Goal: Task Accomplishment & Management: Manage account settings

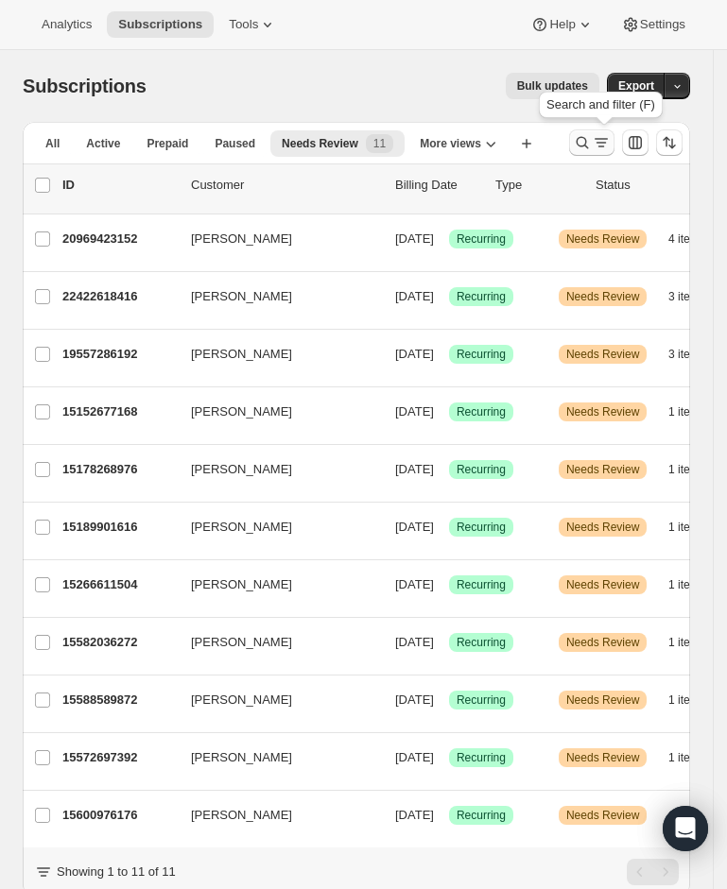
click at [610, 138] on icon "Search and filter results" at bounding box center [600, 142] width 19 height 19
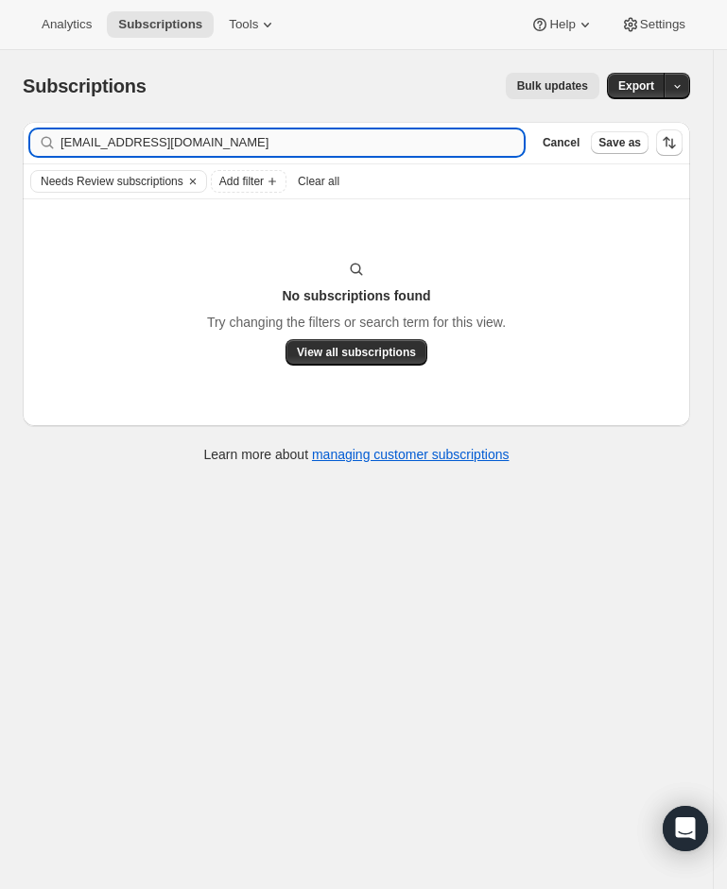
click at [232, 144] on input "[EMAIL_ADDRESS][DOMAIN_NAME]" at bounding box center [291, 142] width 463 height 26
type input "[EMAIL_ADDRESS][DOMAIN_NAME]"
click at [200, 174] on icon "Clear" at bounding box center [192, 181] width 15 height 15
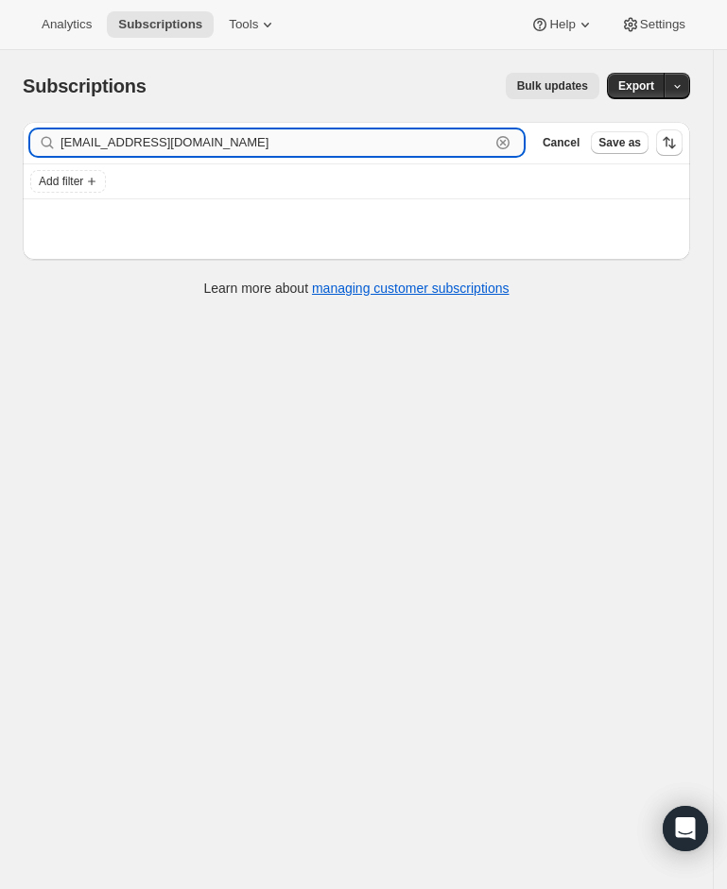
click at [221, 146] on input "[EMAIL_ADDRESS][DOMAIN_NAME]" at bounding box center [274, 142] width 429 height 26
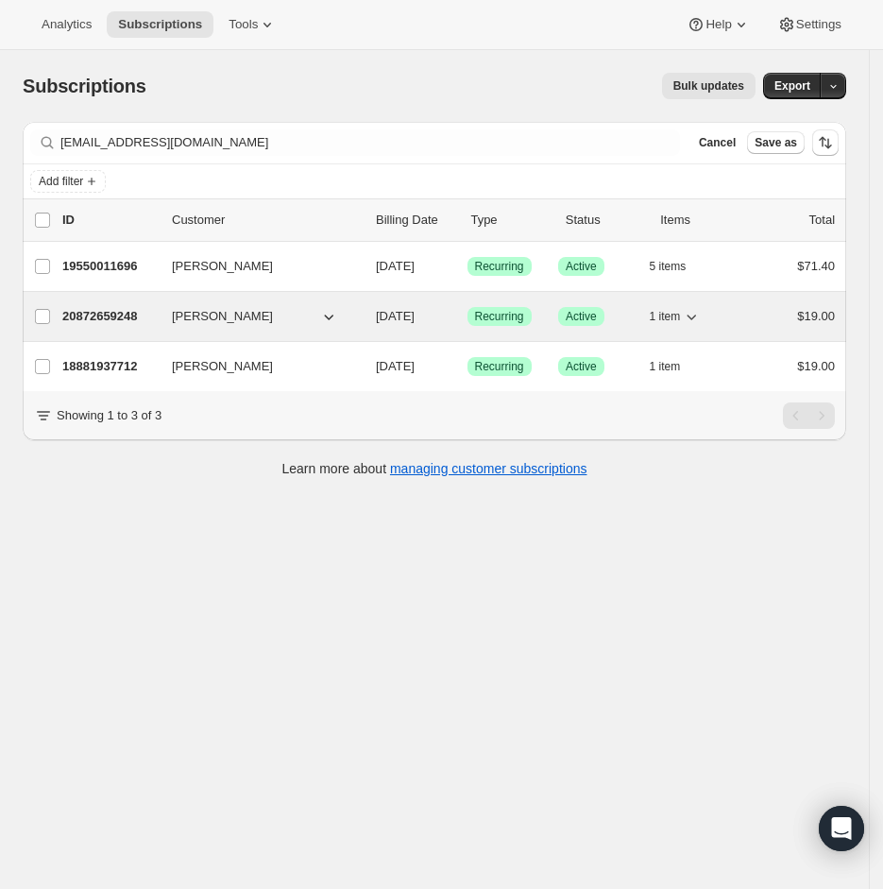
click at [701, 317] on icon "button" at bounding box center [691, 316] width 19 height 19
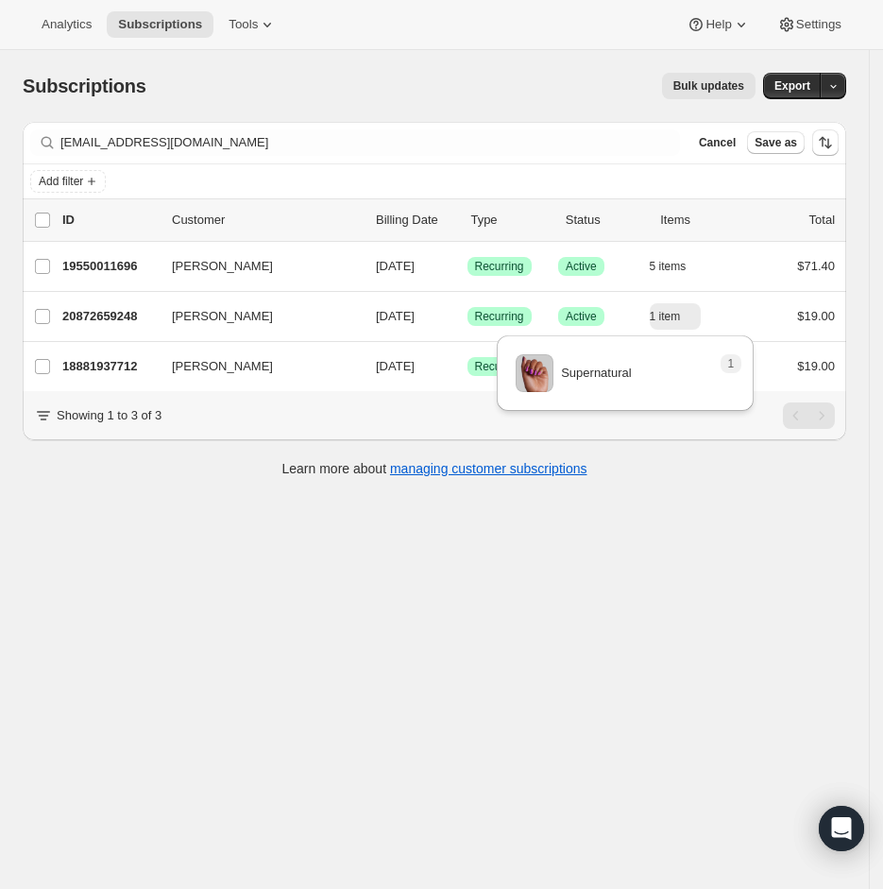
click at [762, 478] on div "Learn more about managing customer subscriptions" at bounding box center [435, 468] width 786 height 19
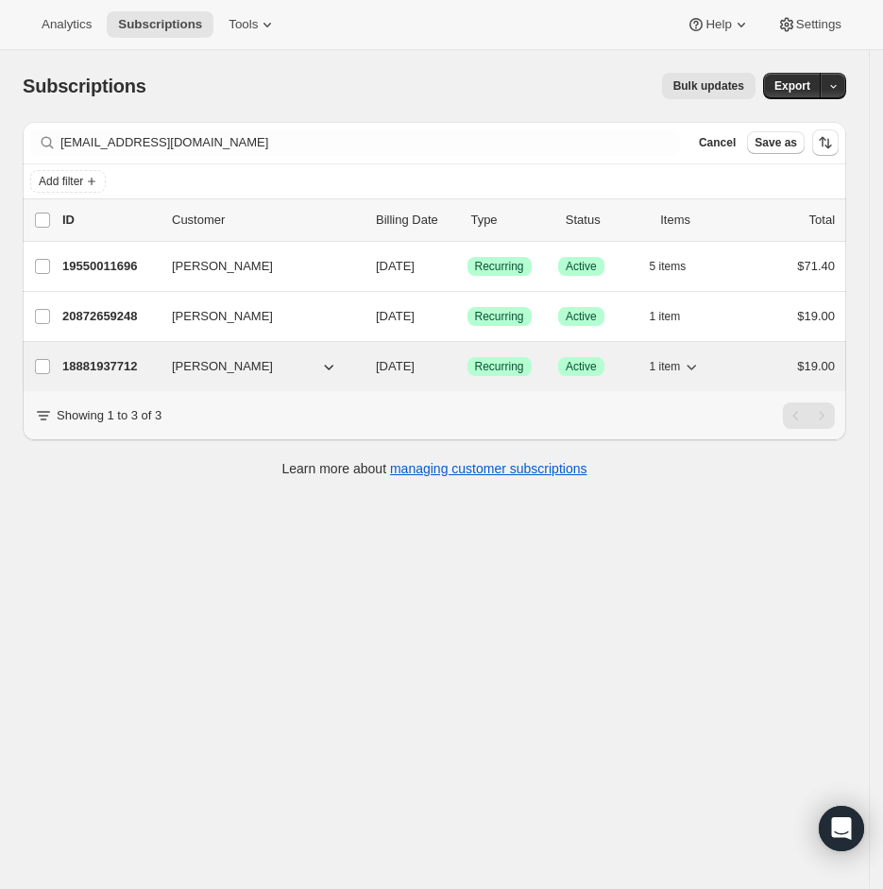
click at [701, 370] on icon "button" at bounding box center [691, 366] width 19 height 19
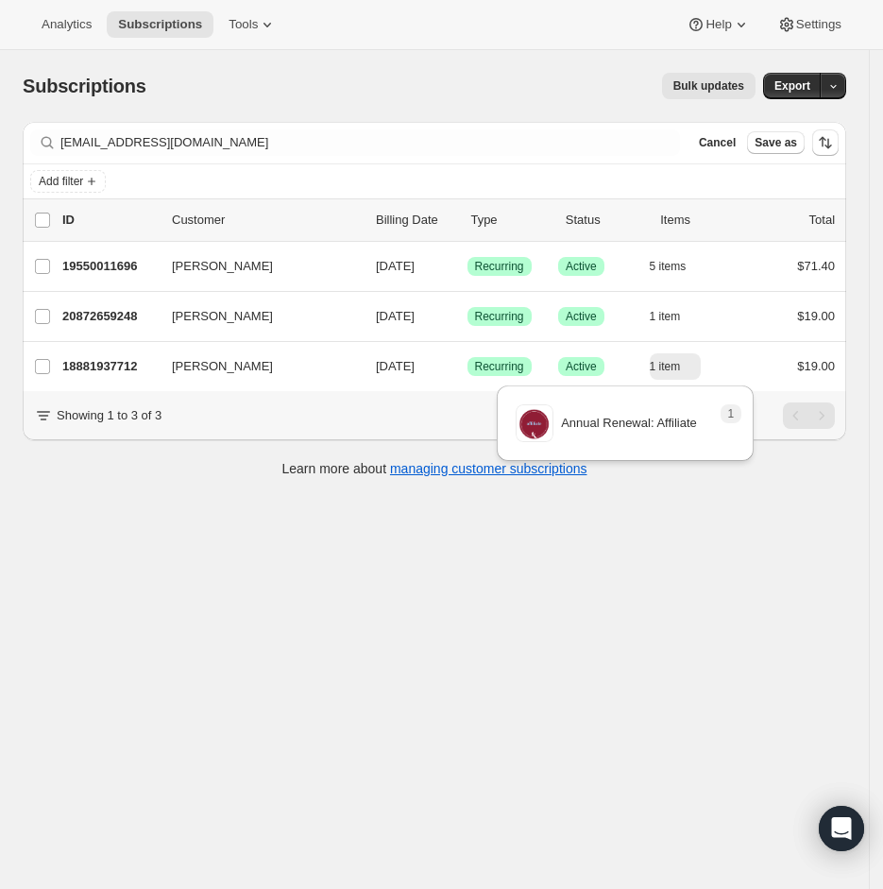
click at [724, 572] on div "Subscriptions. This page is ready Subscriptions Bulk updates More actions Bulk …" at bounding box center [434, 494] width 869 height 889
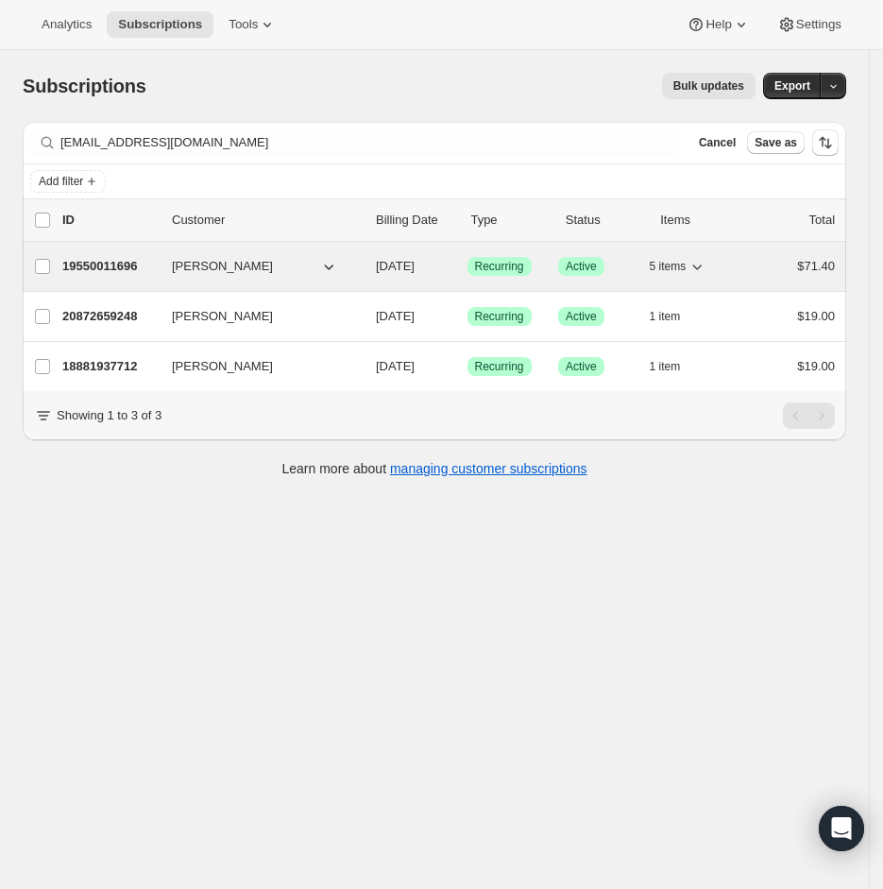
click at [707, 266] on icon "button" at bounding box center [697, 266] width 19 height 19
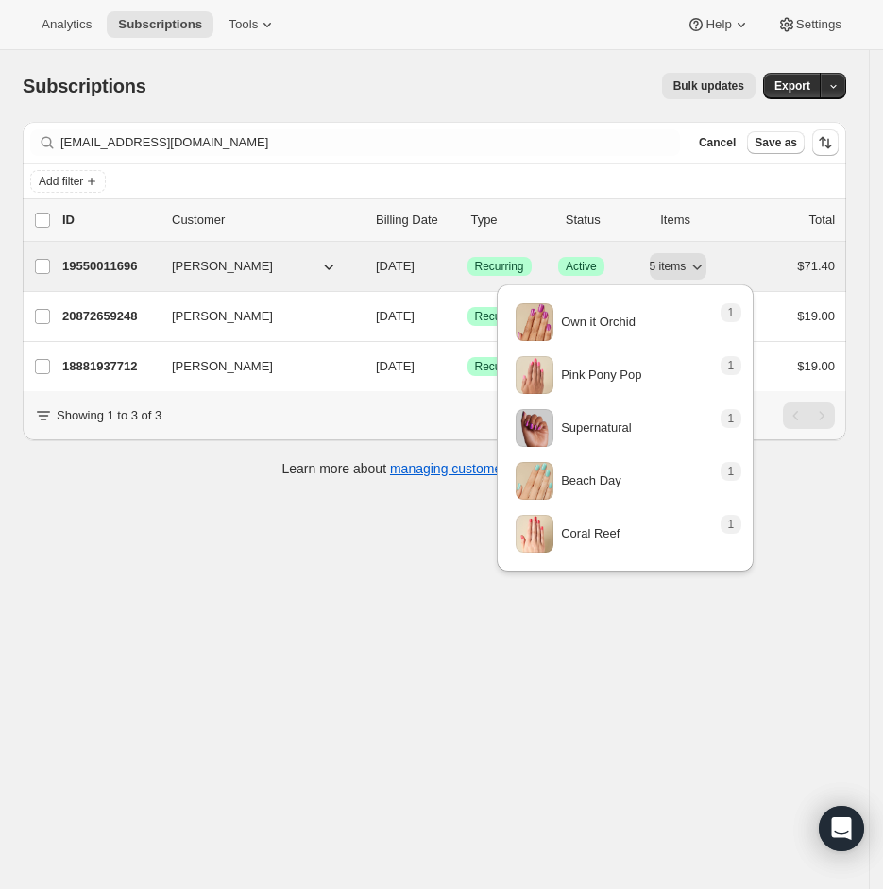
click at [110, 268] on p "19550011696" at bounding box center [109, 266] width 94 height 19
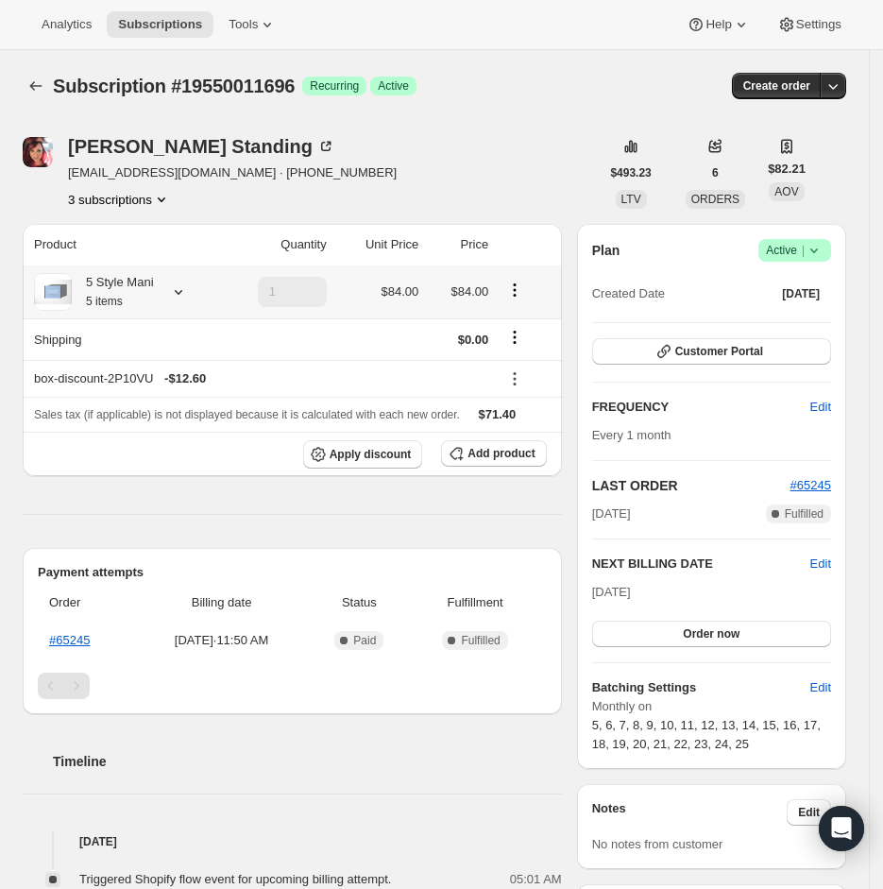
click at [181, 292] on icon at bounding box center [179, 292] width 8 height 5
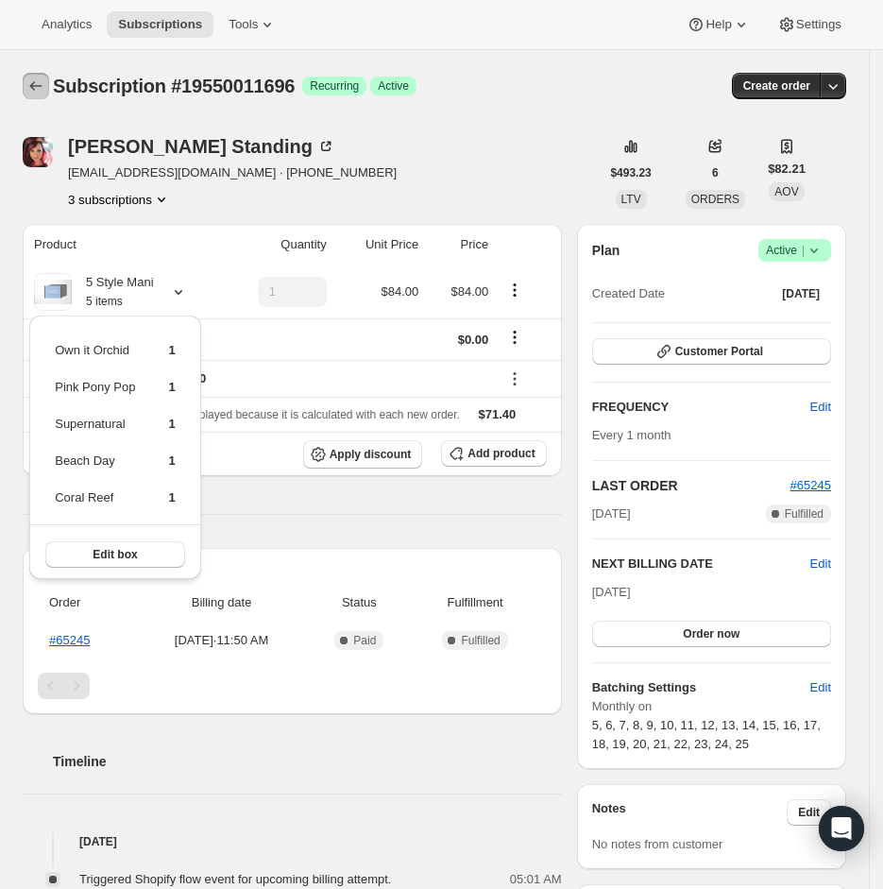
click at [40, 84] on icon "Subscriptions" at bounding box center [35, 86] width 19 height 19
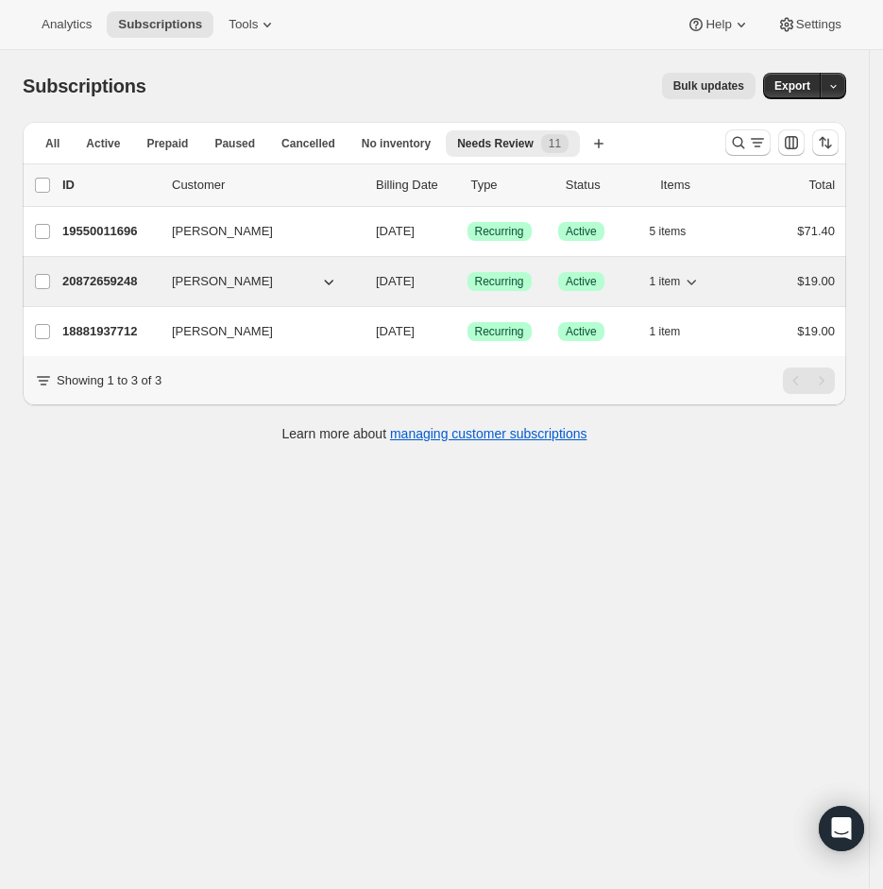
click at [711, 270] on div "1 item" at bounding box center [697, 281] width 94 height 26
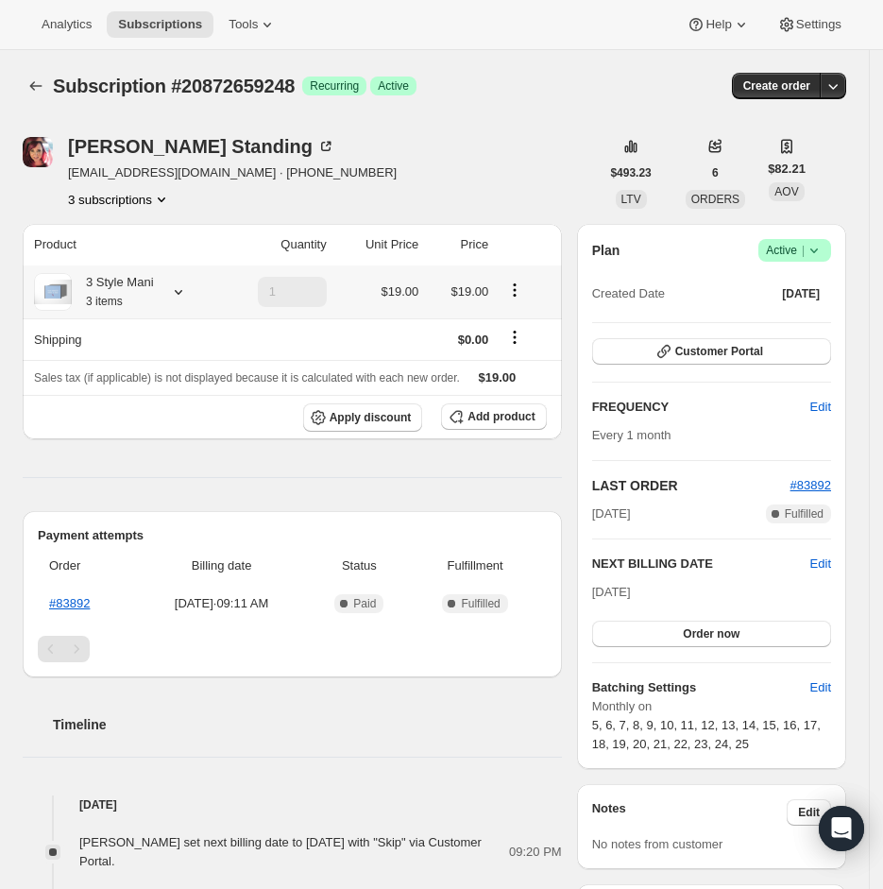
click at [188, 291] on icon at bounding box center [178, 291] width 19 height 19
click at [138, 30] on span "Subscriptions" at bounding box center [160, 24] width 84 height 15
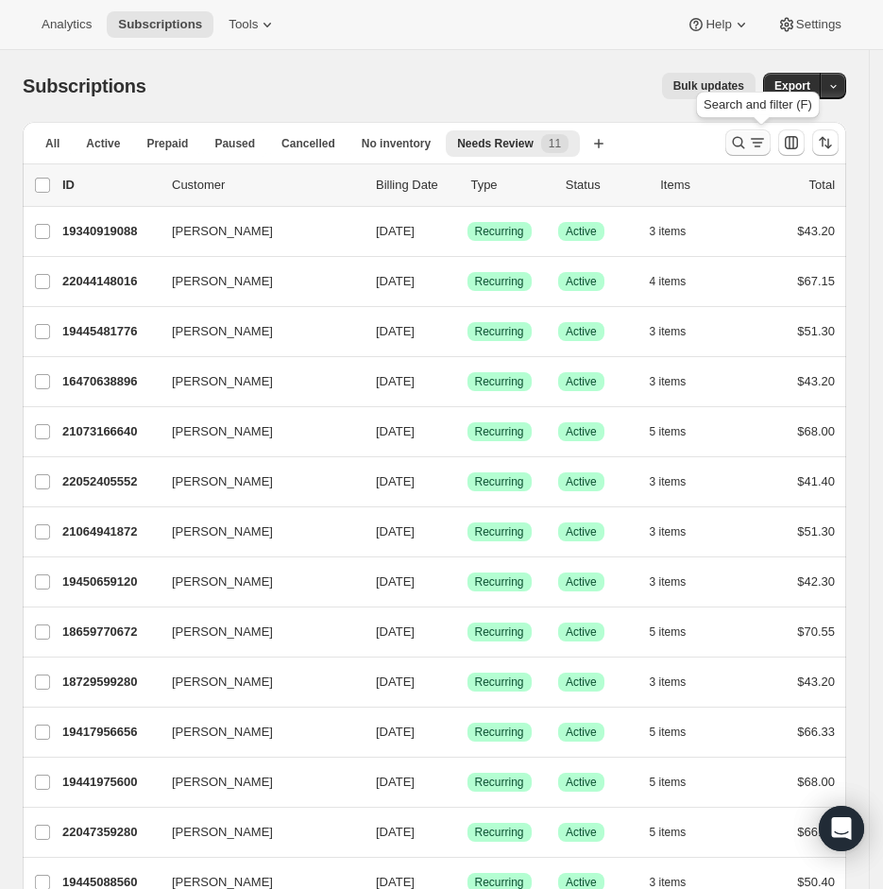
click at [761, 148] on icon "Search and filter results" at bounding box center [757, 142] width 19 height 19
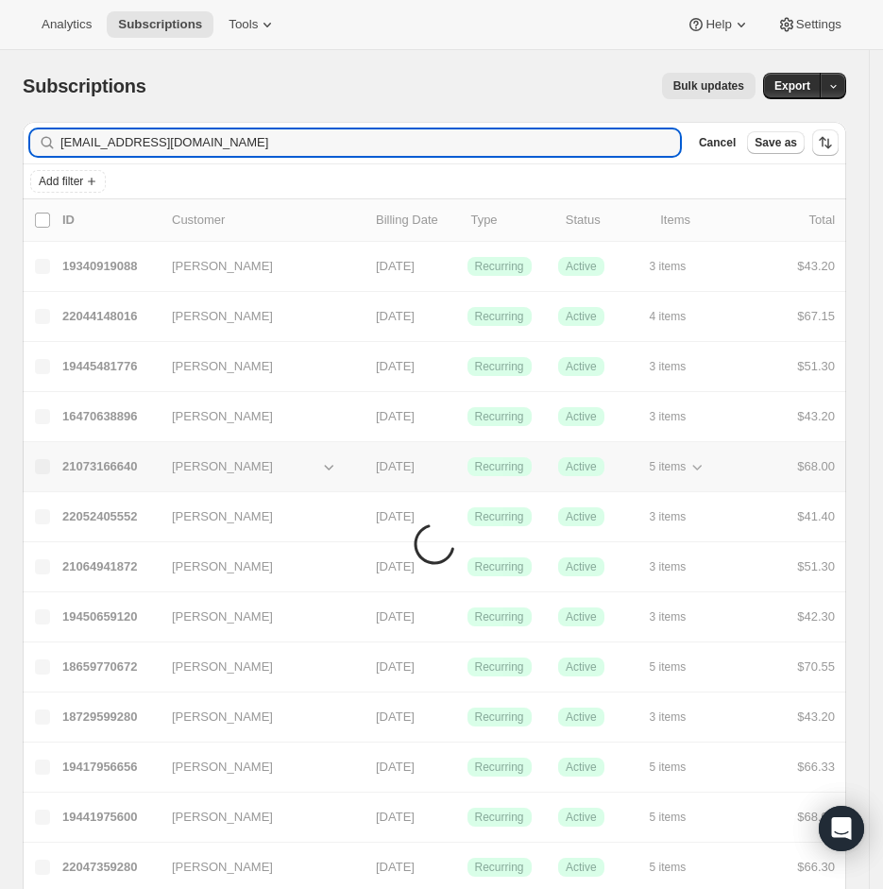
type input "[EMAIL_ADDRESS][DOMAIN_NAME]"
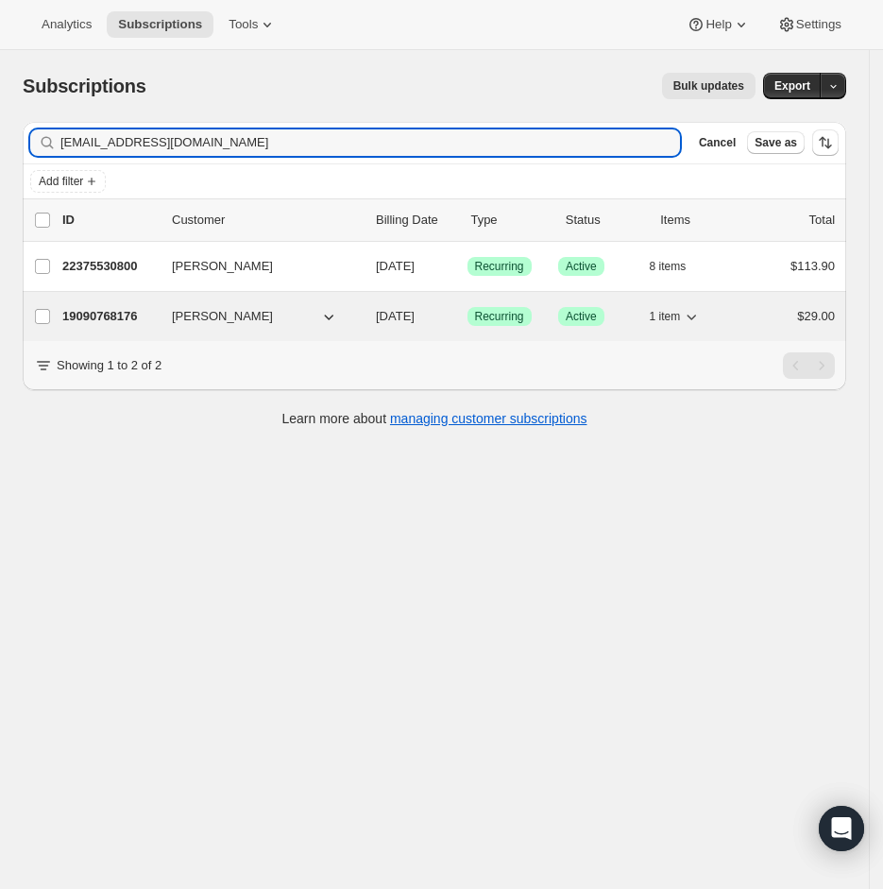
click at [701, 314] on icon "button" at bounding box center [691, 316] width 19 height 19
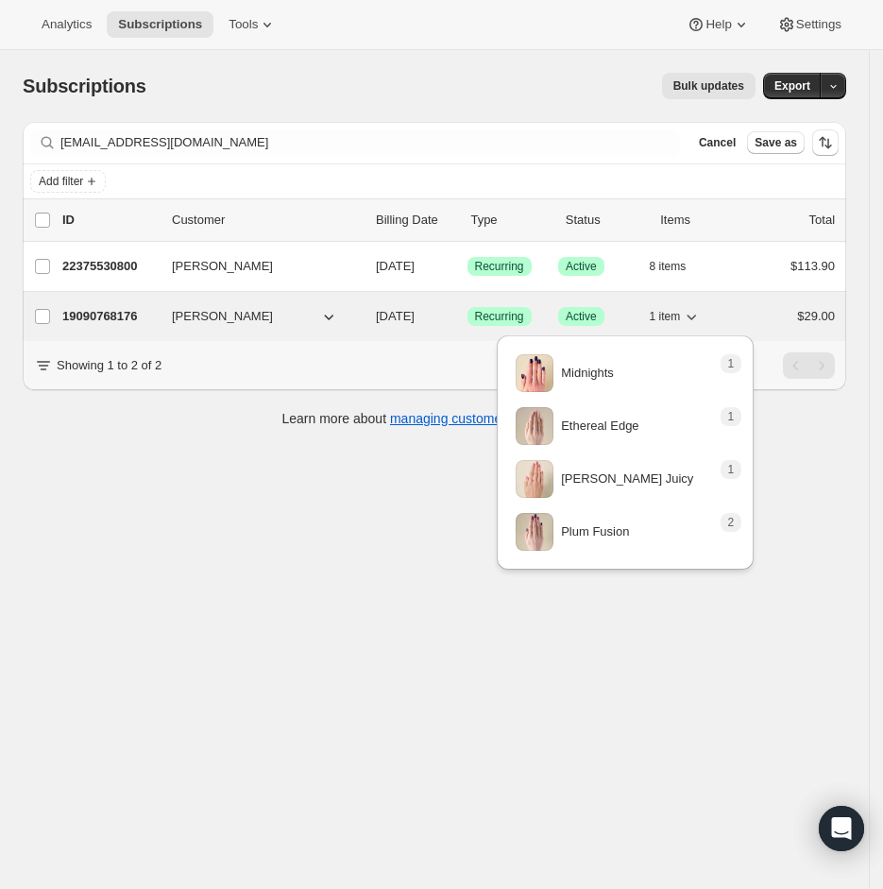
click at [701, 318] on icon "button" at bounding box center [691, 316] width 19 height 19
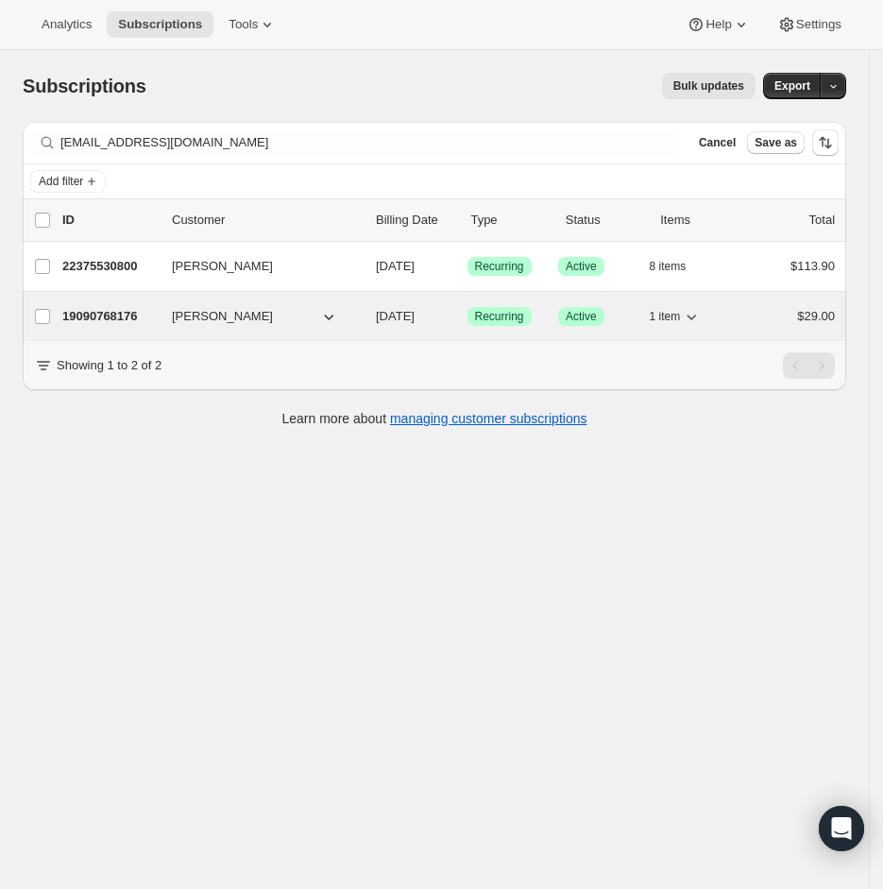
click at [701, 318] on icon "button" at bounding box center [691, 316] width 19 height 19
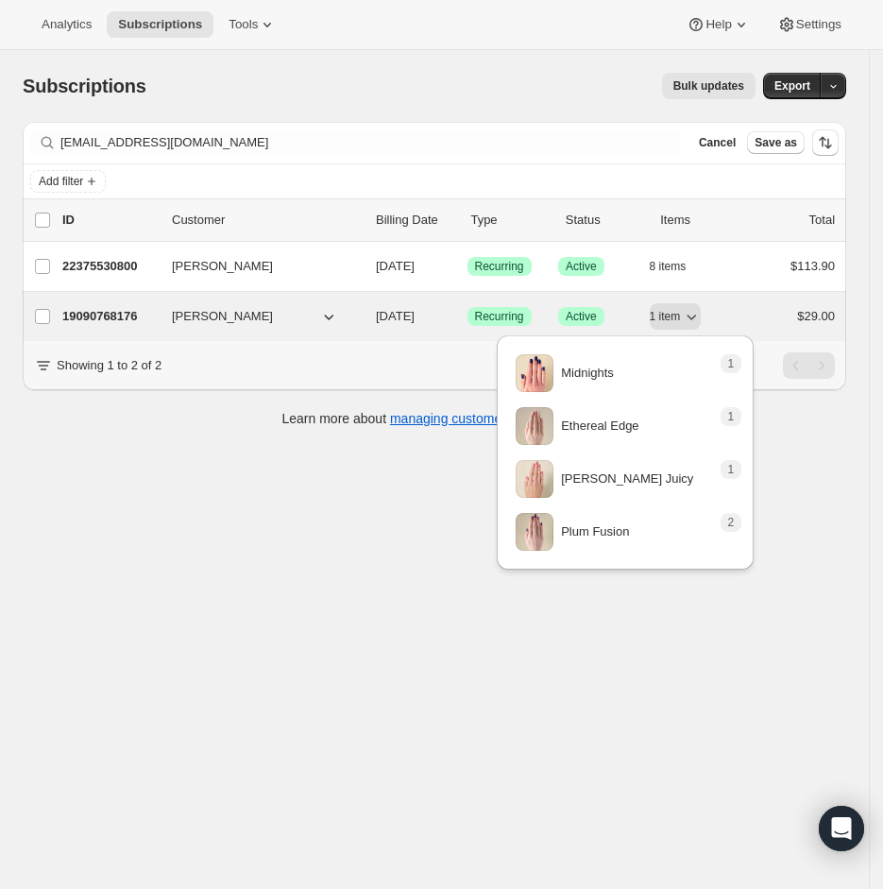
click at [137, 318] on p "19090768176" at bounding box center [109, 316] width 94 height 19
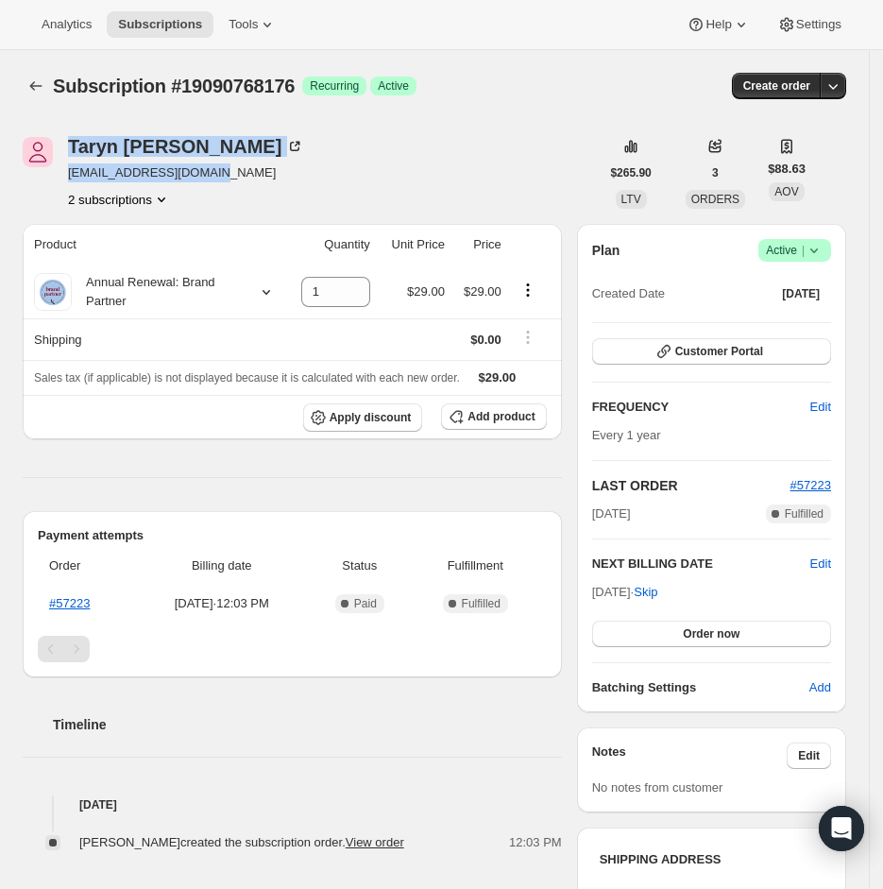
drag, startPoint x: 223, startPoint y: 170, endPoint x: 58, endPoint y: 170, distance: 165.3
click at [58, 170] on div "[PERSON_NAME] [EMAIL_ADDRESS][DOMAIN_NAME] 2 subscriptions" at bounding box center [311, 173] width 576 height 72
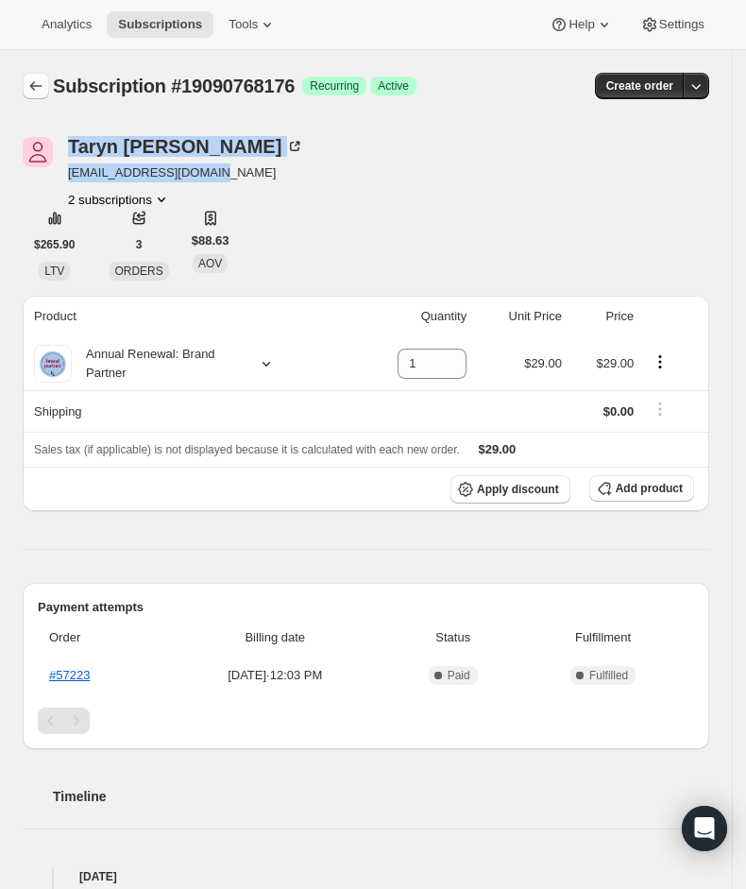
click at [35, 88] on icon "Subscriptions" at bounding box center [36, 85] width 12 height 9
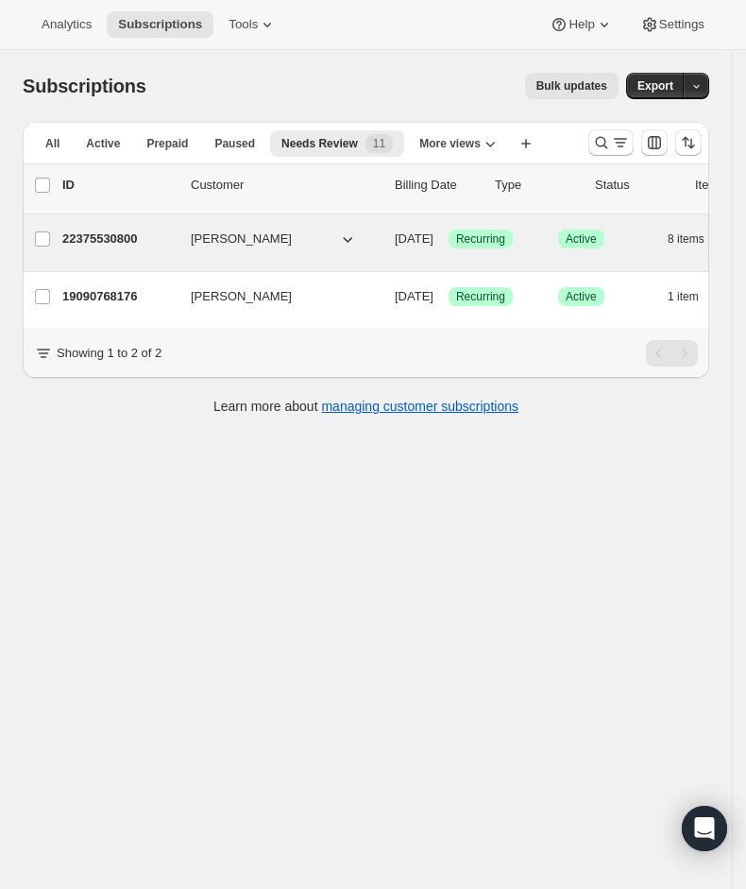
click at [119, 239] on p "22375530800" at bounding box center [118, 239] width 113 height 19
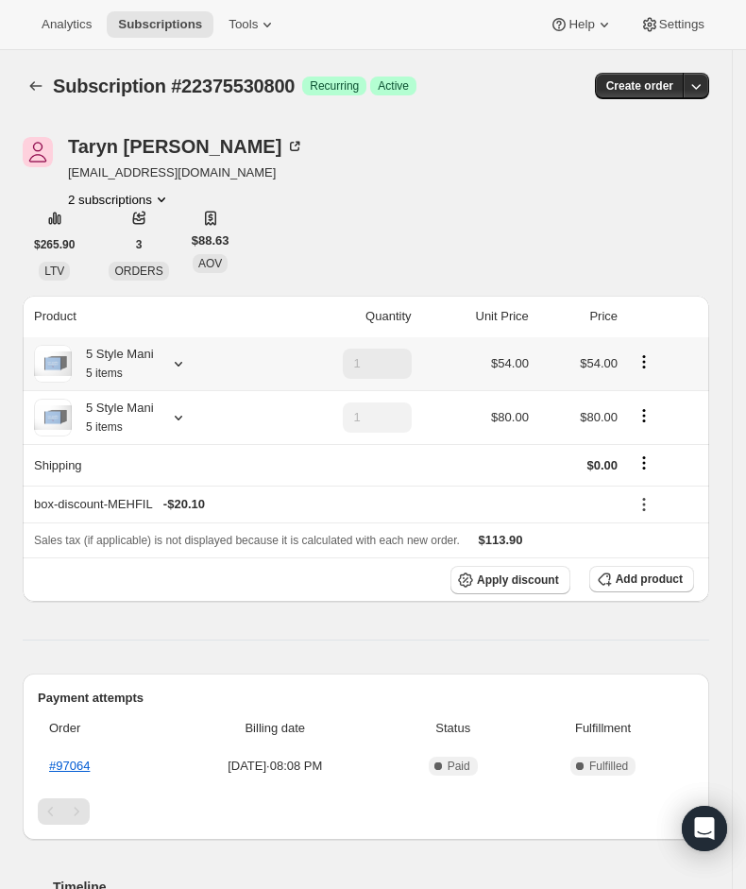
click at [173, 354] on icon at bounding box center [178, 363] width 19 height 19
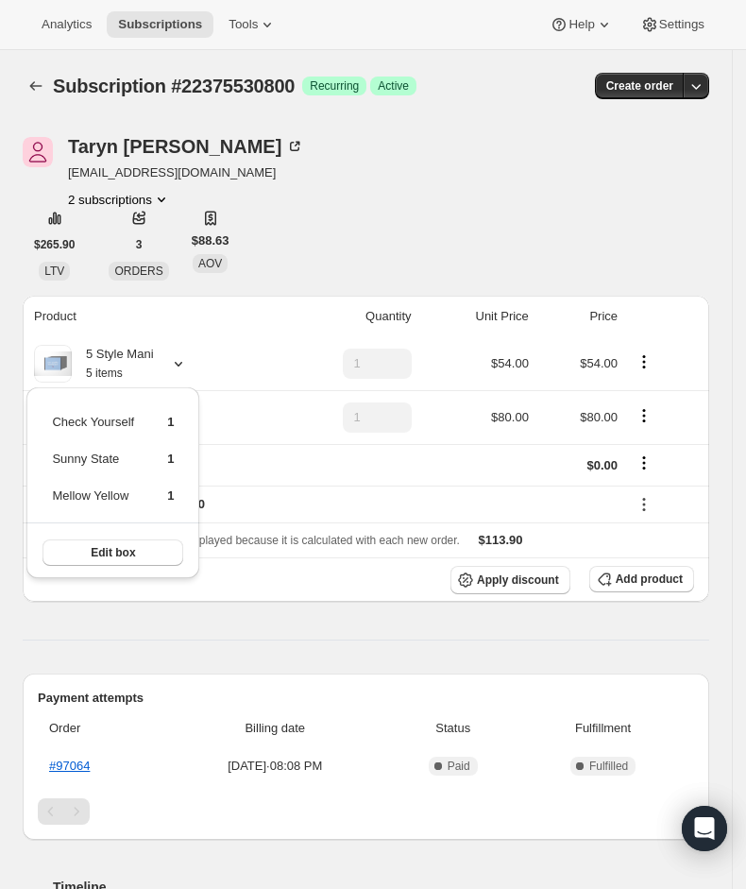
click at [349, 278] on div "[PERSON_NAME] [EMAIL_ADDRESS][DOMAIN_NAME] 2 subscriptions $265.90 LTV 3 ORDERS…" at bounding box center [366, 209] width 687 height 144
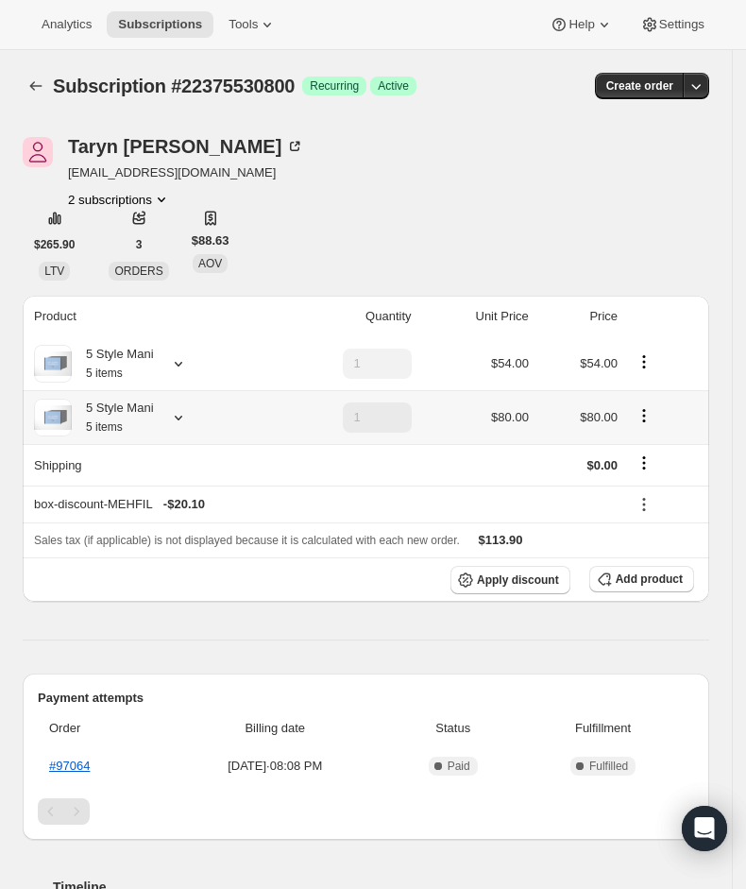
click at [188, 420] on icon at bounding box center [178, 417] width 19 height 19
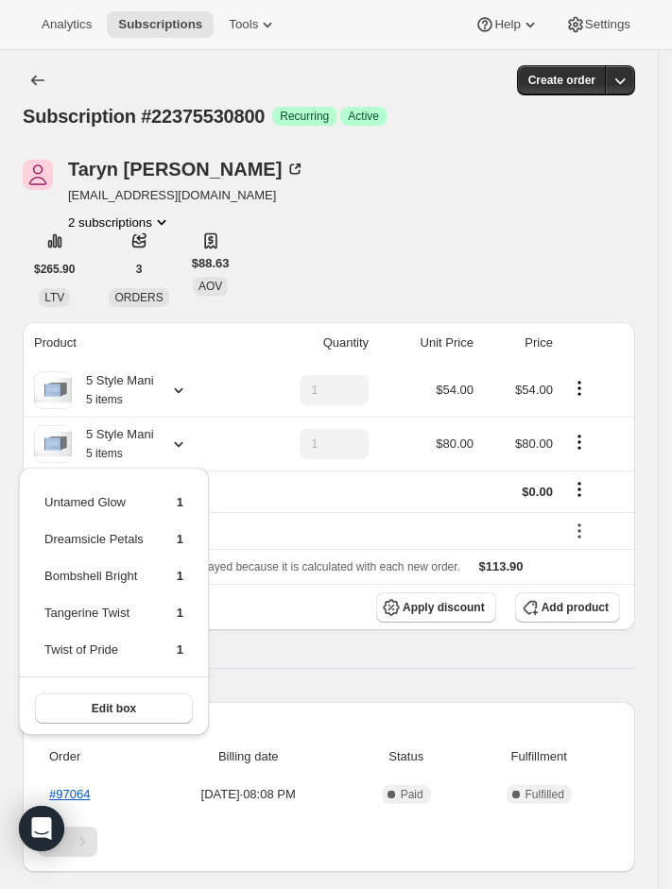
click at [180, 391] on icon at bounding box center [178, 390] width 19 height 19
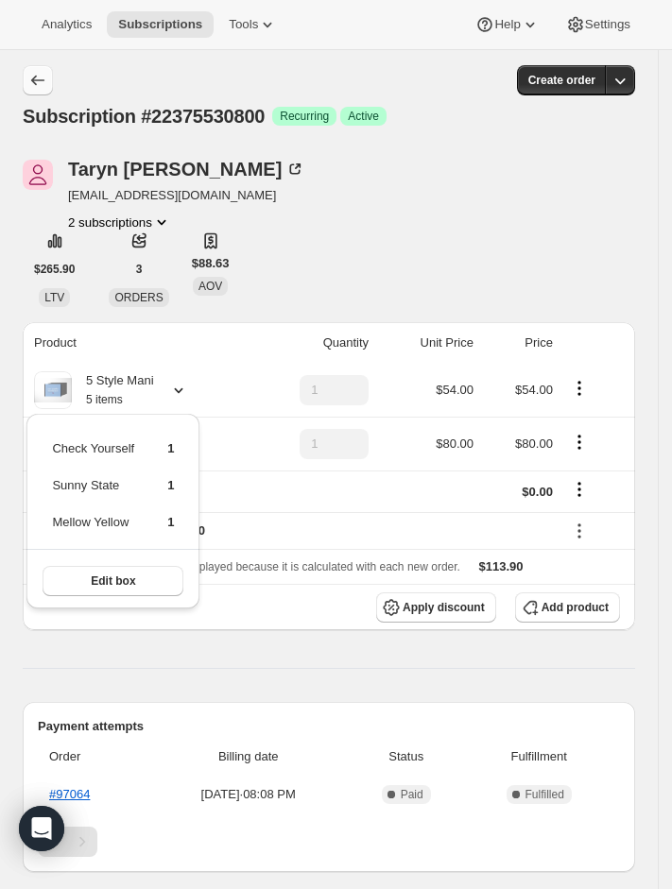
click at [41, 80] on icon "Subscriptions" at bounding box center [37, 80] width 19 height 19
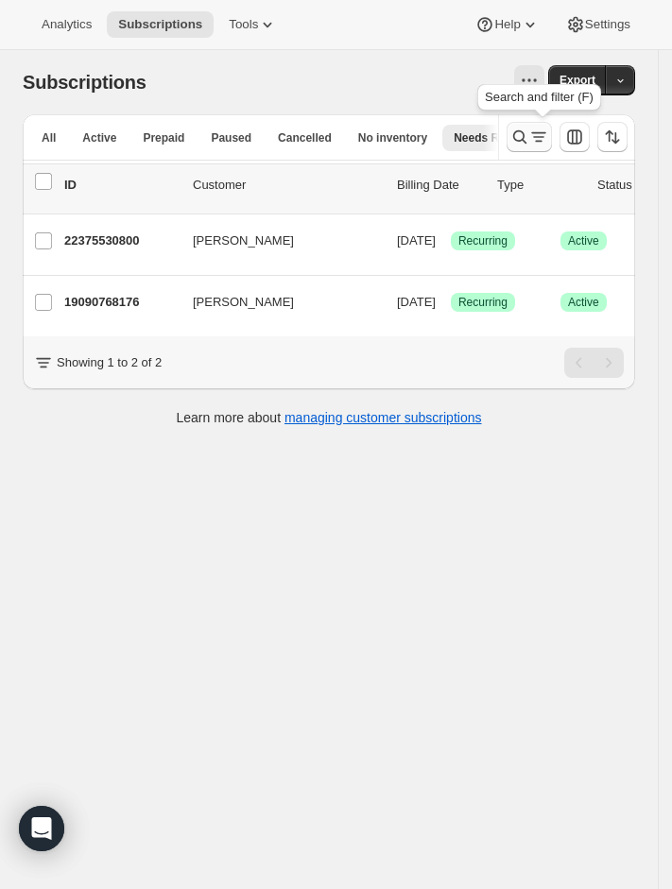
click at [544, 133] on icon "Search and filter results" at bounding box center [538, 137] width 19 height 19
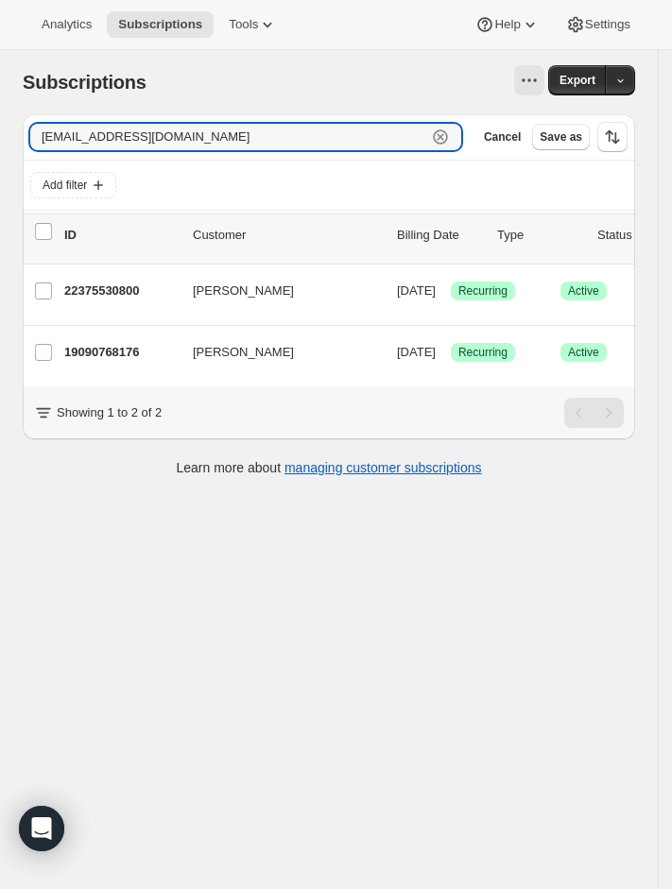
click at [450, 140] on icon "button" at bounding box center [440, 137] width 19 height 19
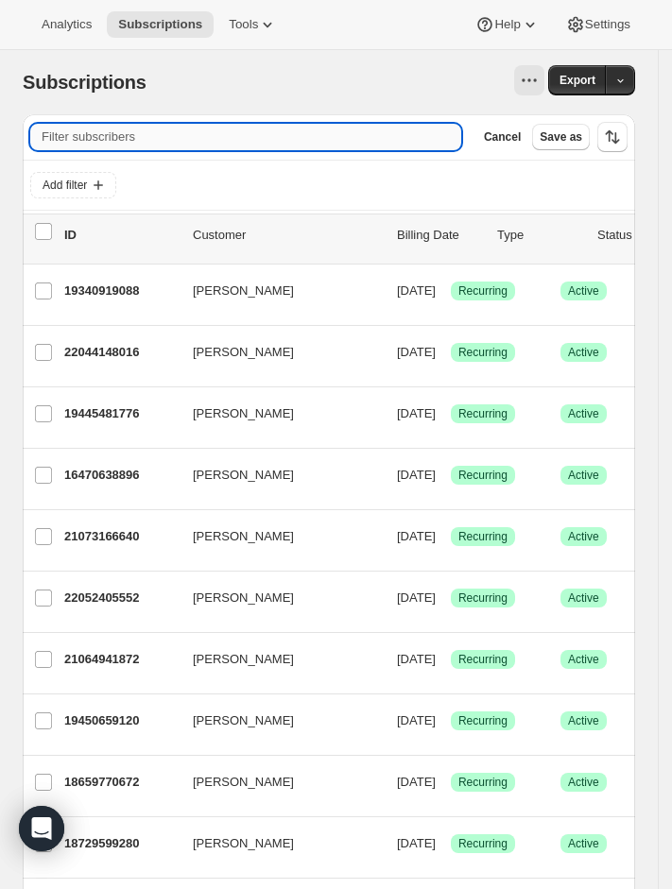
paste input "[EMAIL_ADDRESS][DOMAIN_NAME]"
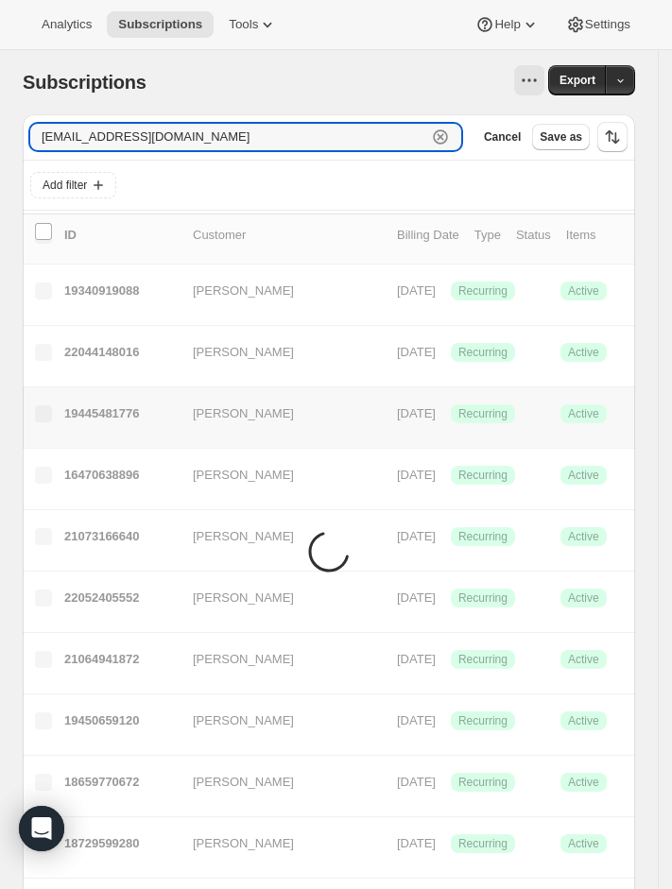
type input "[EMAIL_ADDRESS][DOMAIN_NAME]"
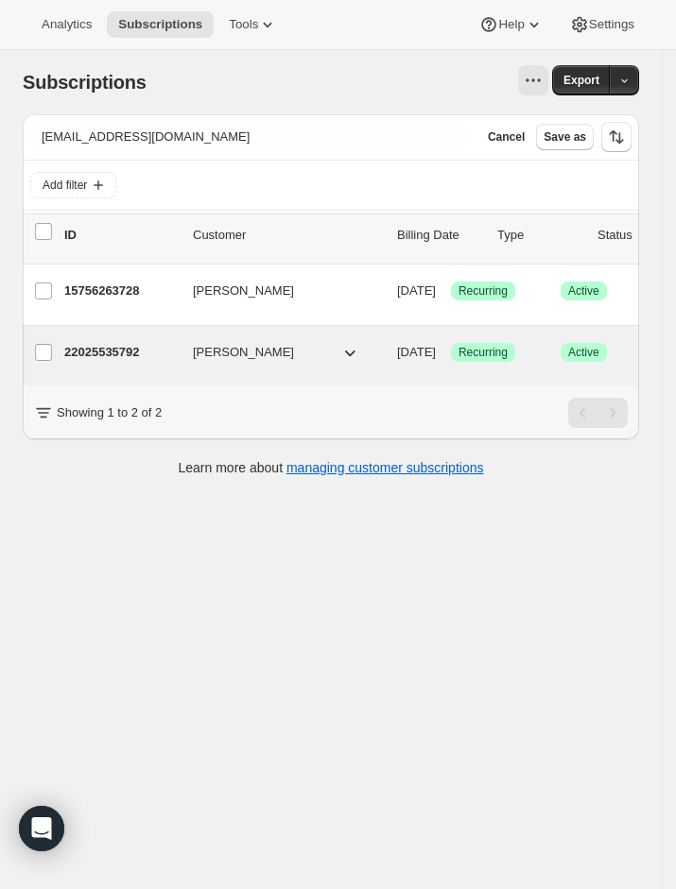
click at [137, 345] on p "22025535792" at bounding box center [120, 352] width 113 height 19
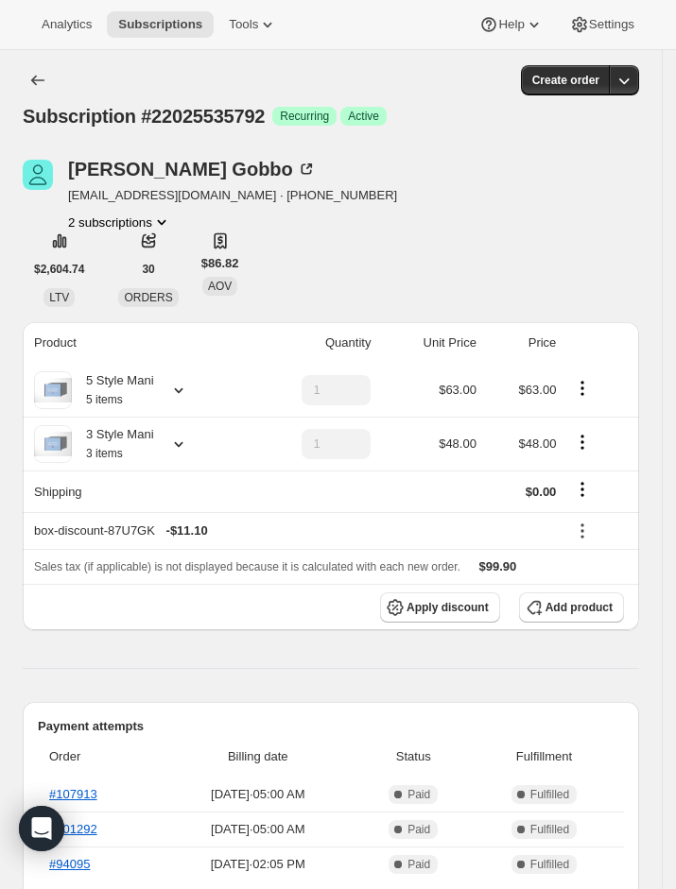
click at [171, 394] on div at bounding box center [175, 390] width 26 height 19
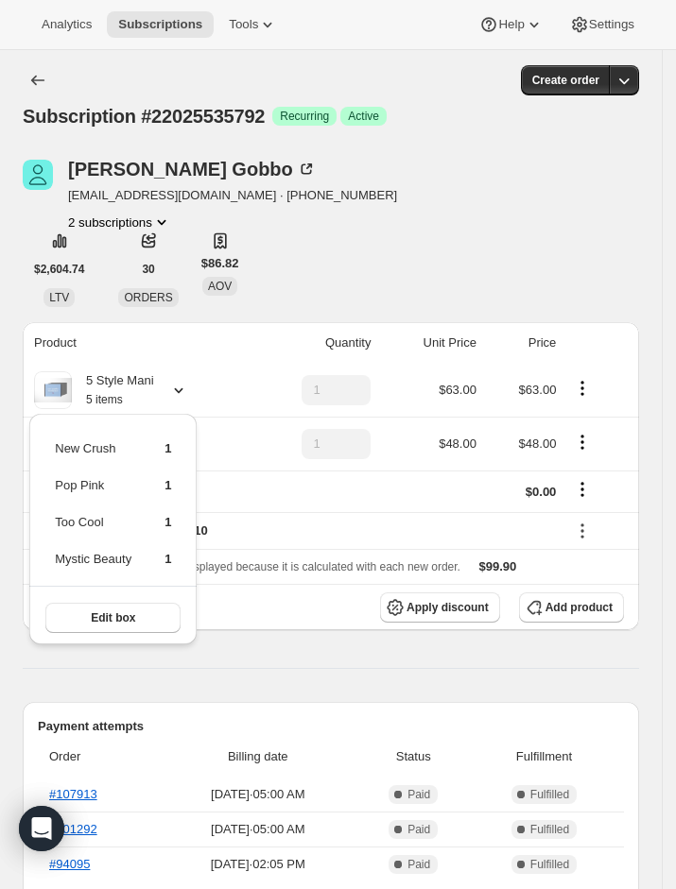
click at [194, 341] on th "Product" at bounding box center [134, 343] width 223 height 42
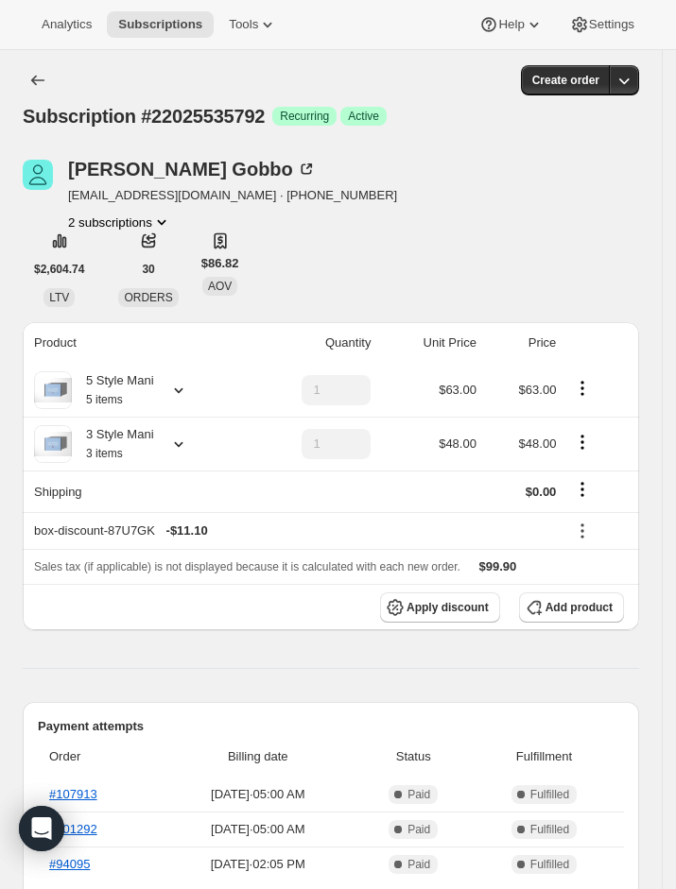
click at [179, 447] on icon at bounding box center [178, 444] width 19 height 19
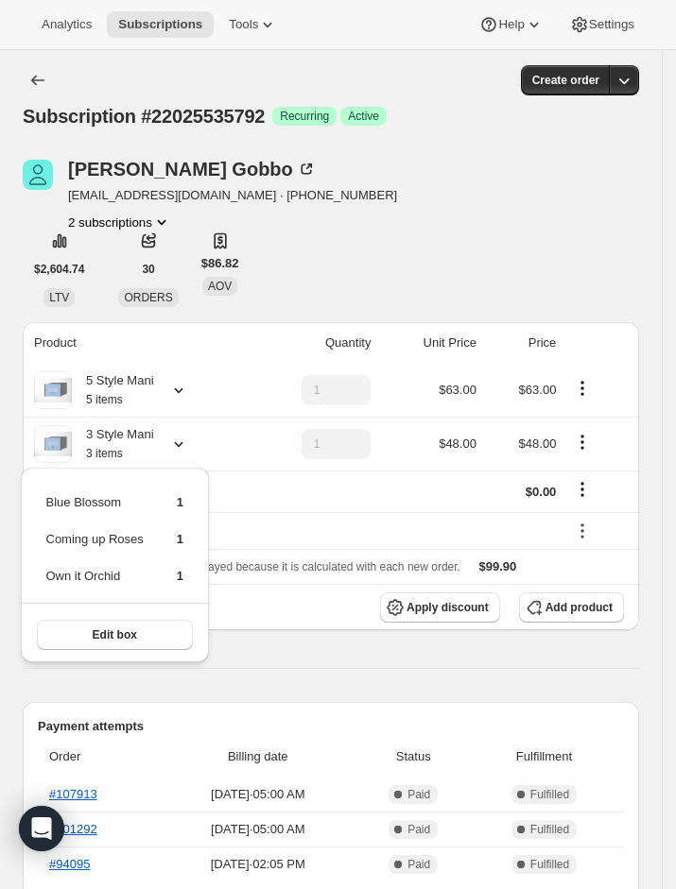
click at [186, 394] on icon at bounding box center [178, 390] width 19 height 19
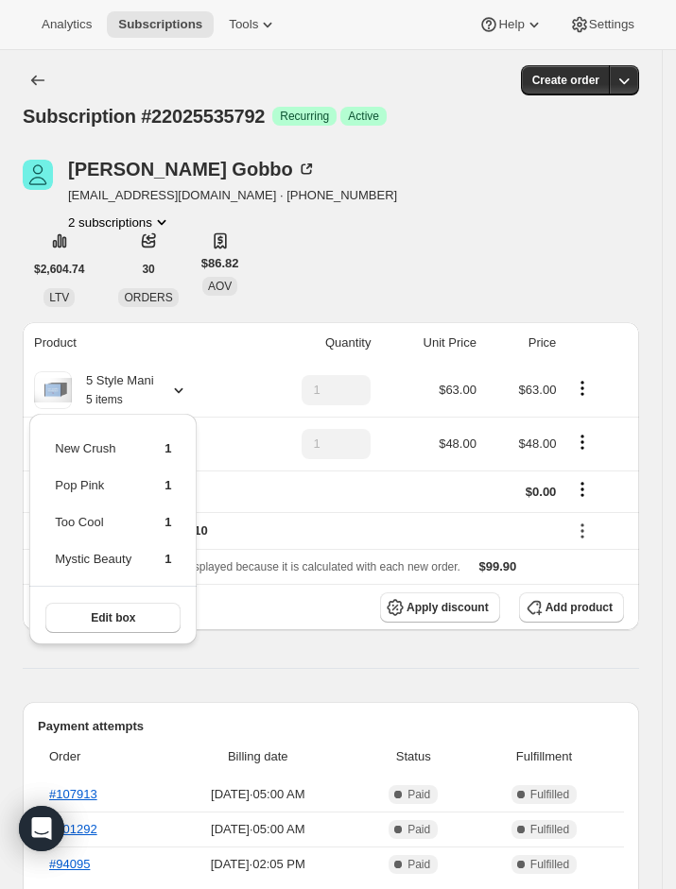
click at [270, 505] on td at bounding box center [311, 492] width 131 height 42
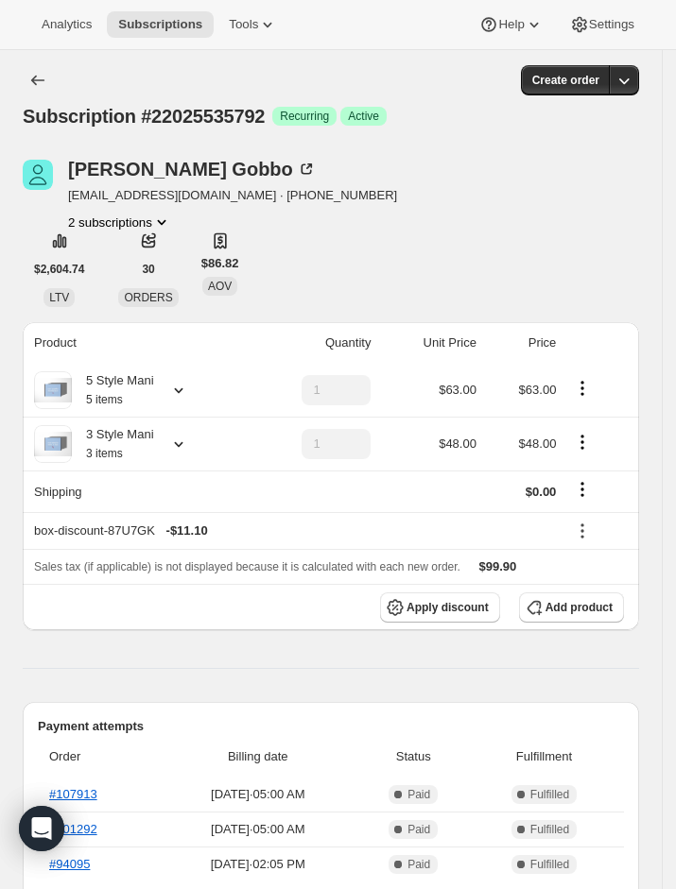
click at [182, 443] on icon at bounding box center [178, 445] width 9 height 6
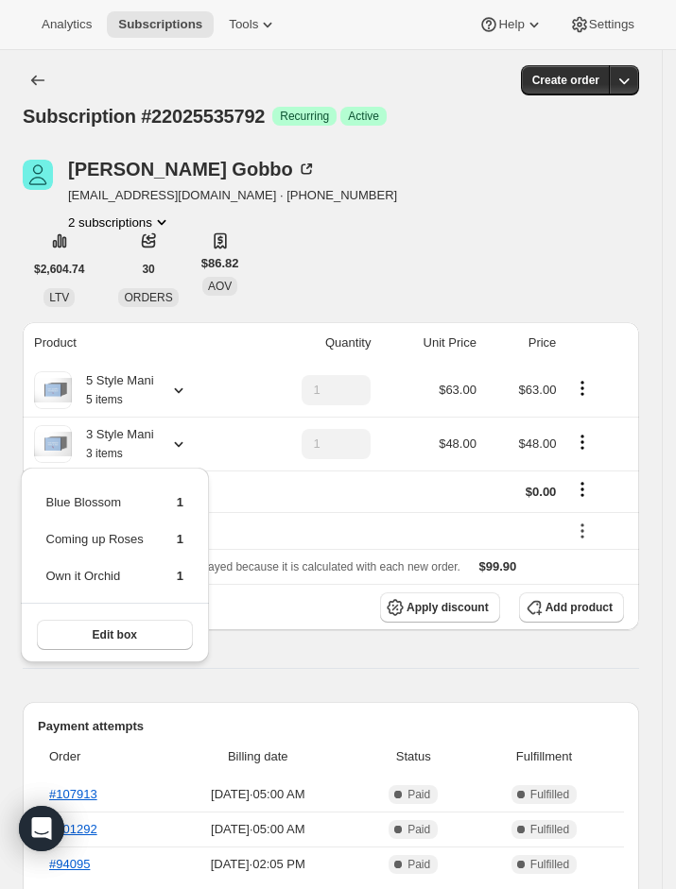
click at [158, 385] on div "5 Style Mani 5 items" at bounding box center [137, 390] width 206 height 38
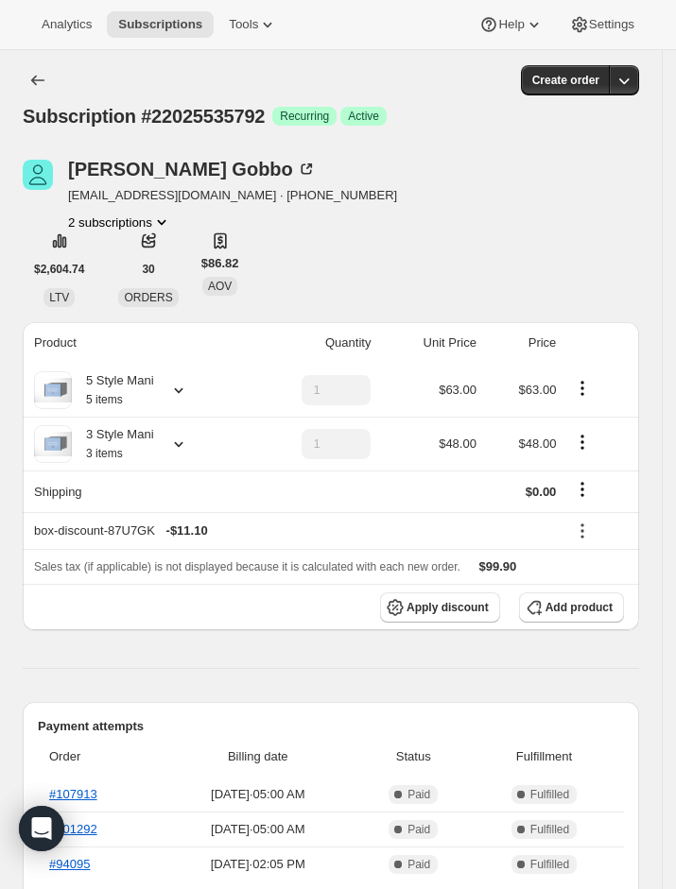
click at [179, 385] on icon at bounding box center [178, 390] width 19 height 19
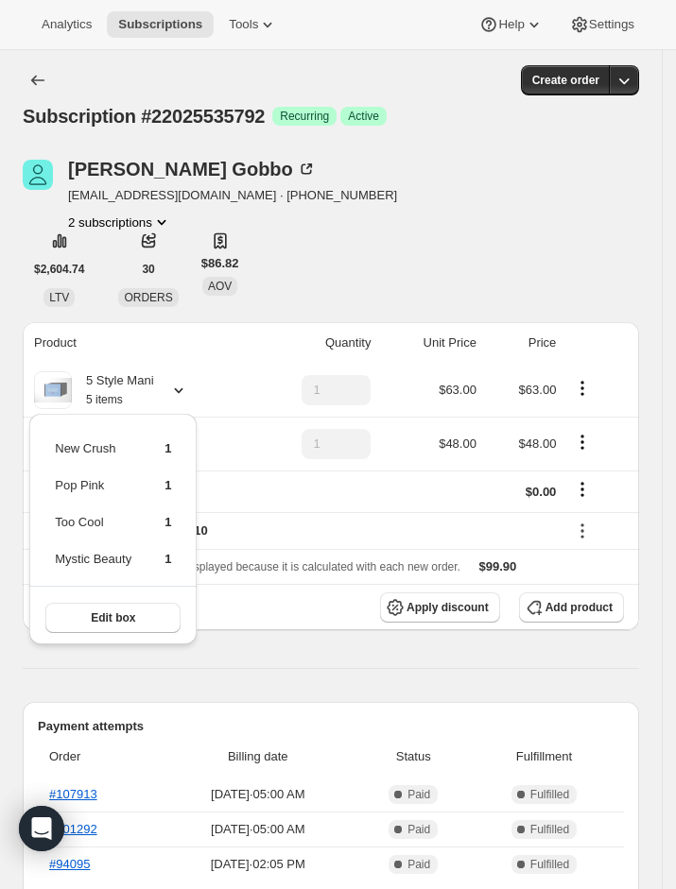
click at [197, 9] on div "Analytics Subscriptions Tools Help Settings" at bounding box center [338, 25] width 676 height 50
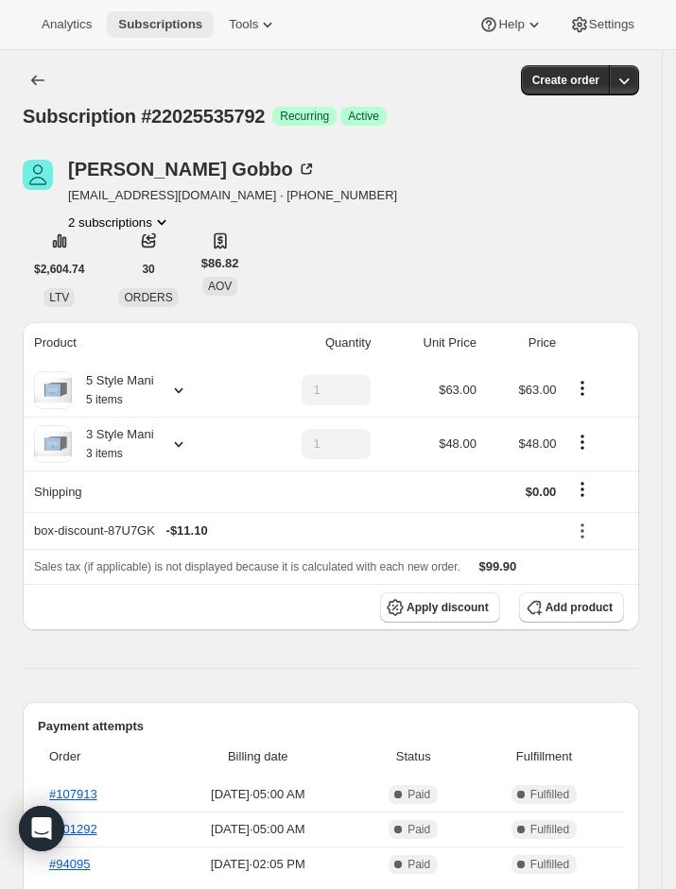
click at [183, 15] on button "Subscriptions" at bounding box center [160, 24] width 107 height 26
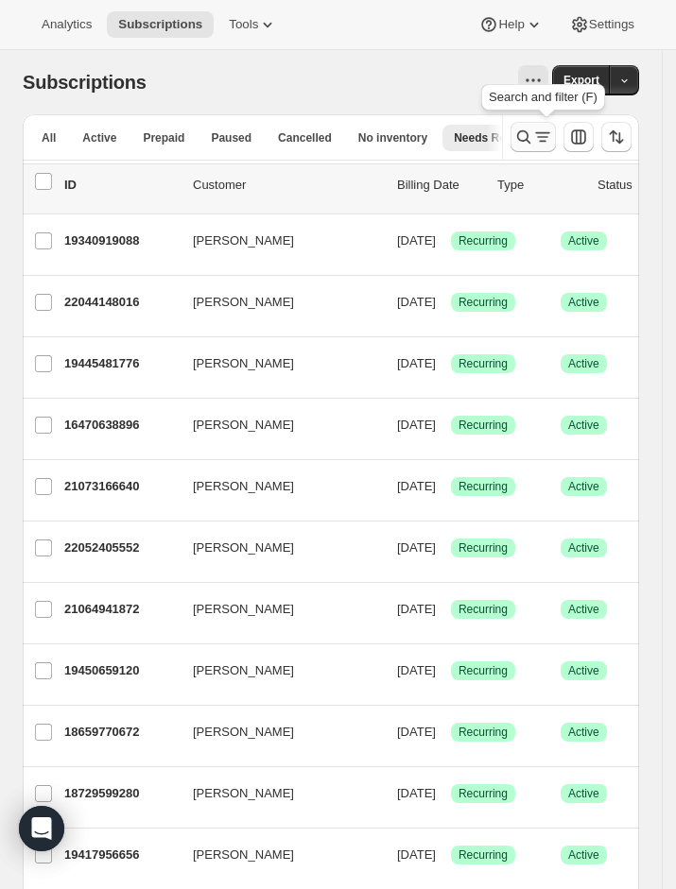
click at [552, 131] on icon "Search and filter results" at bounding box center [542, 137] width 19 height 19
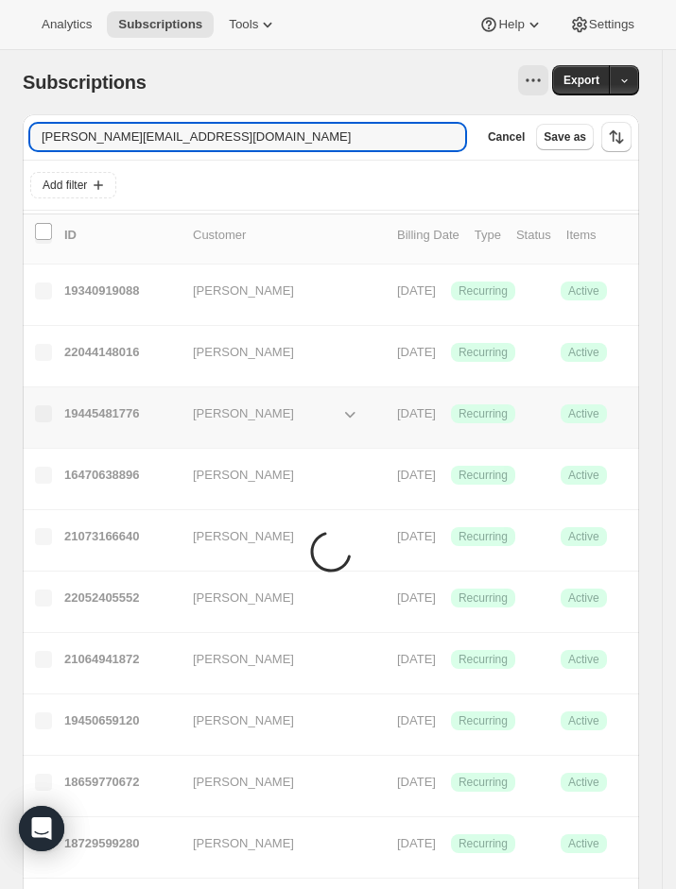
type input "[PERSON_NAME][EMAIL_ADDRESS][DOMAIN_NAME]"
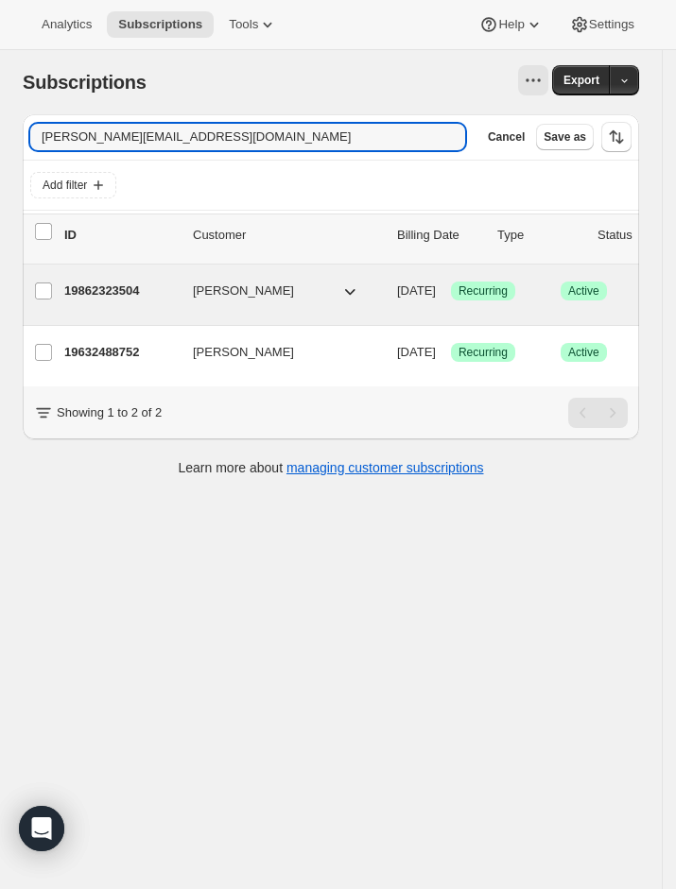
click at [133, 282] on p "19862323504" at bounding box center [120, 291] width 113 height 19
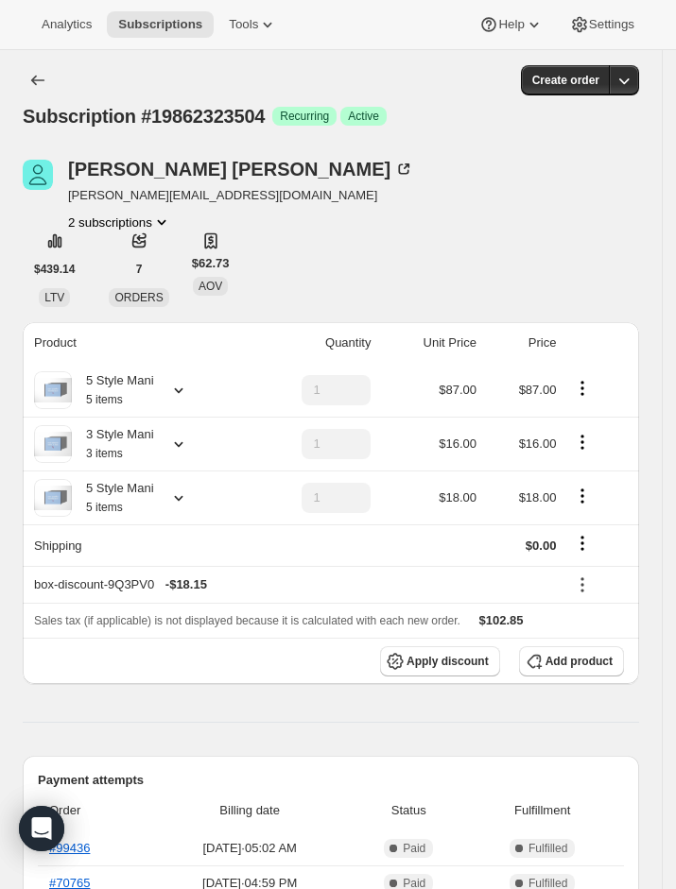
click at [175, 385] on icon at bounding box center [178, 390] width 19 height 19
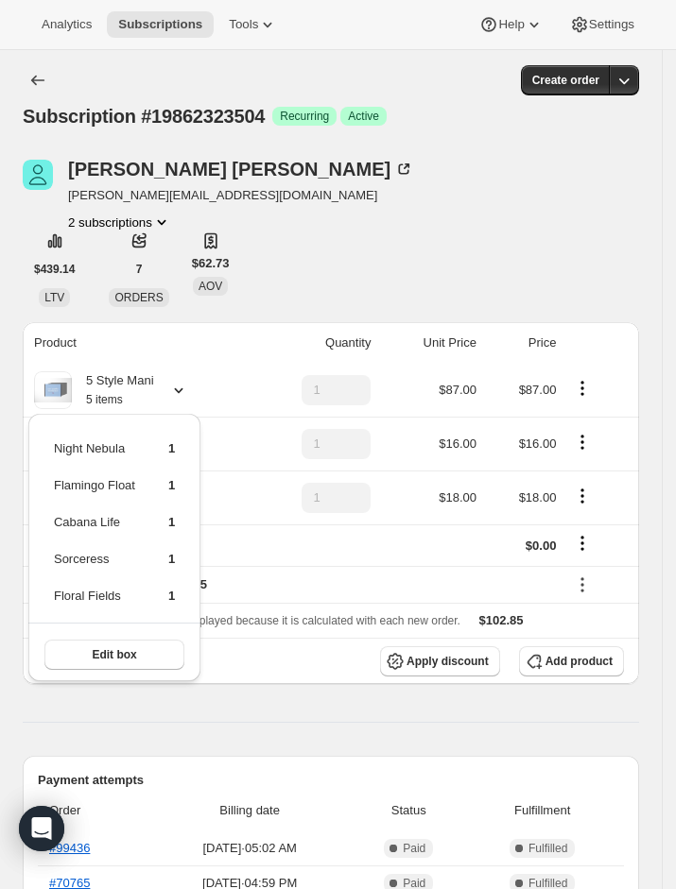
drag, startPoint x: 343, startPoint y: 248, endPoint x: 264, endPoint y: 312, distance: 102.1
click at [343, 248] on div "[PERSON_NAME] [PERSON_NAME][EMAIL_ADDRESS][DOMAIN_NAME] 2 subscriptions $439.14…" at bounding box center [331, 233] width 616 height 147
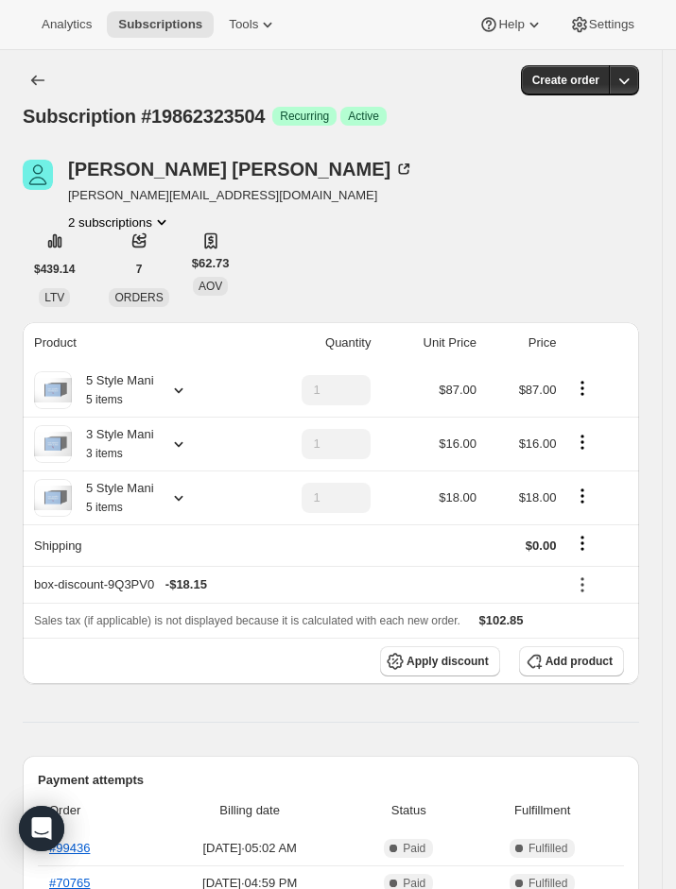
click at [181, 449] on icon at bounding box center [178, 444] width 19 height 19
click at [198, 492] on div "5 Style Mani 5 items" at bounding box center [137, 498] width 206 height 38
click at [178, 508] on div "5 Style Mani 5 items" at bounding box center [137, 498] width 206 height 38
click at [178, 500] on icon at bounding box center [178, 497] width 19 height 19
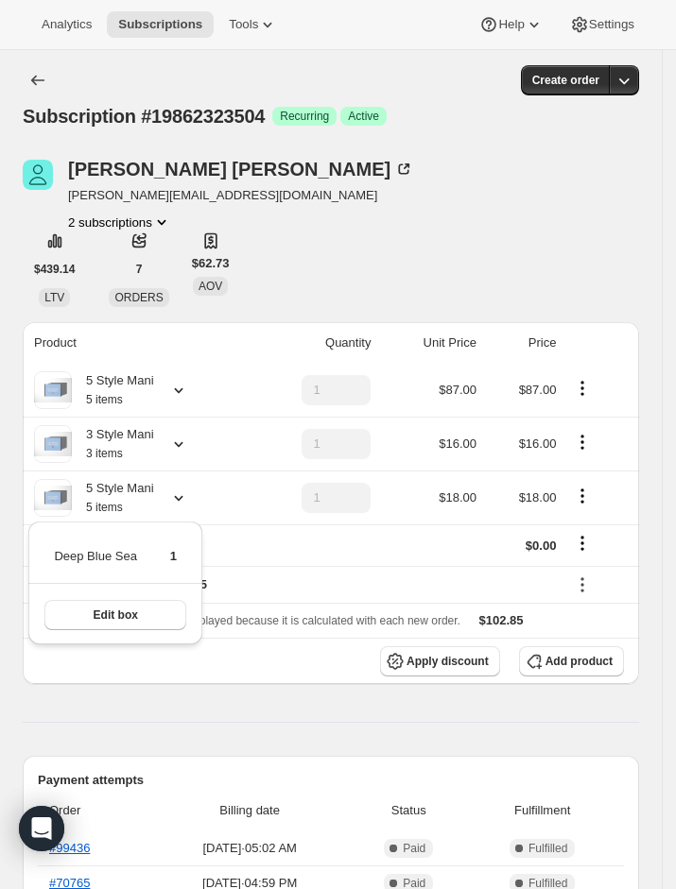
click at [179, 440] on icon at bounding box center [178, 444] width 19 height 19
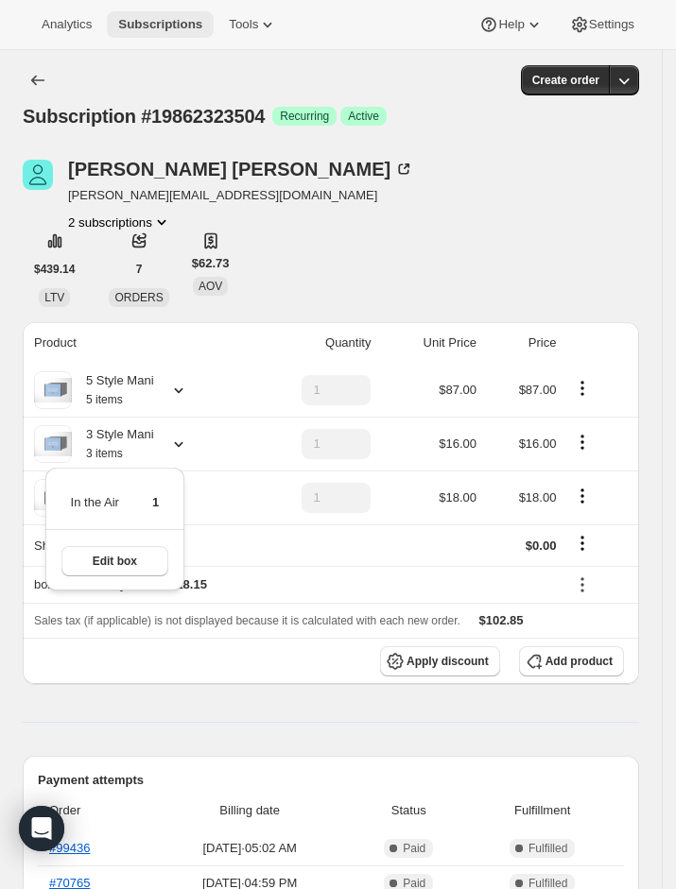
click at [174, 21] on span "Subscriptions" at bounding box center [160, 24] width 84 height 15
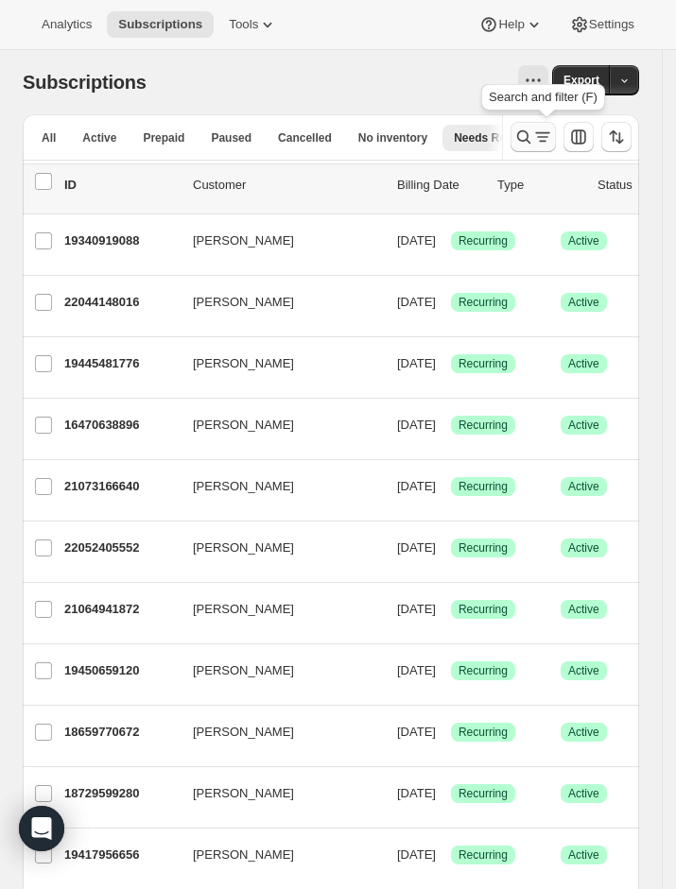
click at [533, 144] on icon "Search and filter results" at bounding box center [523, 137] width 19 height 19
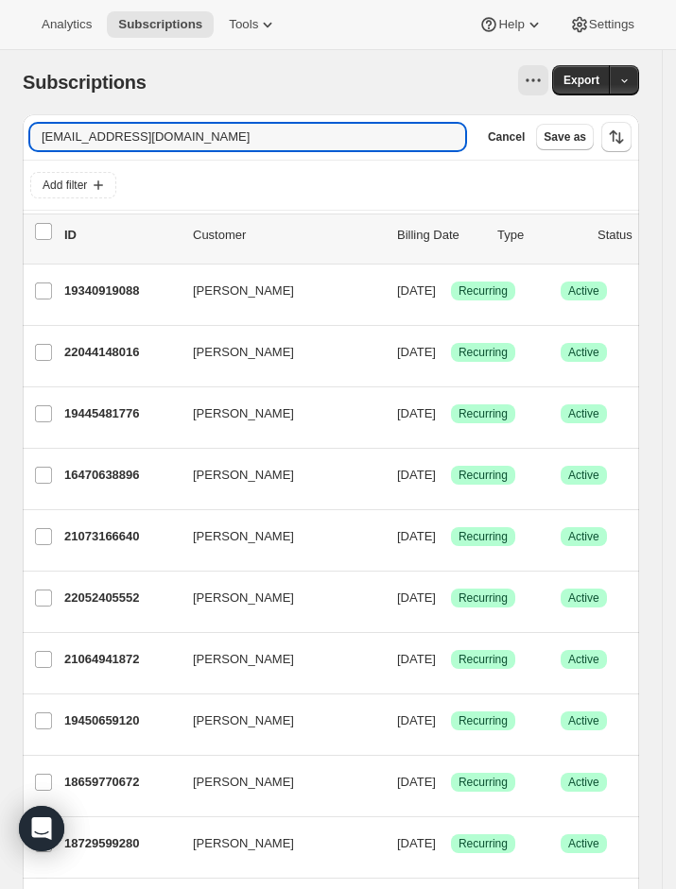
type input "[EMAIL_ADDRESS][DOMAIN_NAME]"
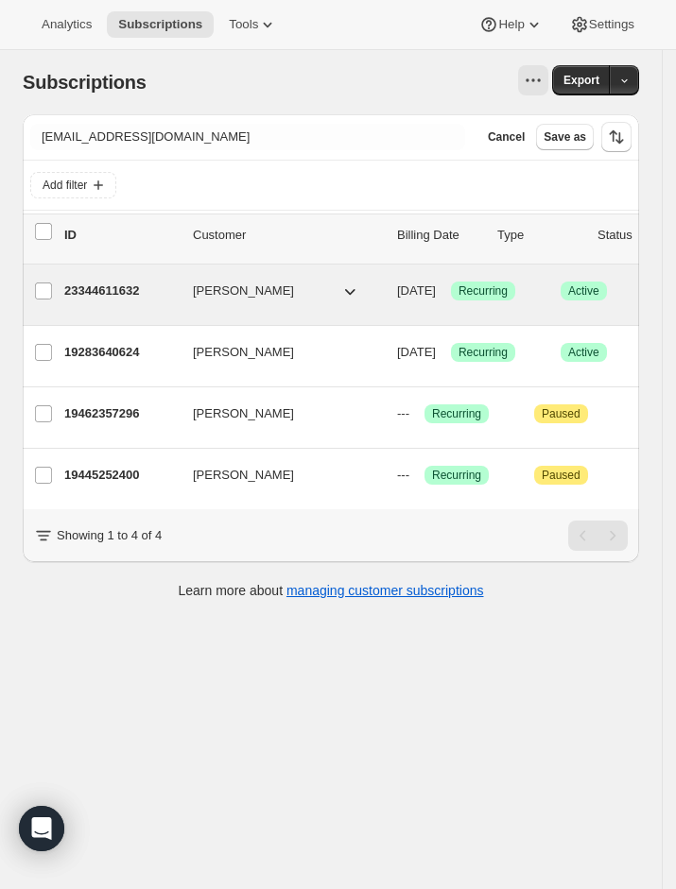
click at [133, 294] on p "23344611632" at bounding box center [120, 291] width 113 height 19
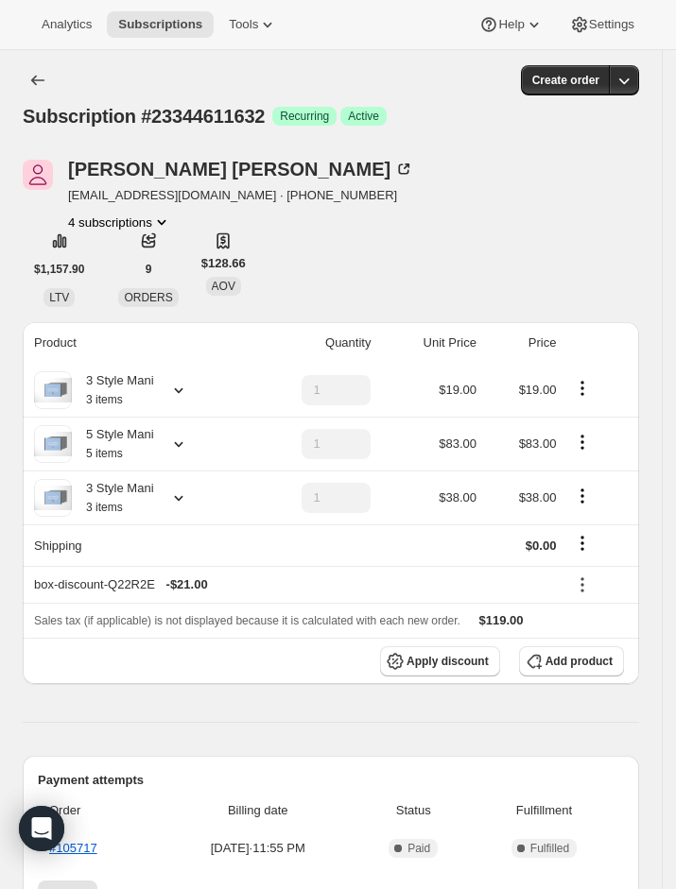
click at [172, 444] on icon at bounding box center [178, 444] width 19 height 19
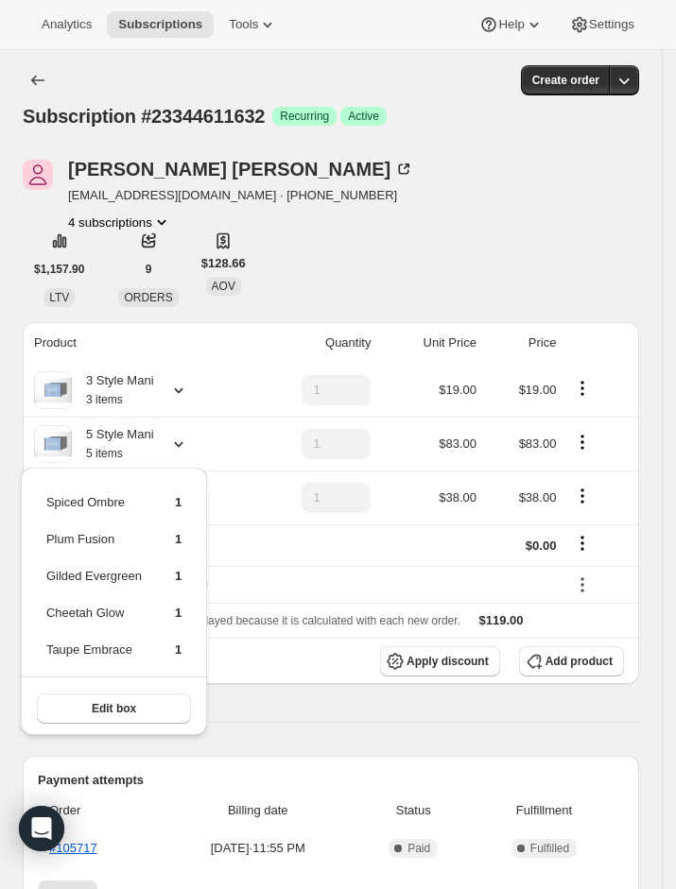
click at [181, 382] on icon at bounding box center [178, 390] width 19 height 19
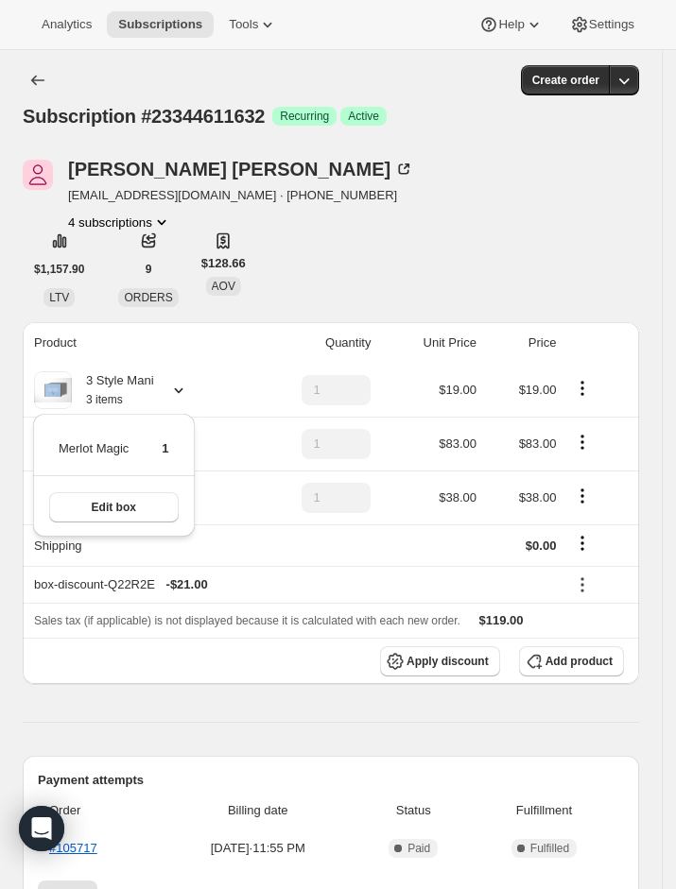
click at [194, 544] on div "Merlot Magic 1 Edit box" at bounding box center [114, 480] width 177 height 143
click at [184, 500] on icon at bounding box center [178, 497] width 19 height 19
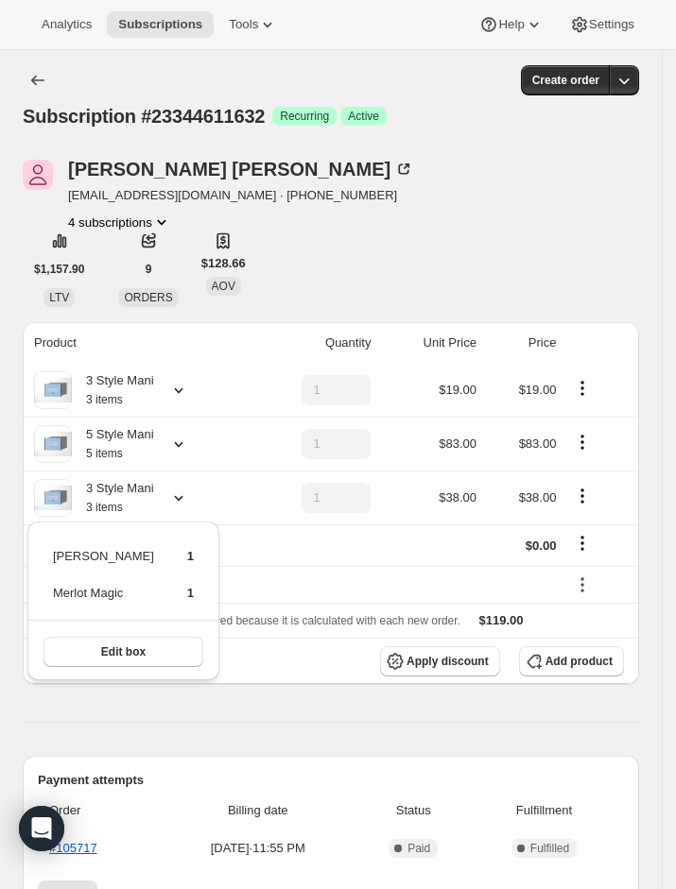
click at [176, 394] on icon at bounding box center [178, 390] width 19 height 19
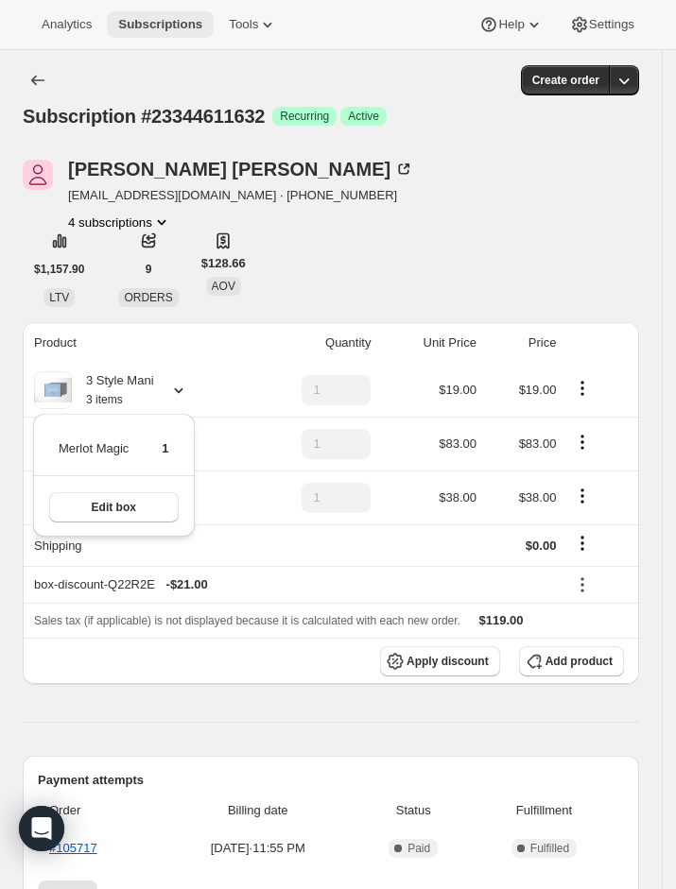
click at [136, 32] on button "Subscriptions" at bounding box center [160, 24] width 107 height 26
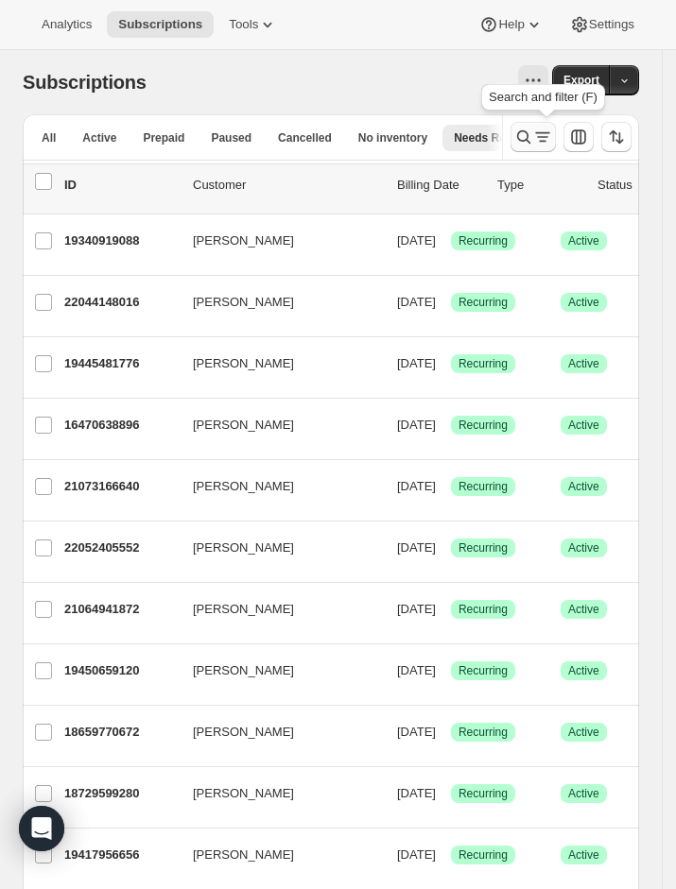
click at [523, 144] on button "Search and filter results" at bounding box center [532, 137] width 45 height 30
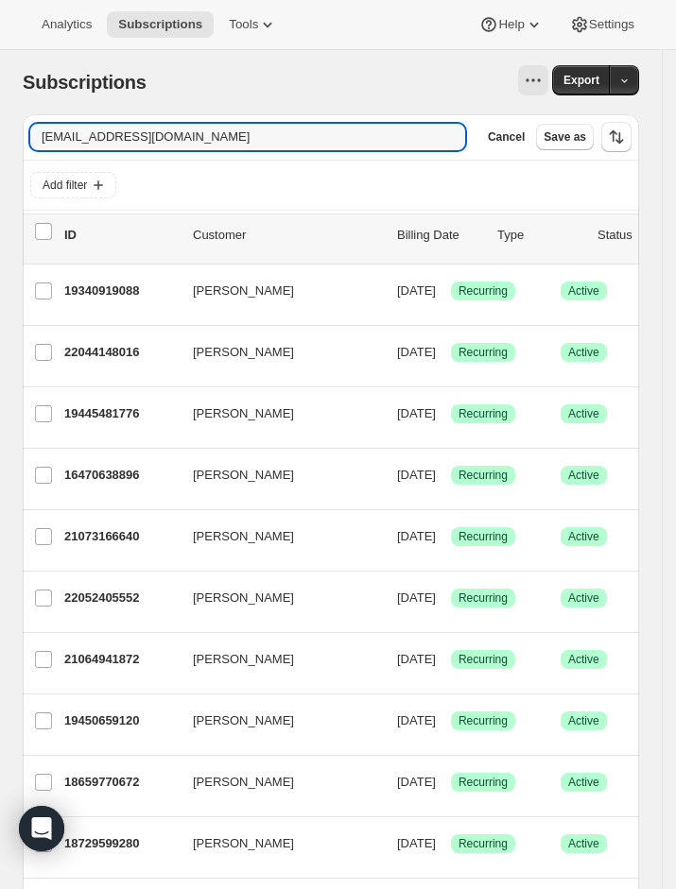
type input "[EMAIL_ADDRESS][DOMAIN_NAME]"
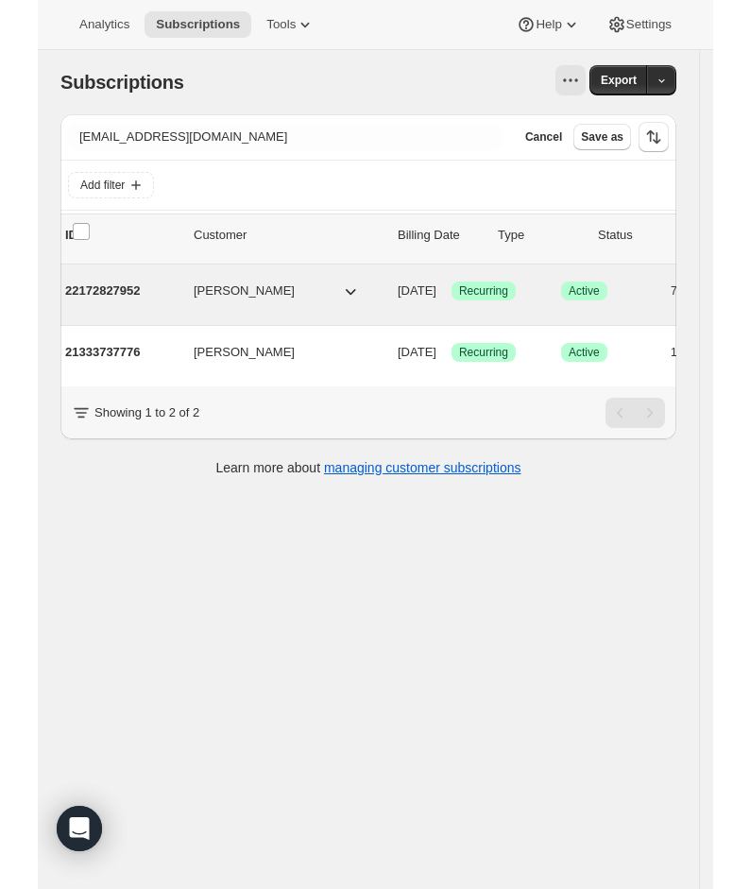
scroll to position [0, 10]
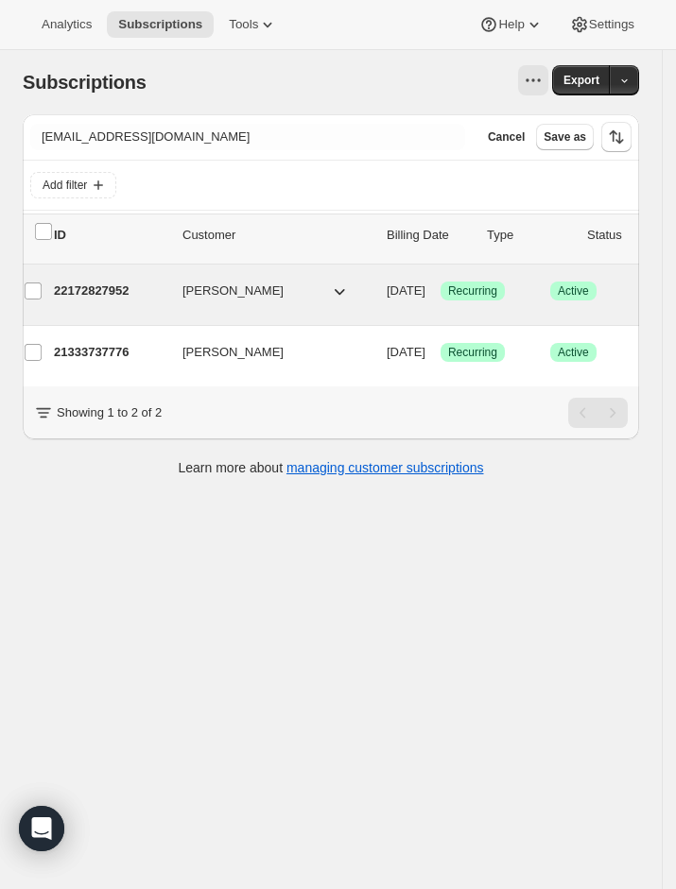
click at [124, 277] on div "22172827952 [PERSON_NAME] [DATE] Success Recurring Success Active 7 items $111.…" at bounding box center [459, 291] width 810 height 30
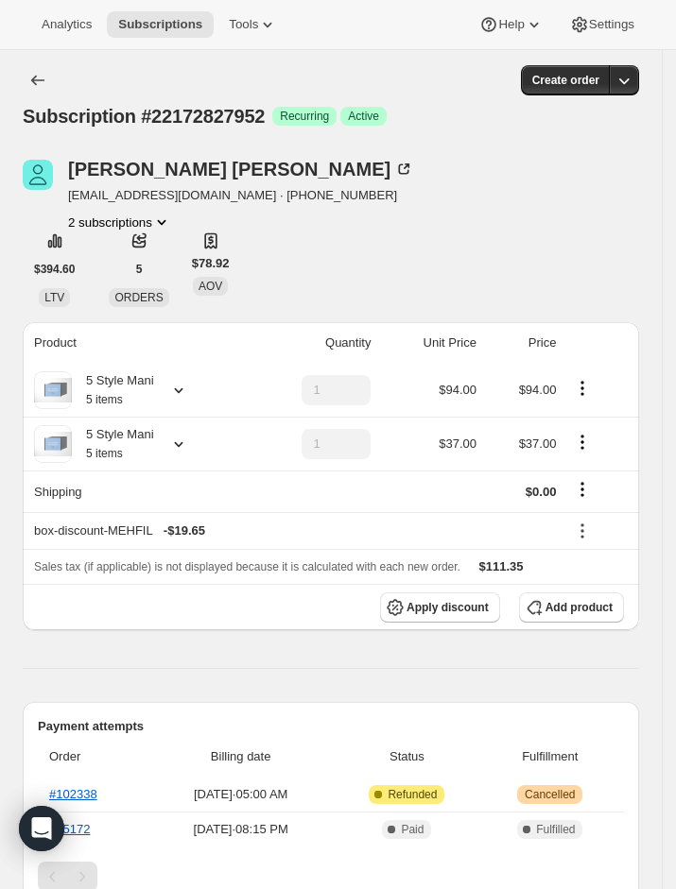
click at [186, 387] on icon at bounding box center [178, 390] width 19 height 19
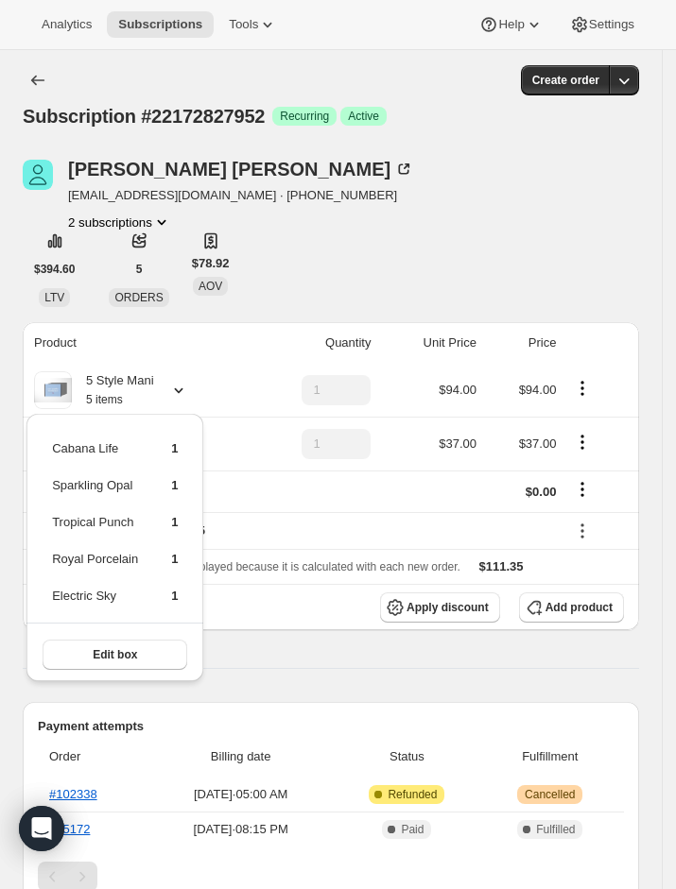
click at [186, 387] on icon at bounding box center [178, 390] width 19 height 19
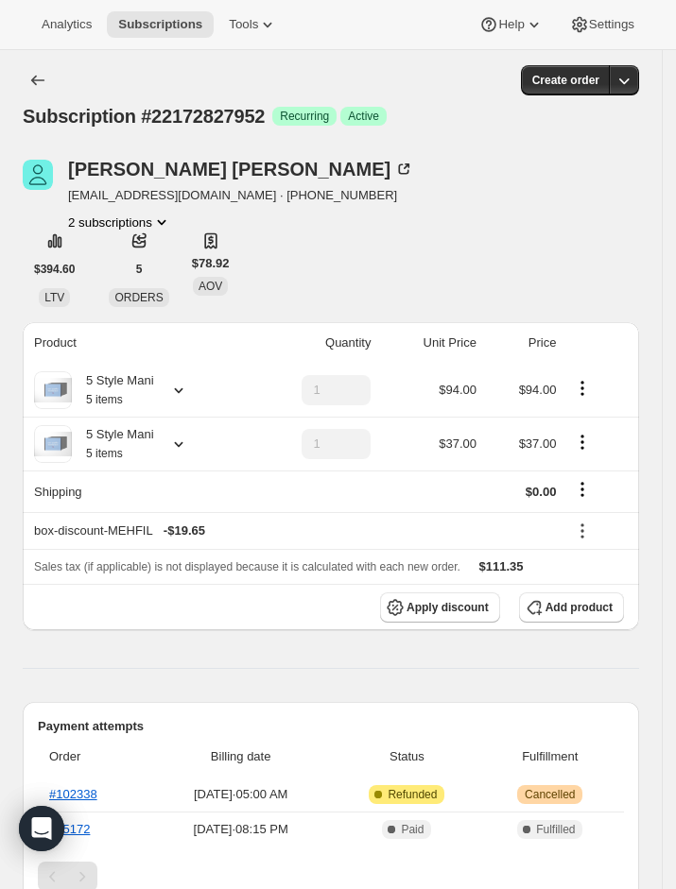
click at [184, 446] on icon at bounding box center [178, 444] width 19 height 19
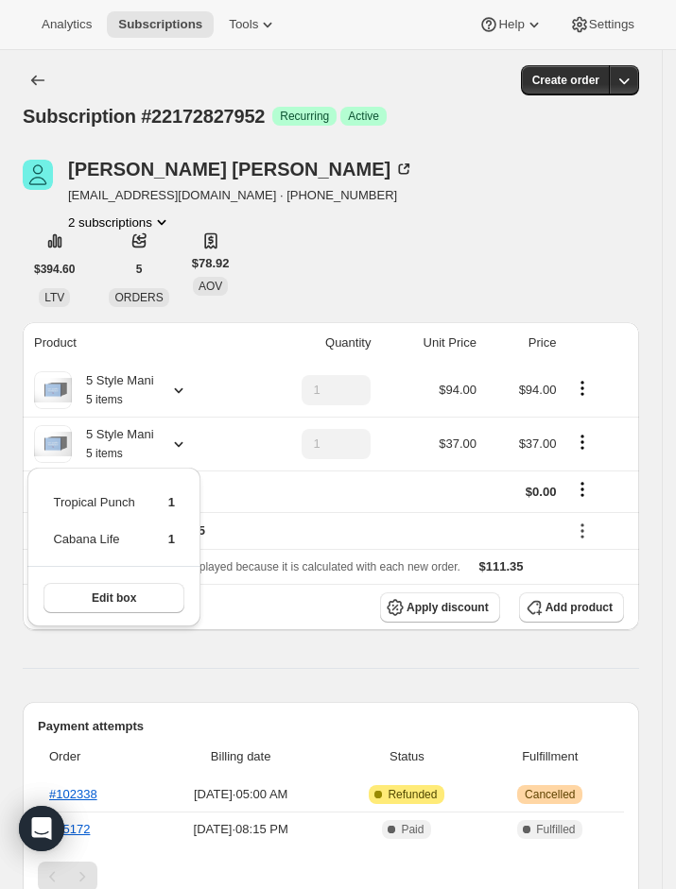
click at [184, 446] on icon at bounding box center [178, 444] width 19 height 19
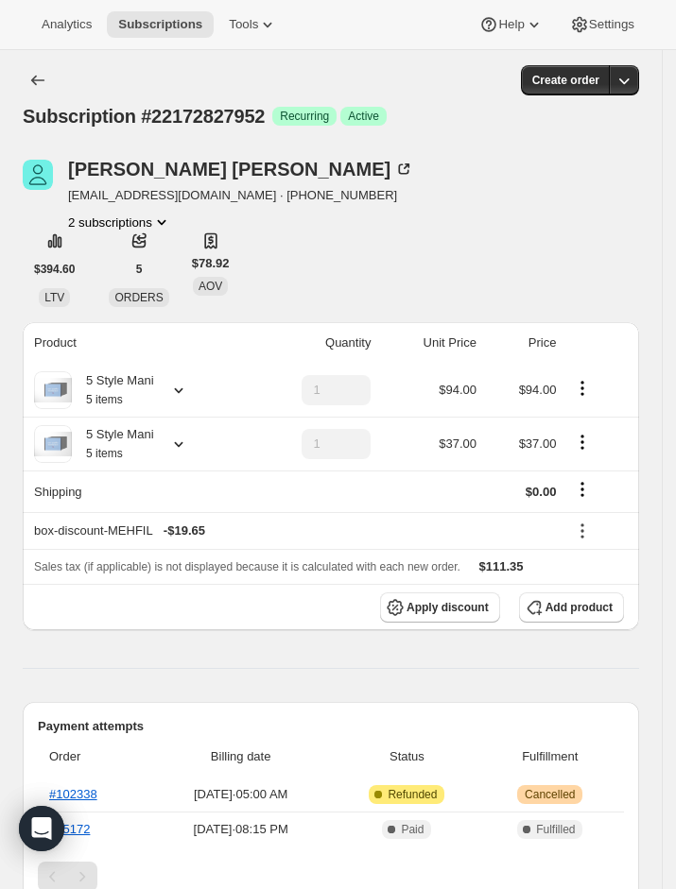
click at [182, 385] on icon at bounding box center [178, 390] width 19 height 19
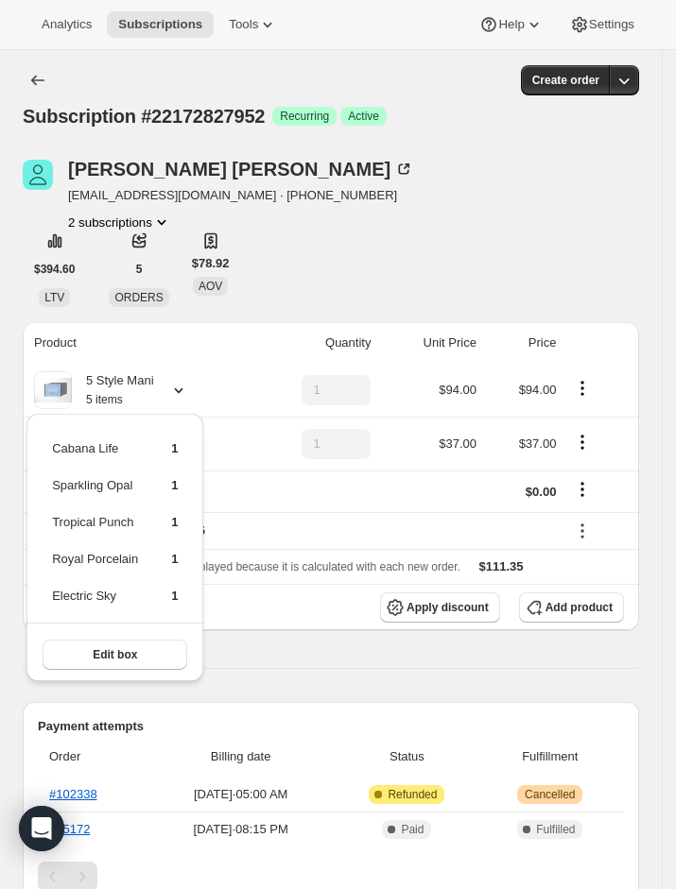
click at [295, 449] on td "1" at bounding box center [311, 444] width 131 height 54
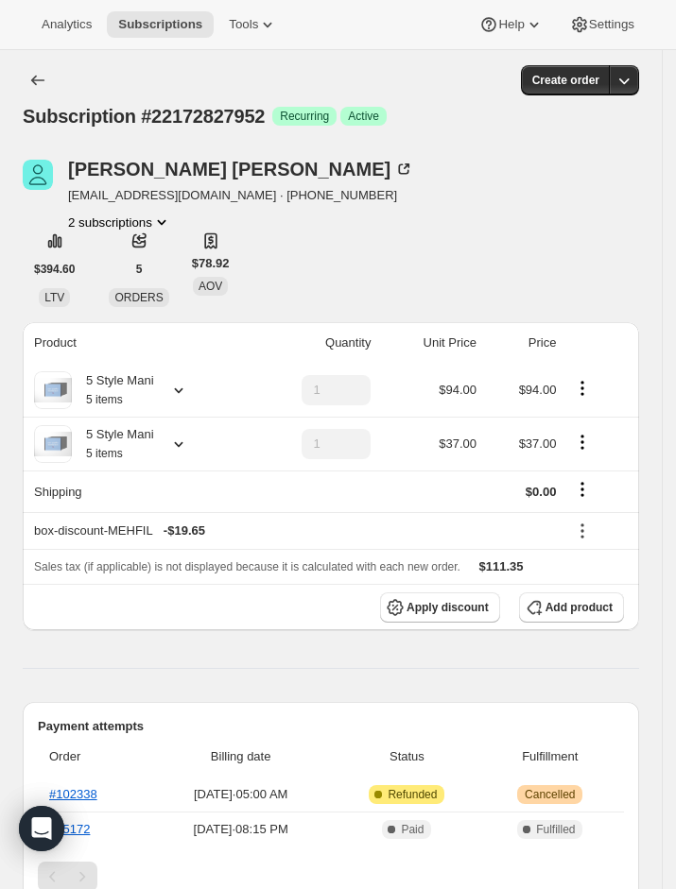
click at [180, 451] on icon at bounding box center [178, 444] width 19 height 19
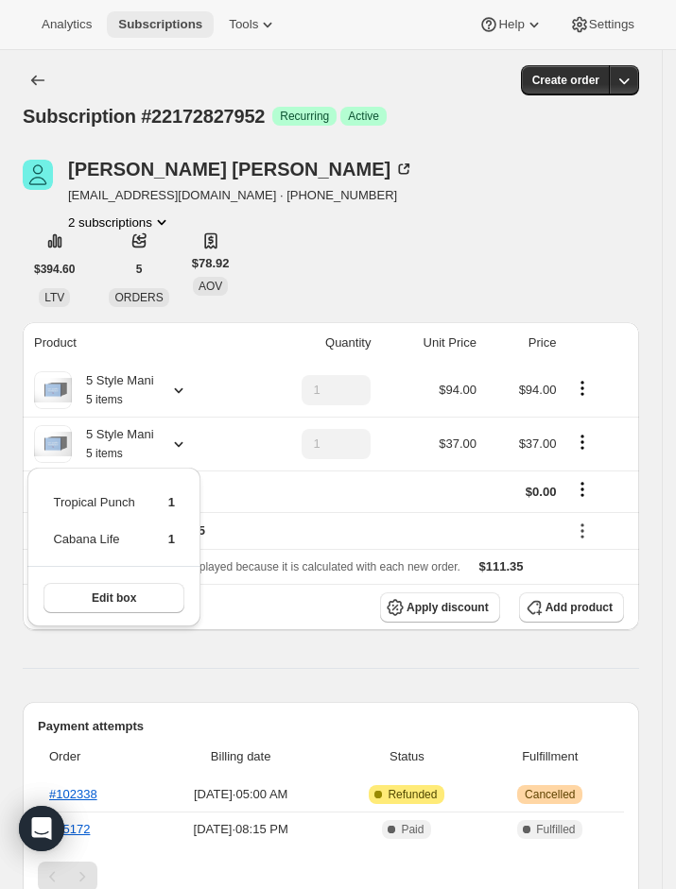
click at [173, 25] on span "Subscriptions" at bounding box center [160, 24] width 84 height 15
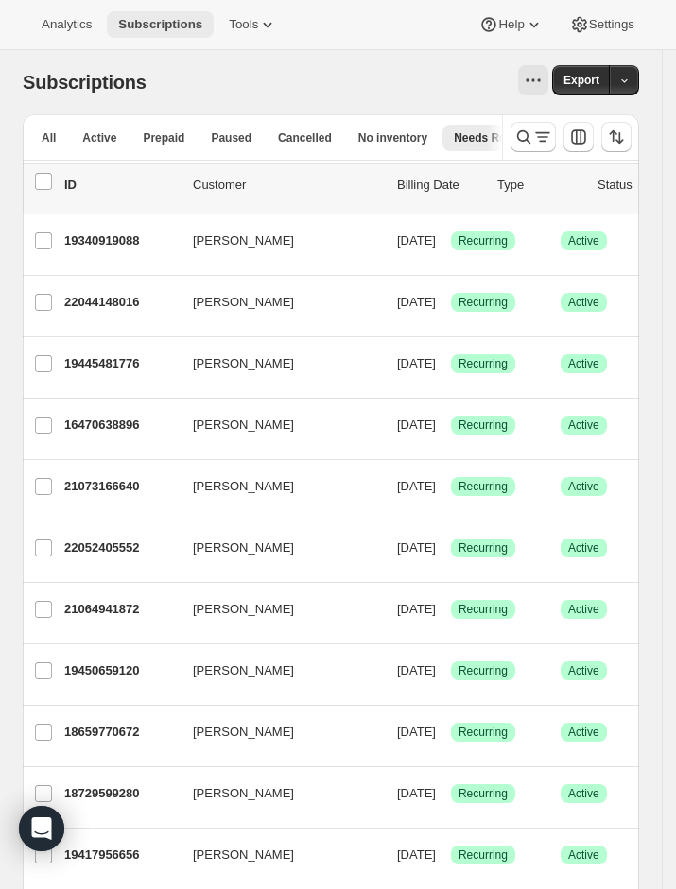
click at [163, 24] on span "Subscriptions" at bounding box center [160, 24] width 84 height 15
click at [552, 141] on icon "Search and filter results" at bounding box center [542, 137] width 19 height 19
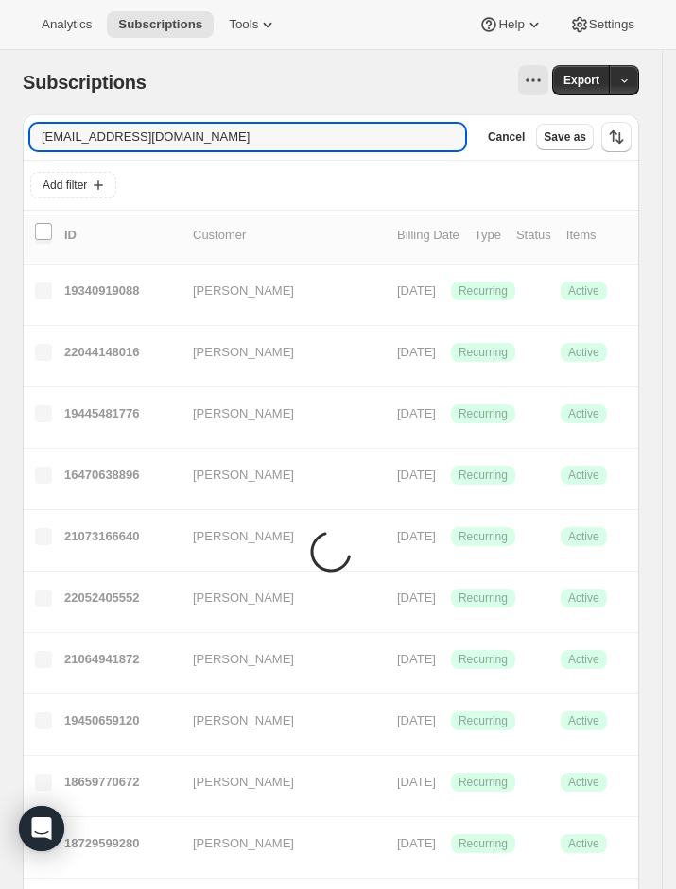
type input "[EMAIL_ADDRESS][DOMAIN_NAME]"
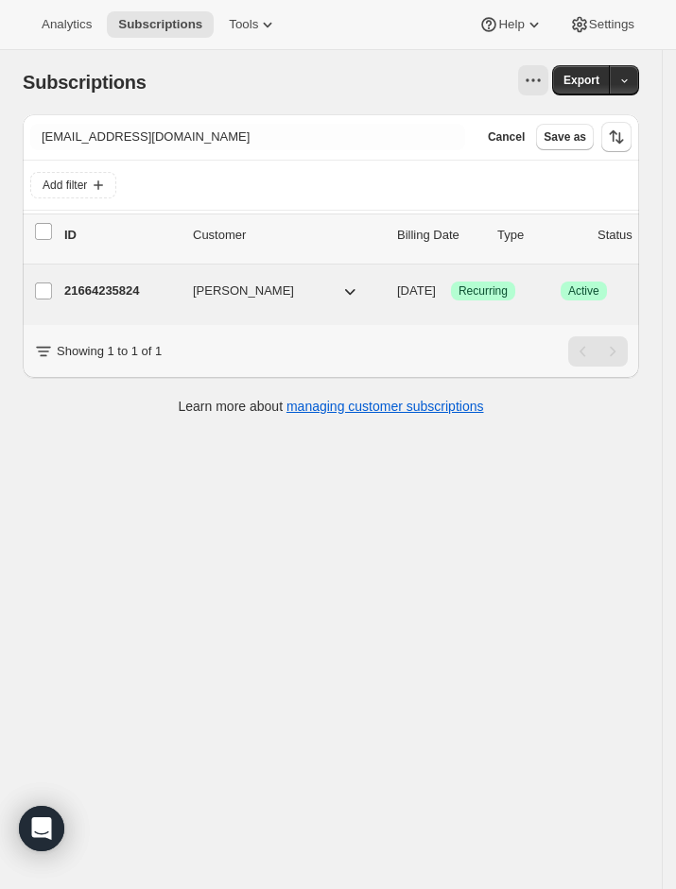
click at [112, 306] on div "21664235824 [PERSON_NAME] [DATE] Success Recurring Success Active 8 items $108.…" at bounding box center [469, 291] width 810 height 30
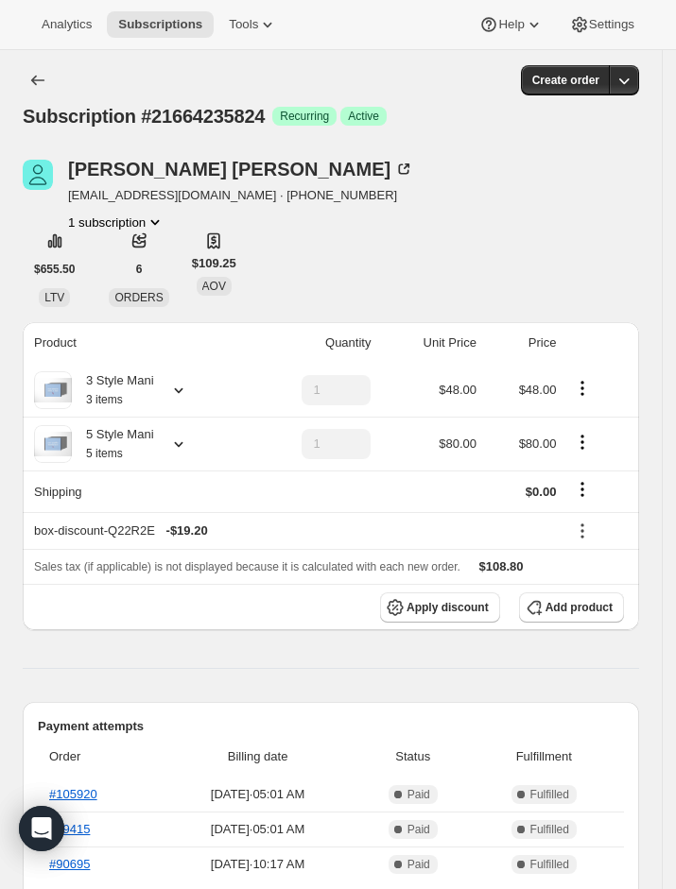
click at [188, 444] on icon at bounding box center [178, 444] width 19 height 19
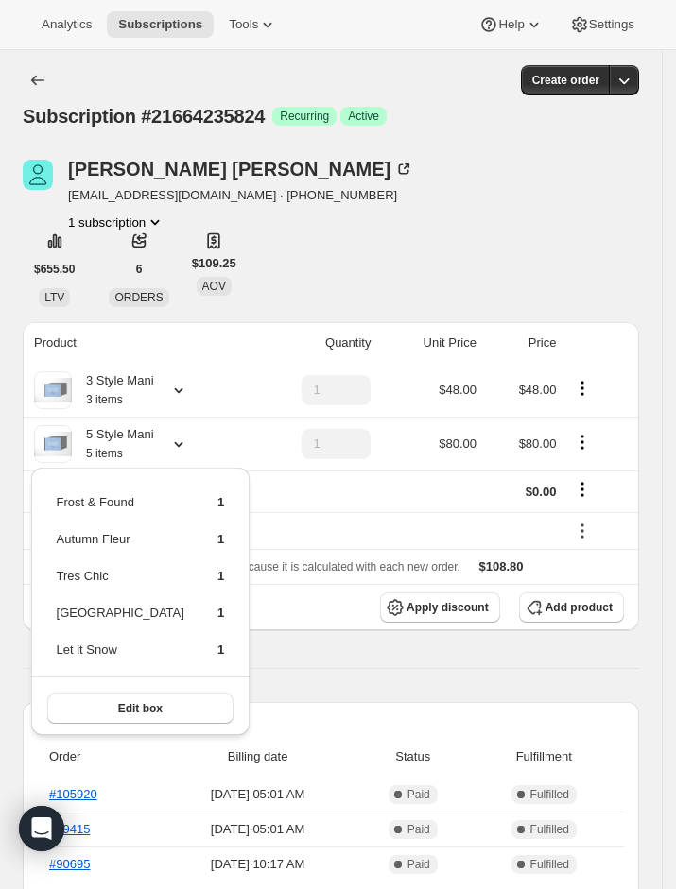
click at [182, 393] on icon at bounding box center [178, 390] width 19 height 19
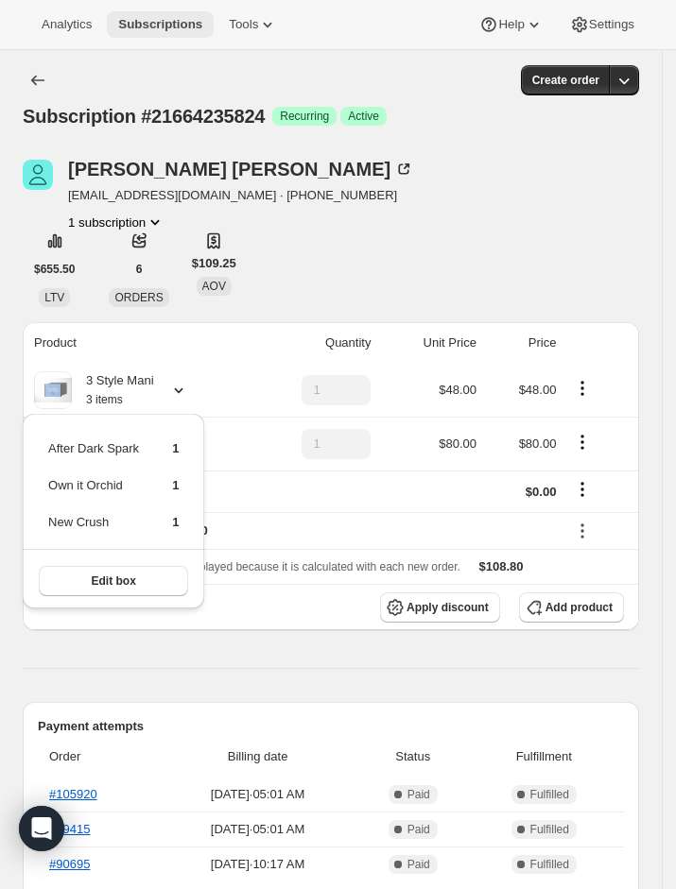
click at [164, 20] on span "Subscriptions" at bounding box center [160, 24] width 84 height 15
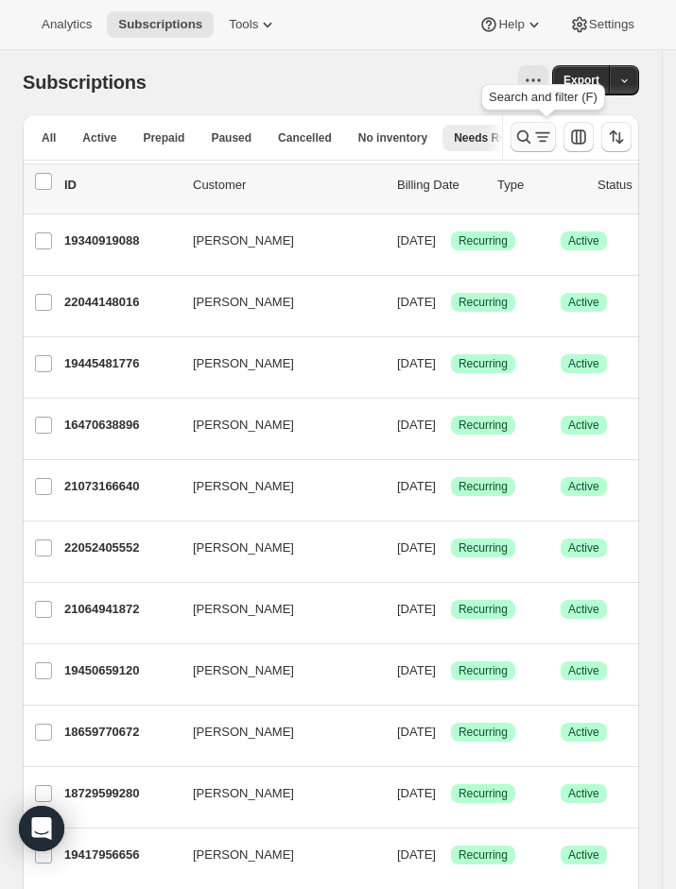
click at [535, 146] on button "Search and filter results" at bounding box center [532, 137] width 45 height 30
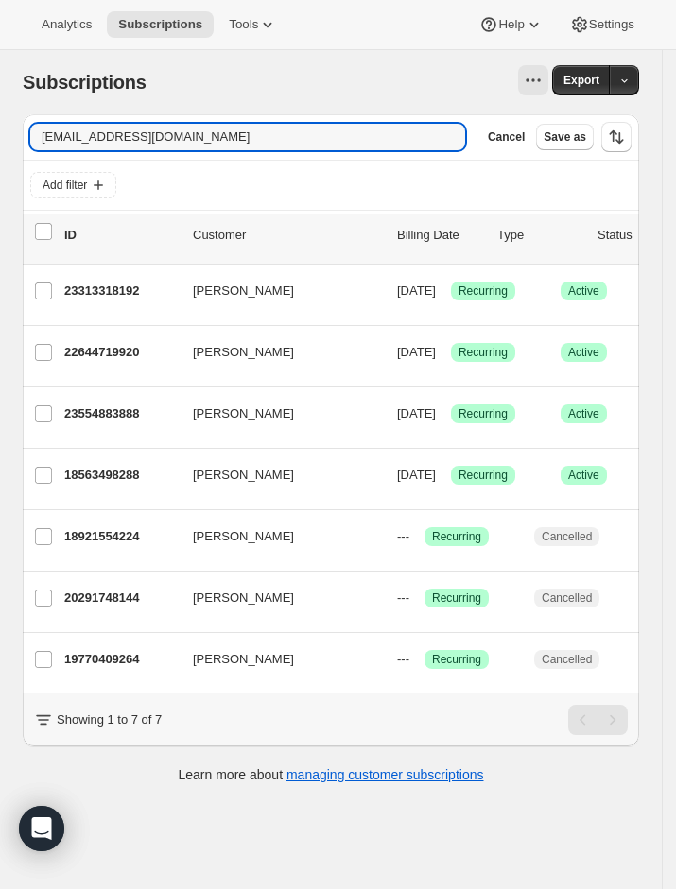
type input "[EMAIL_ADDRESS][DOMAIN_NAME]"
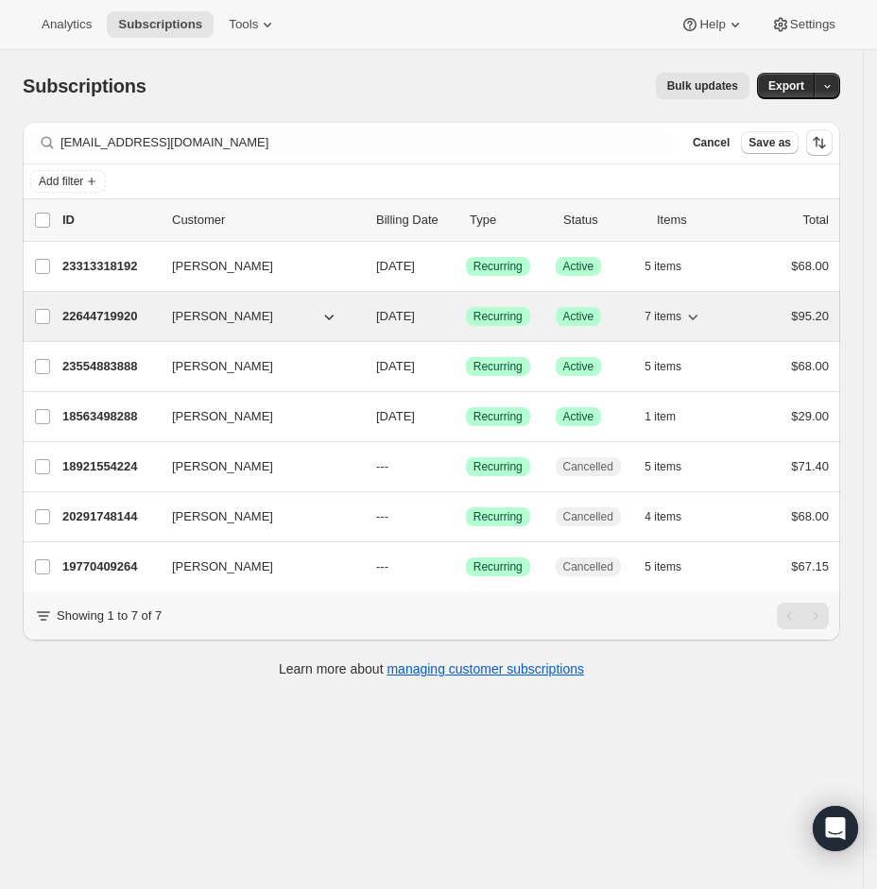
click at [113, 313] on p "22644719920" at bounding box center [109, 316] width 94 height 19
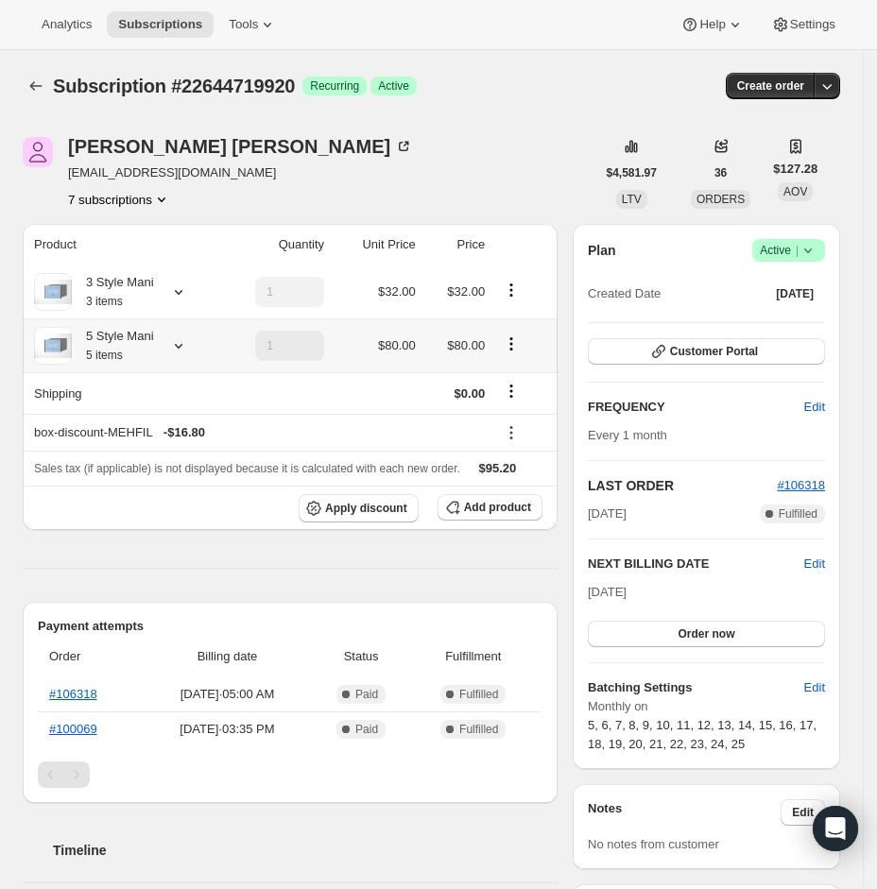
click at [188, 344] on icon at bounding box center [178, 345] width 19 height 19
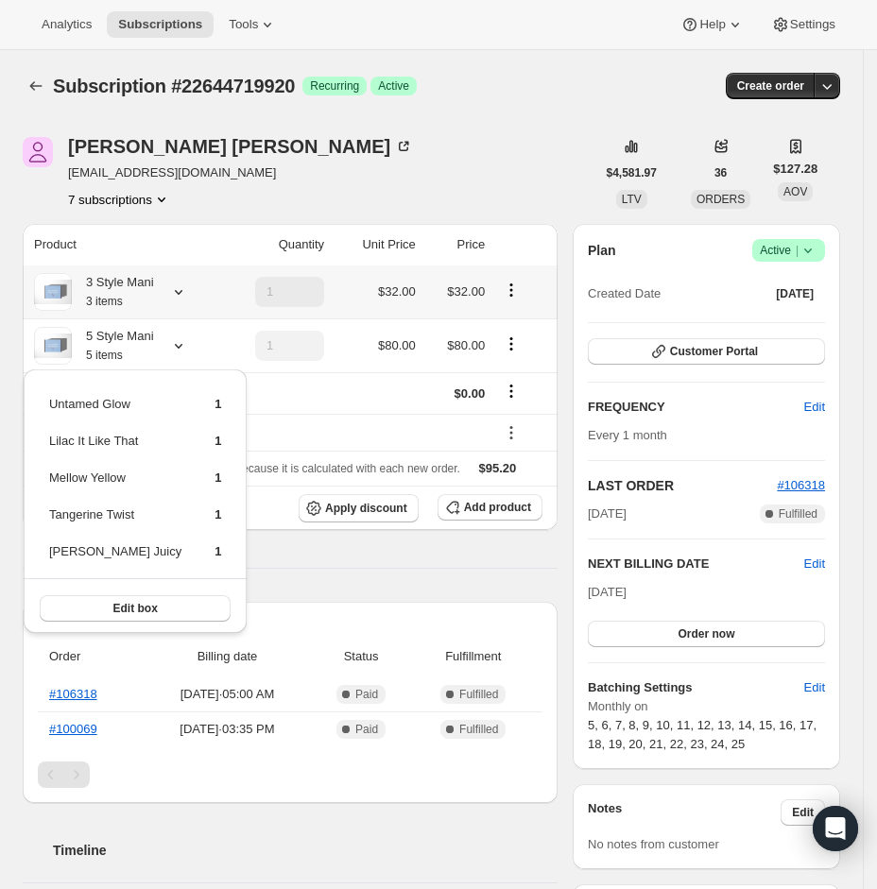
click at [176, 300] on icon at bounding box center [178, 291] width 19 height 19
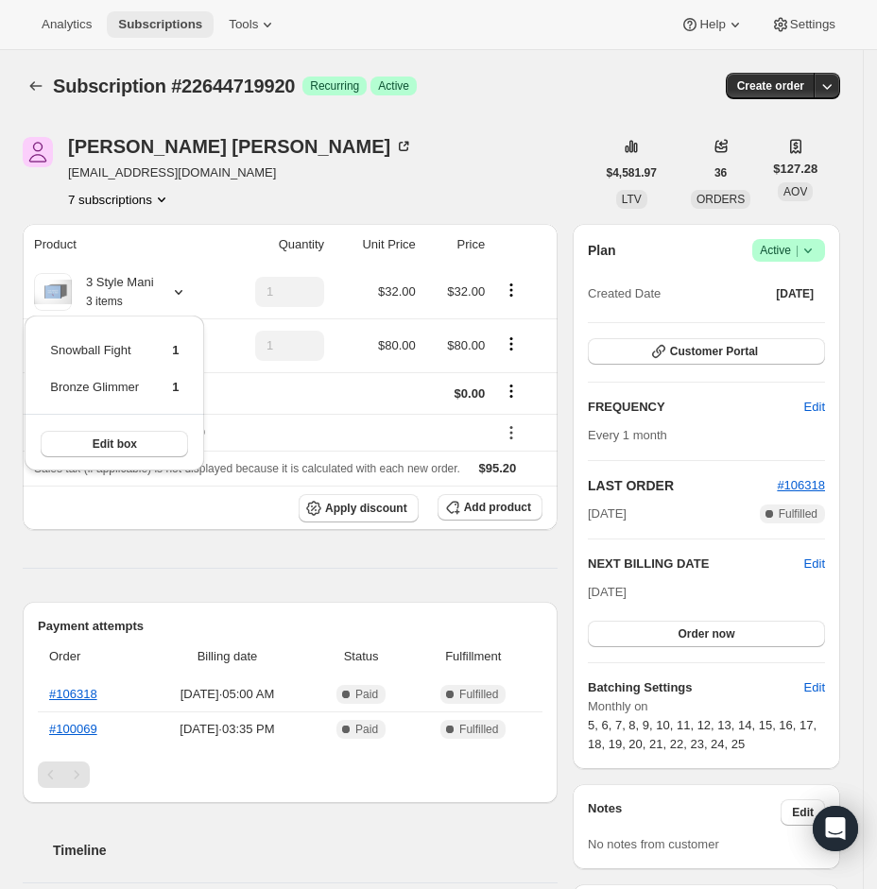
click at [153, 13] on button "Subscriptions" at bounding box center [160, 24] width 107 height 26
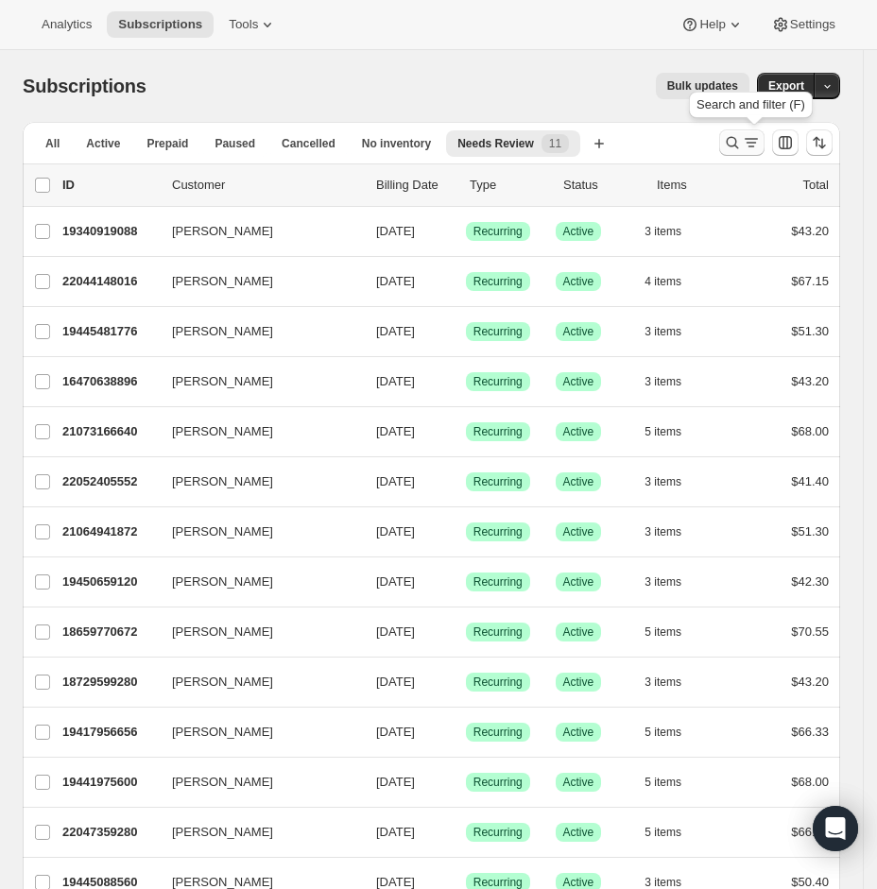
click at [753, 136] on icon "Search and filter results" at bounding box center [751, 142] width 19 height 19
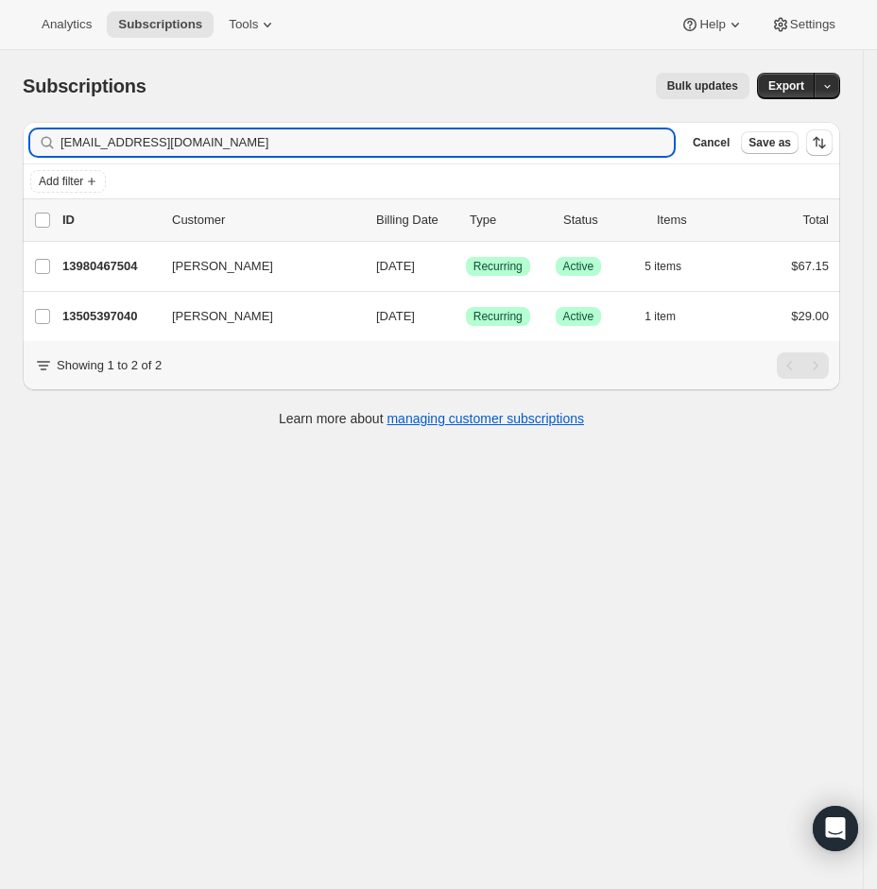
type input "[EMAIL_ADDRESS][DOMAIN_NAME]"
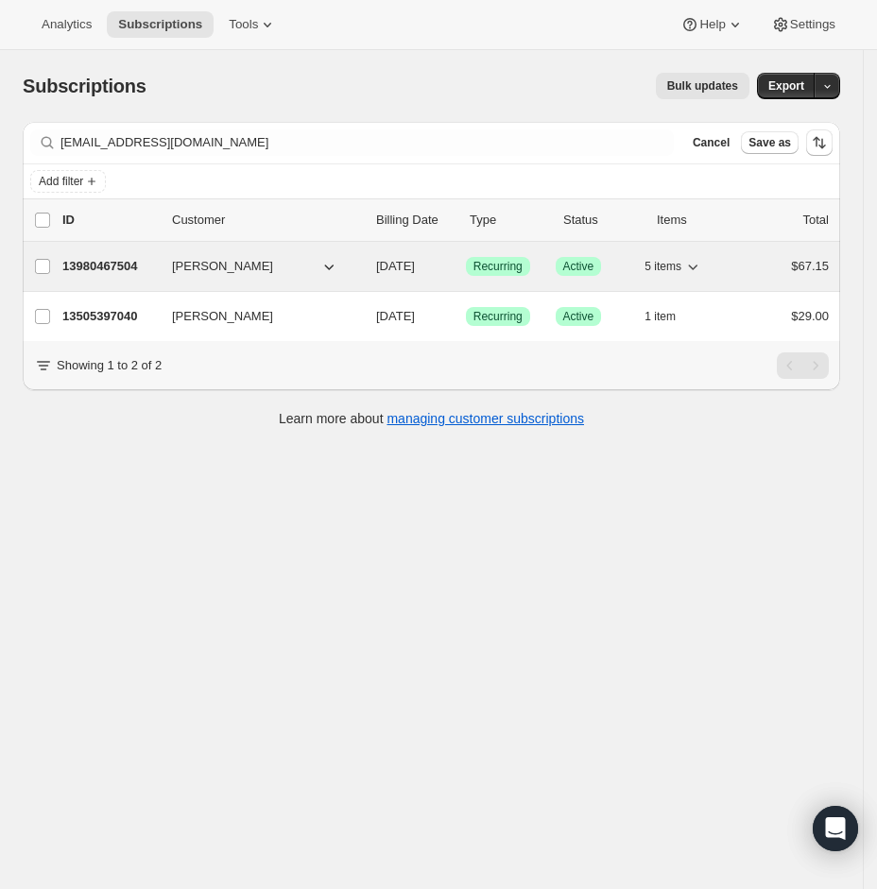
click at [111, 259] on p "13980467504" at bounding box center [109, 266] width 94 height 19
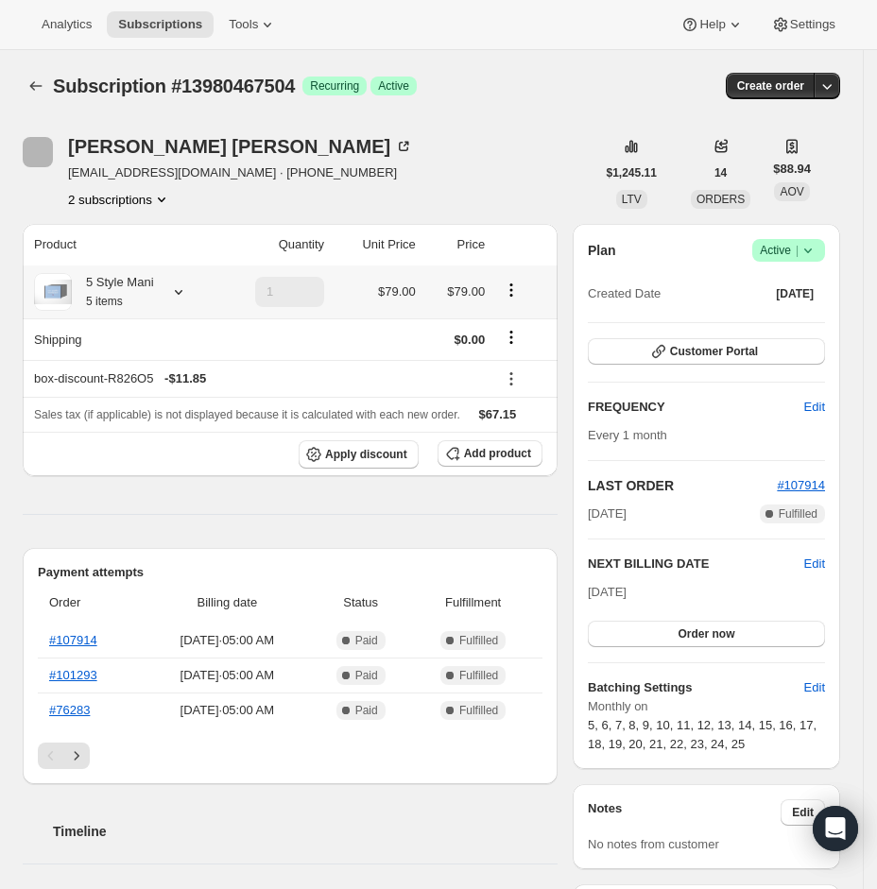
click at [175, 293] on icon at bounding box center [178, 291] width 19 height 19
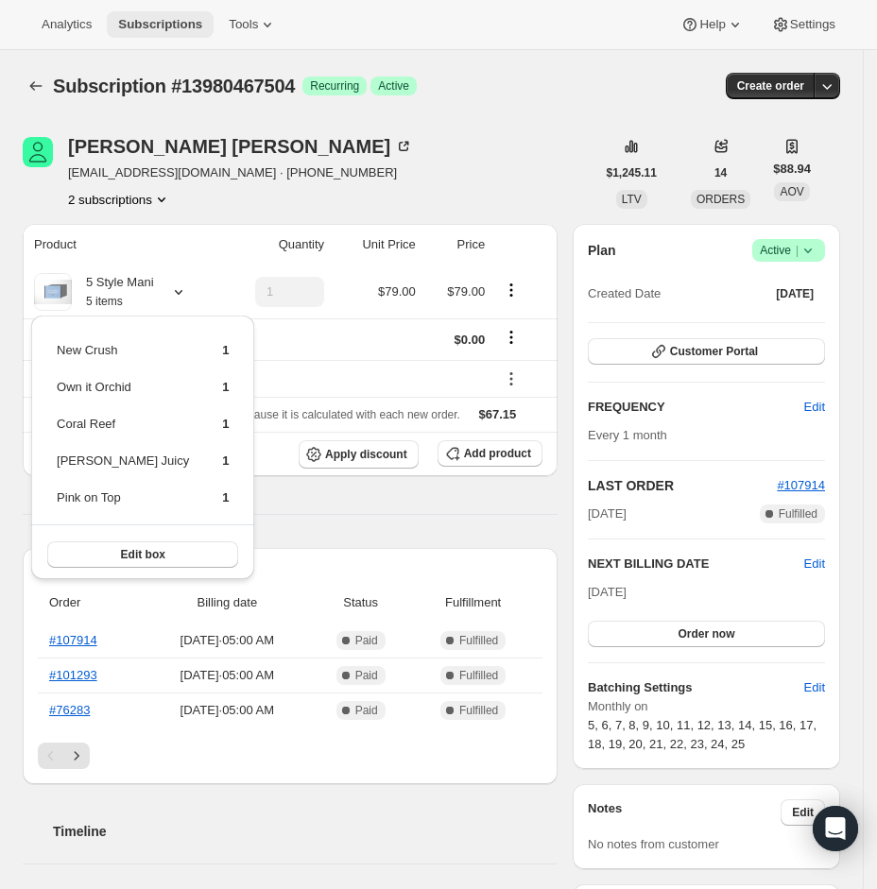
click at [119, 26] on button "Subscriptions" at bounding box center [160, 24] width 107 height 26
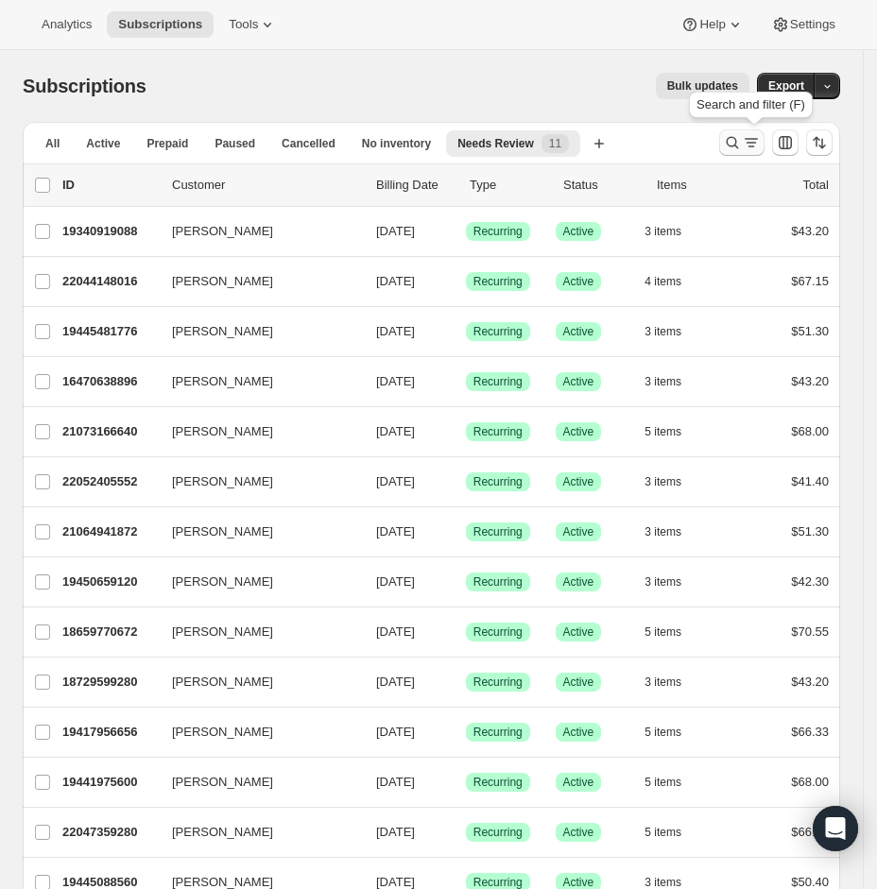
click at [742, 140] on icon "Search and filter results" at bounding box center [732, 142] width 19 height 19
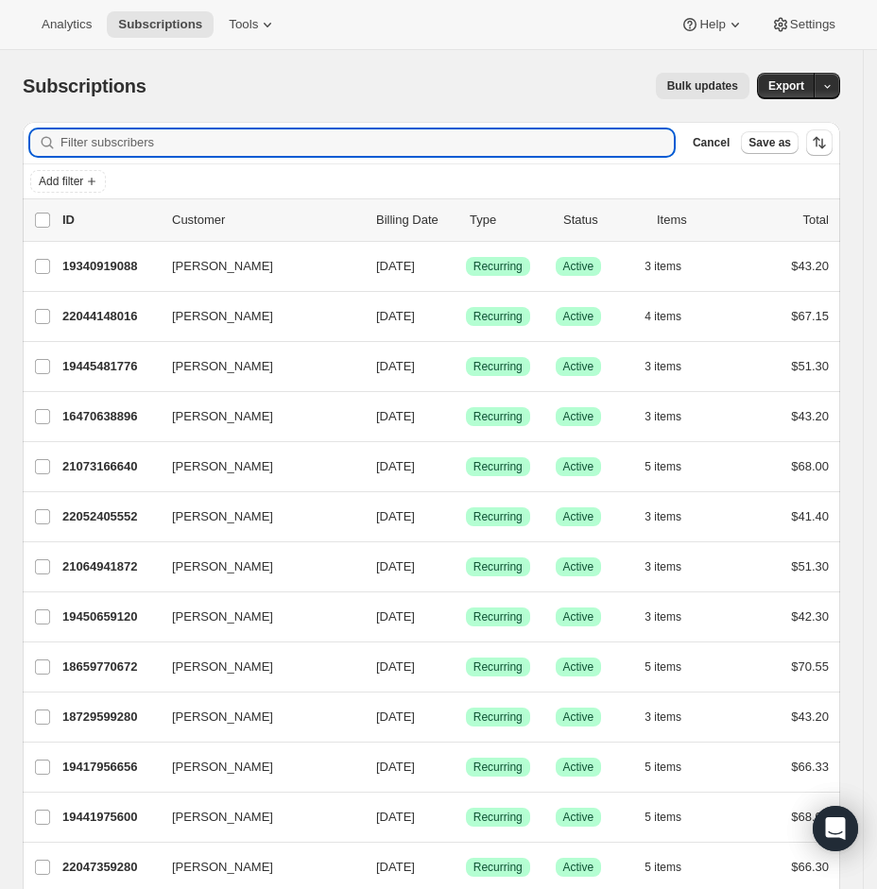
paste input "[EMAIL_ADDRESS][DOMAIN_NAME]"
type input "[EMAIL_ADDRESS][DOMAIN_NAME]"
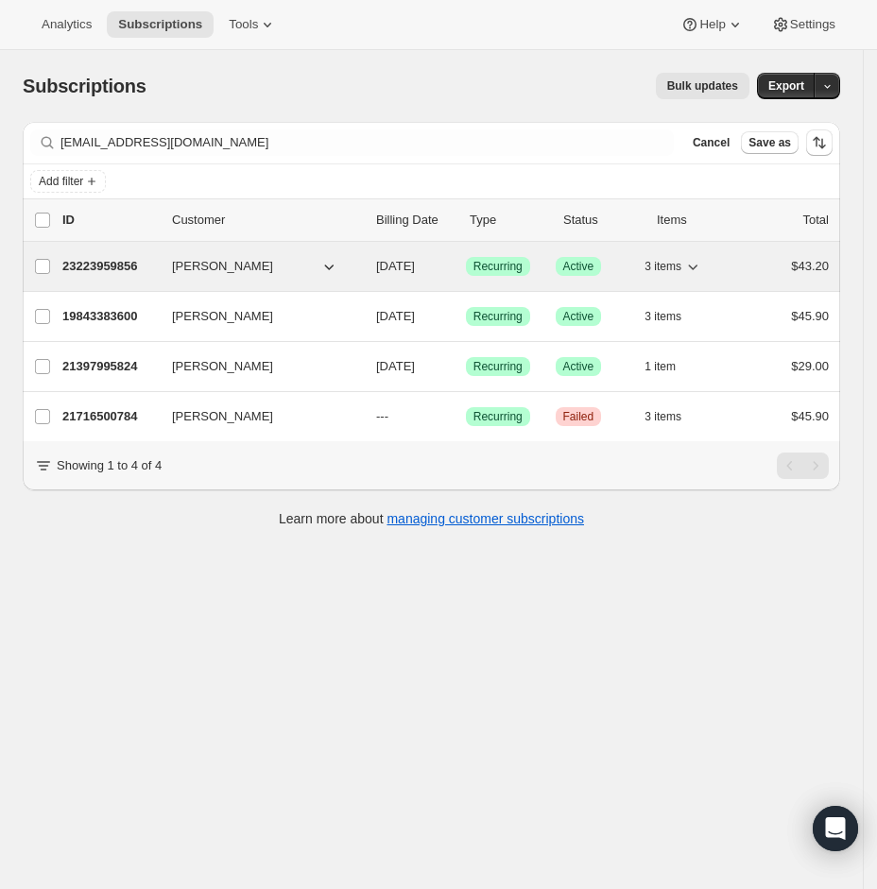
click at [96, 262] on p "23223959856" at bounding box center [109, 266] width 94 height 19
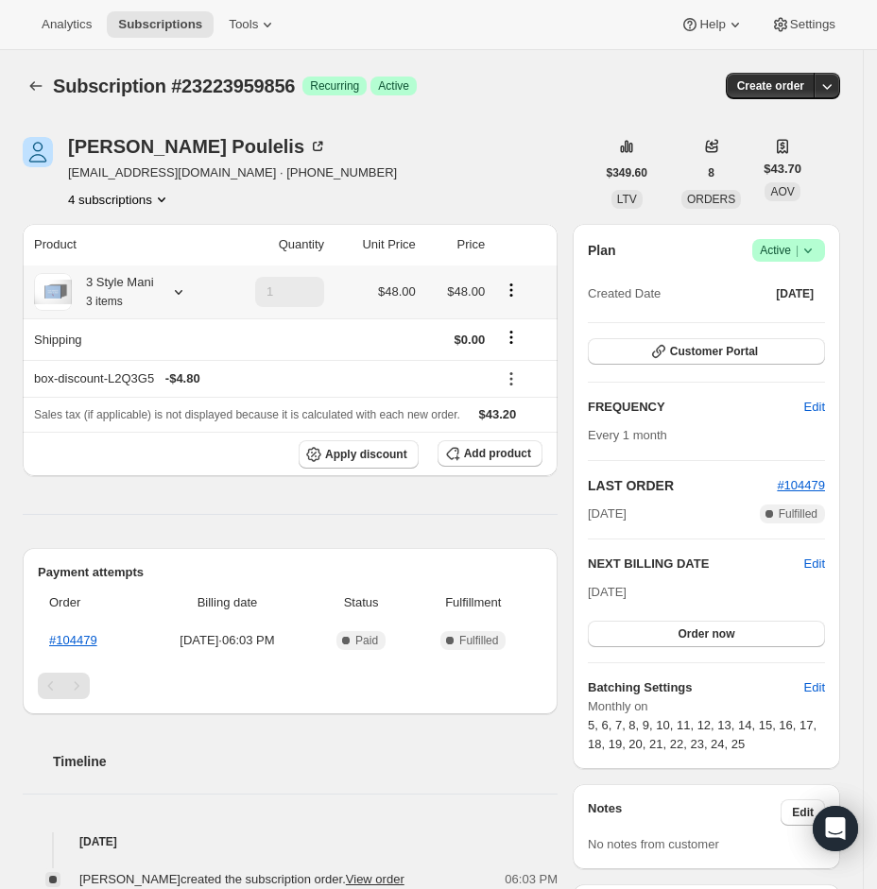
click at [188, 300] on icon at bounding box center [178, 291] width 19 height 19
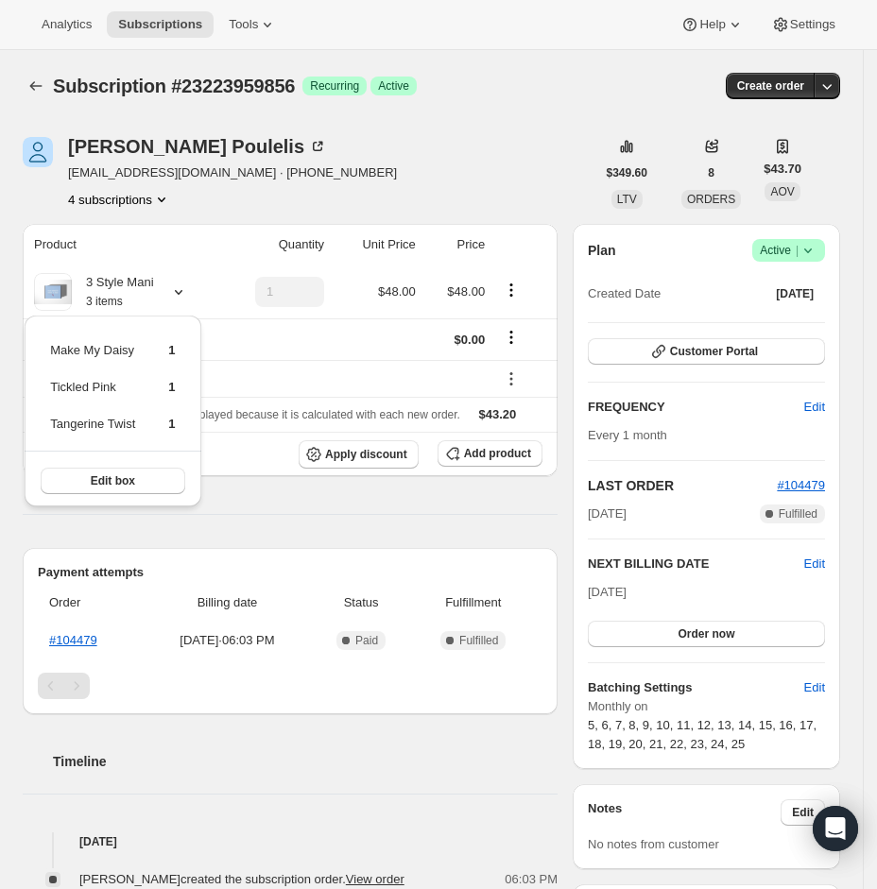
click at [206, 208] on div "4 subscriptions" at bounding box center [232, 199] width 329 height 19
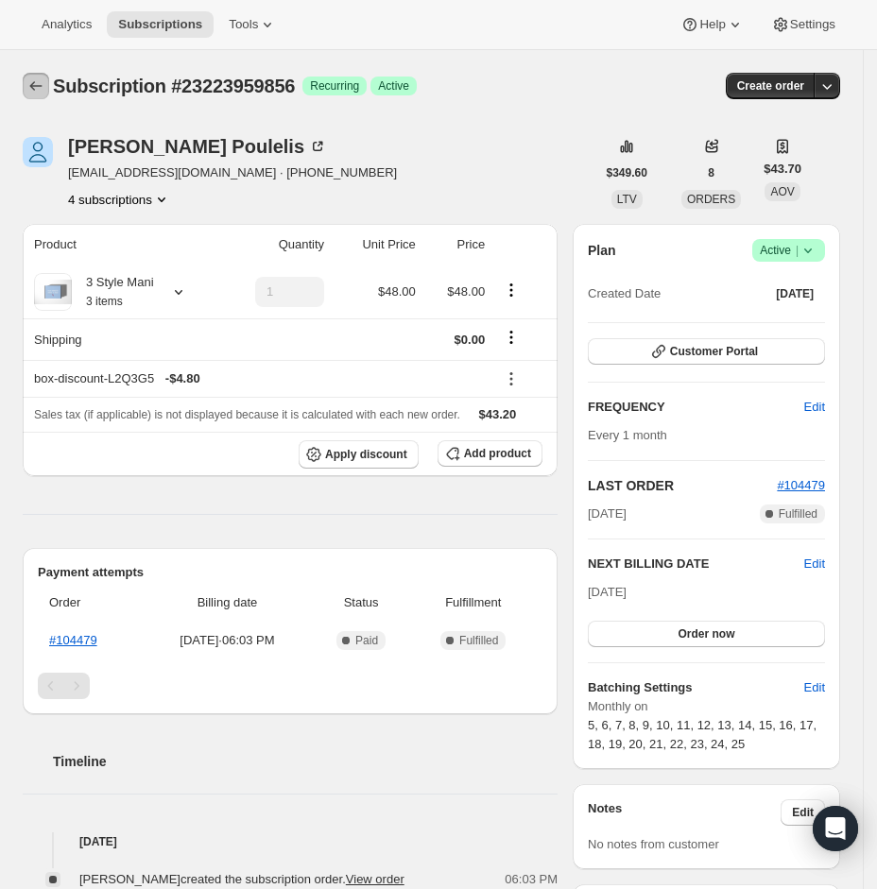
click at [43, 84] on icon "Subscriptions" at bounding box center [35, 86] width 19 height 19
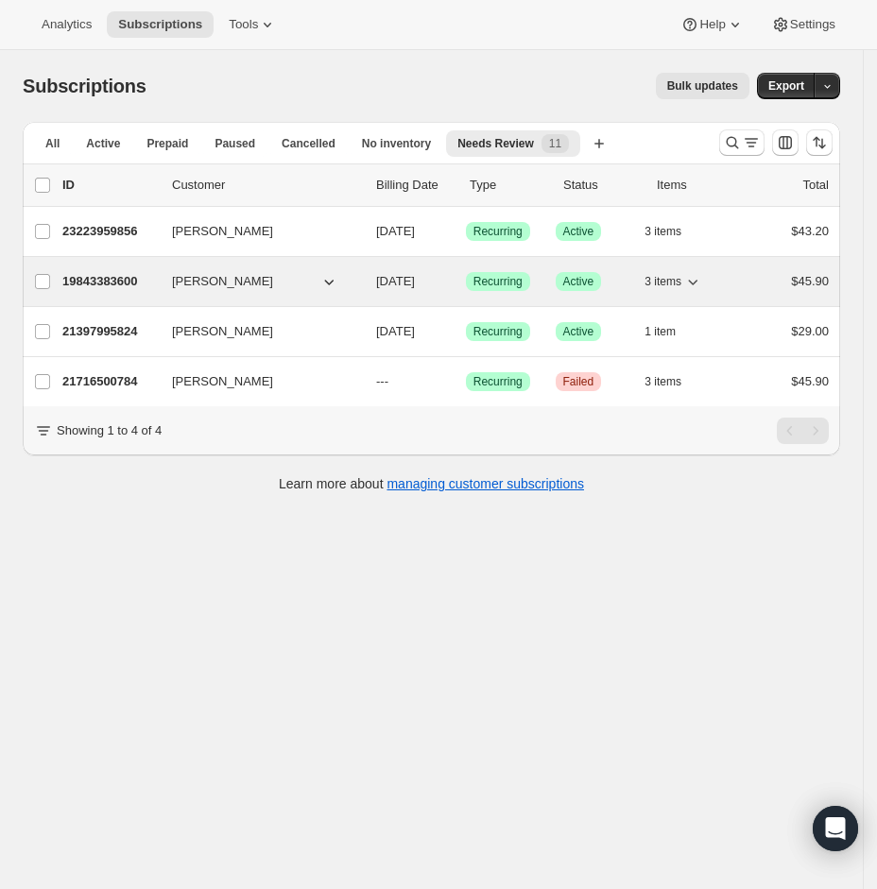
click at [98, 272] on p "19843383600" at bounding box center [109, 281] width 94 height 19
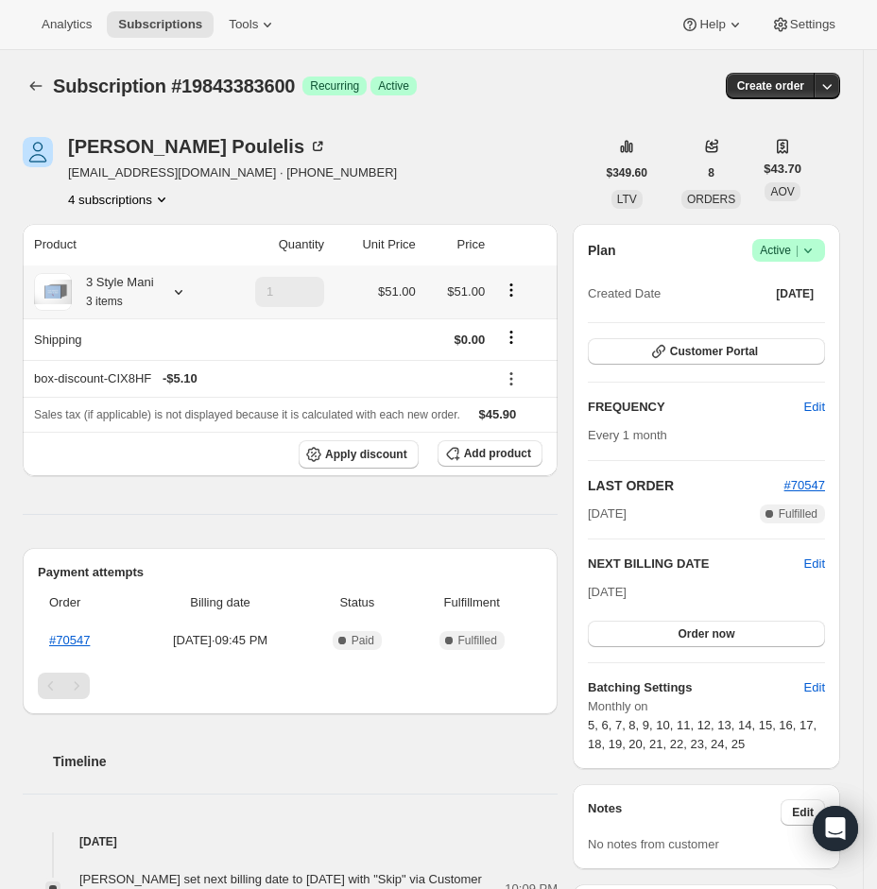
click at [187, 289] on icon at bounding box center [178, 291] width 19 height 19
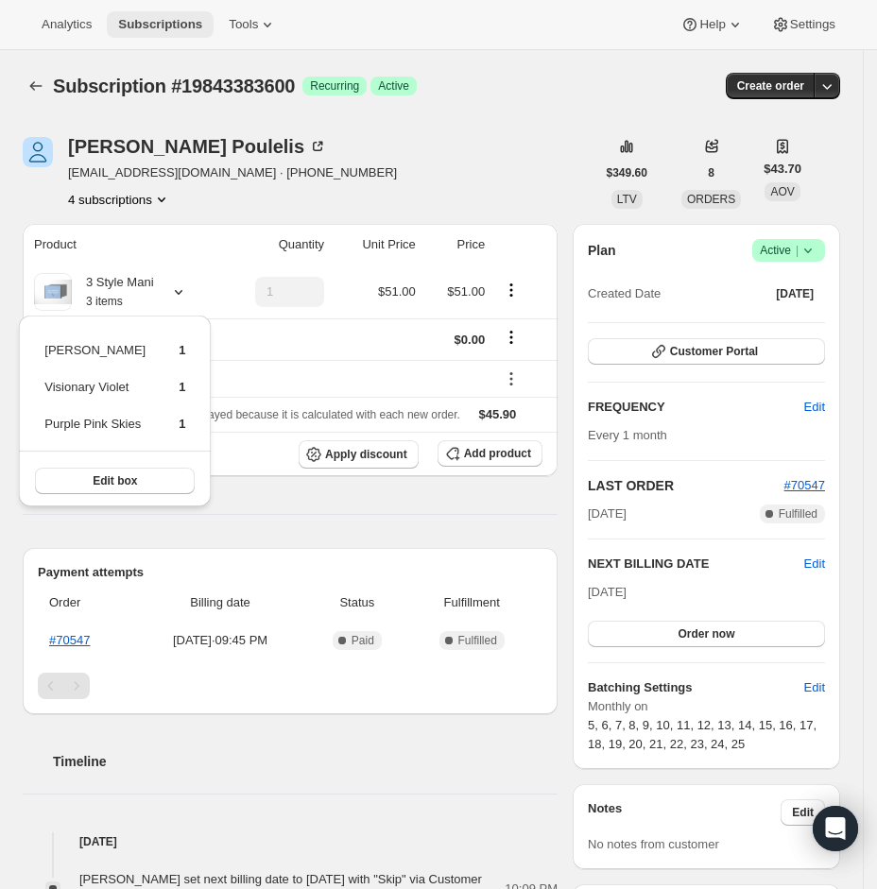
click at [158, 25] on span "Subscriptions" at bounding box center [160, 24] width 84 height 15
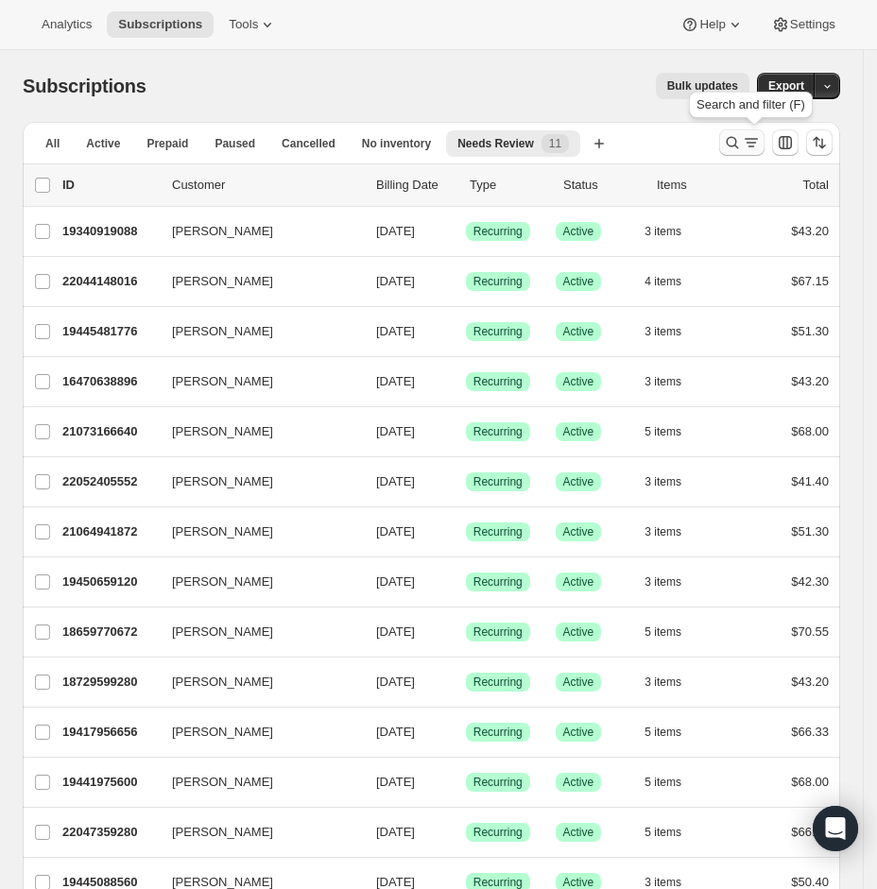
click at [742, 147] on icon "Search and filter results" at bounding box center [732, 142] width 19 height 19
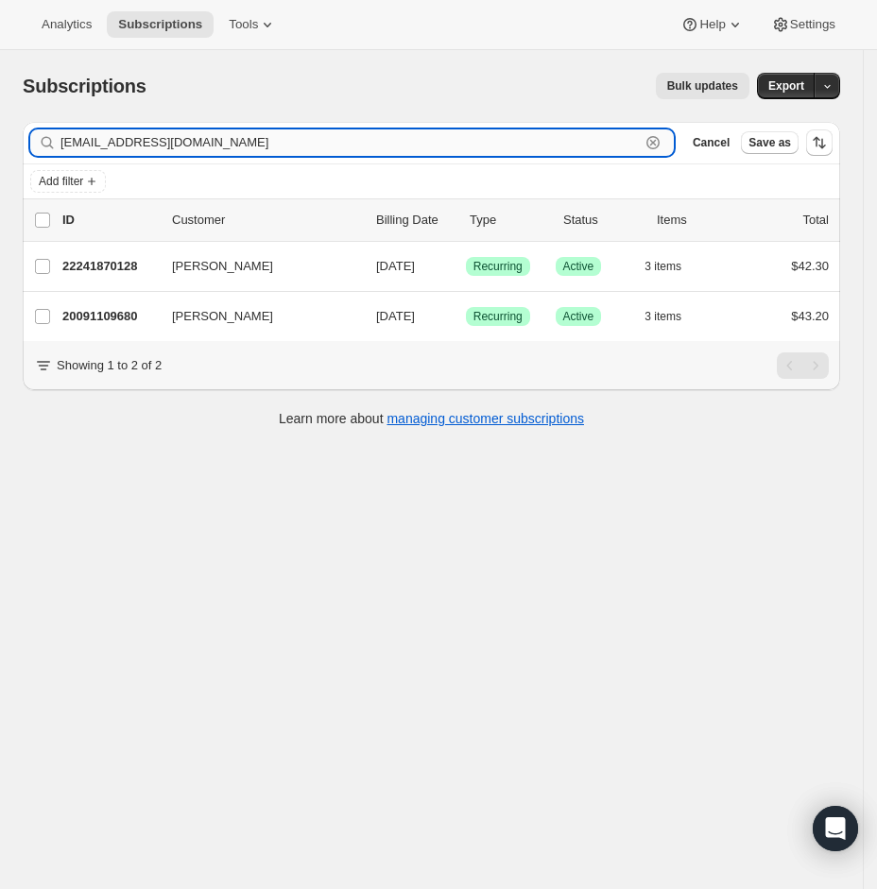
click at [164, 140] on input "[EMAIL_ADDRESS][DOMAIN_NAME]" at bounding box center [349, 142] width 579 height 26
paste input "[EMAIL_ADDRESS][DOMAIN_NAME]"
click at [239, 144] on input "psmith11669@[EMAIL_ADDRESS][DOMAIN_NAME]" at bounding box center [349, 142] width 579 height 26
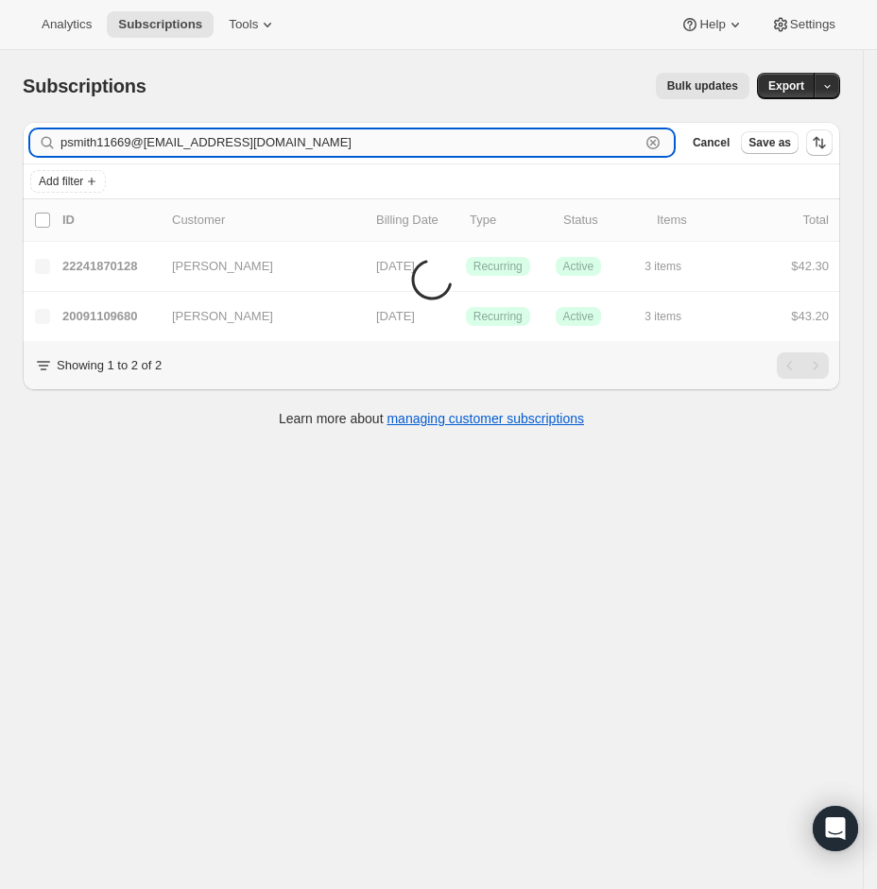
click at [239, 144] on input "psmith11669@[EMAIL_ADDRESS][DOMAIN_NAME]" at bounding box center [349, 142] width 579 height 26
paste input "gmail"
type input "[EMAIL_ADDRESS][DOMAIN_NAME]"
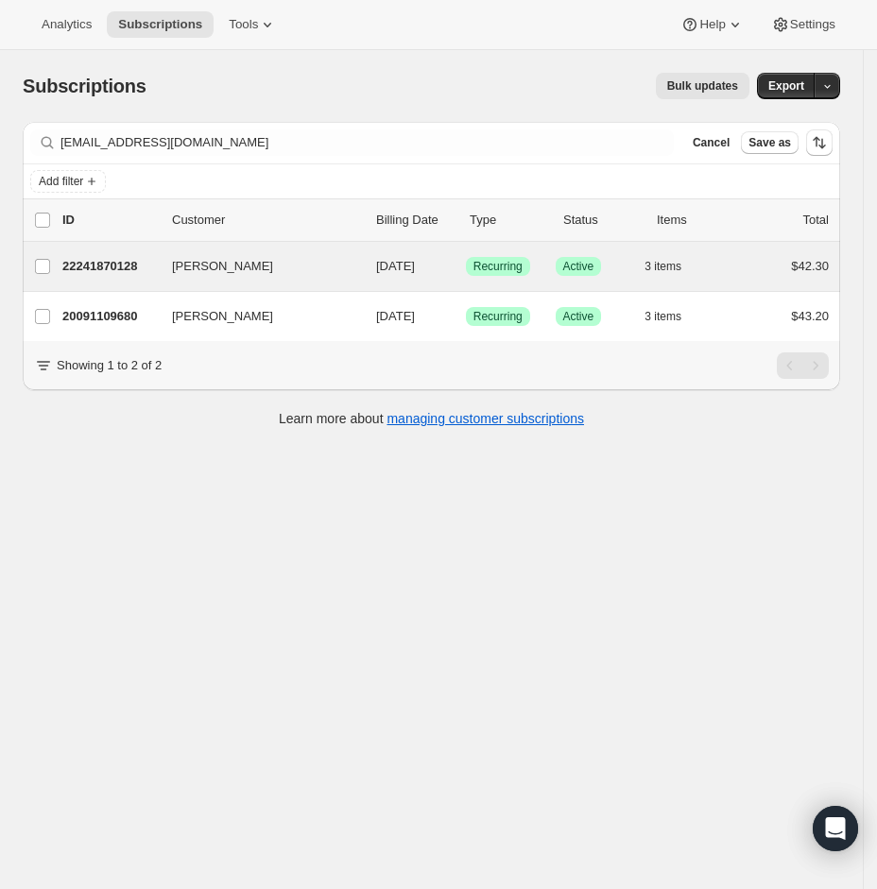
click at [93, 250] on div "[PERSON_NAME] 22241870128 [PERSON_NAME] [DATE] Success Recurring Success Active…" at bounding box center [431, 266] width 817 height 49
click at [97, 266] on p "22241870128" at bounding box center [109, 266] width 94 height 19
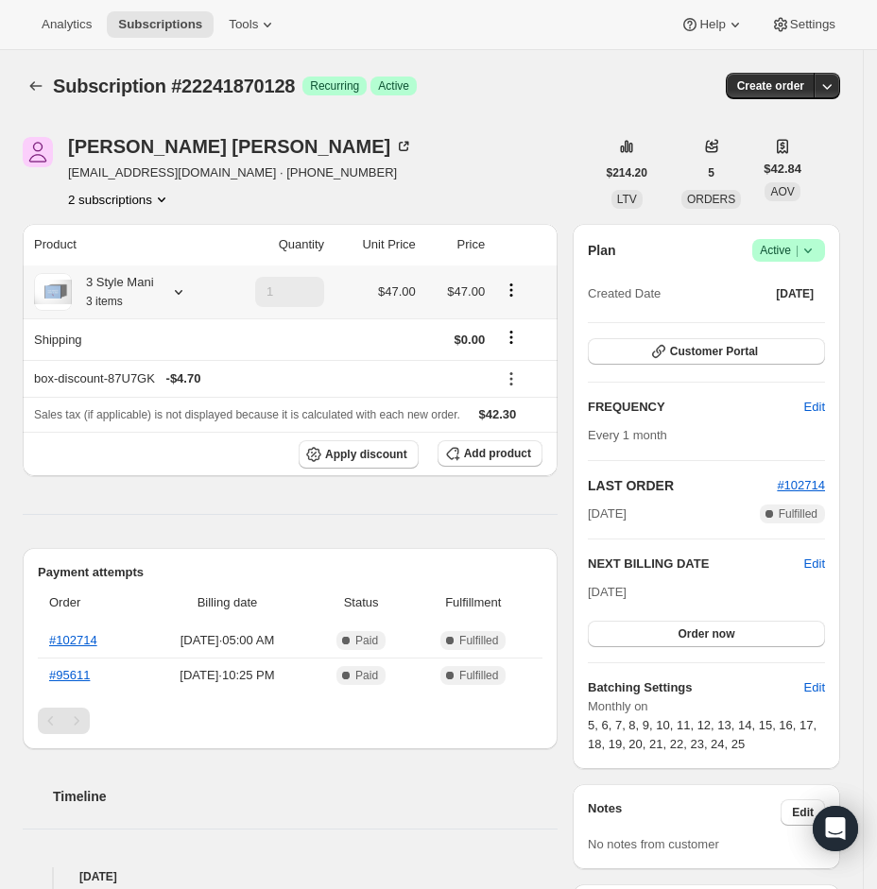
click at [171, 289] on div at bounding box center [175, 291] width 26 height 19
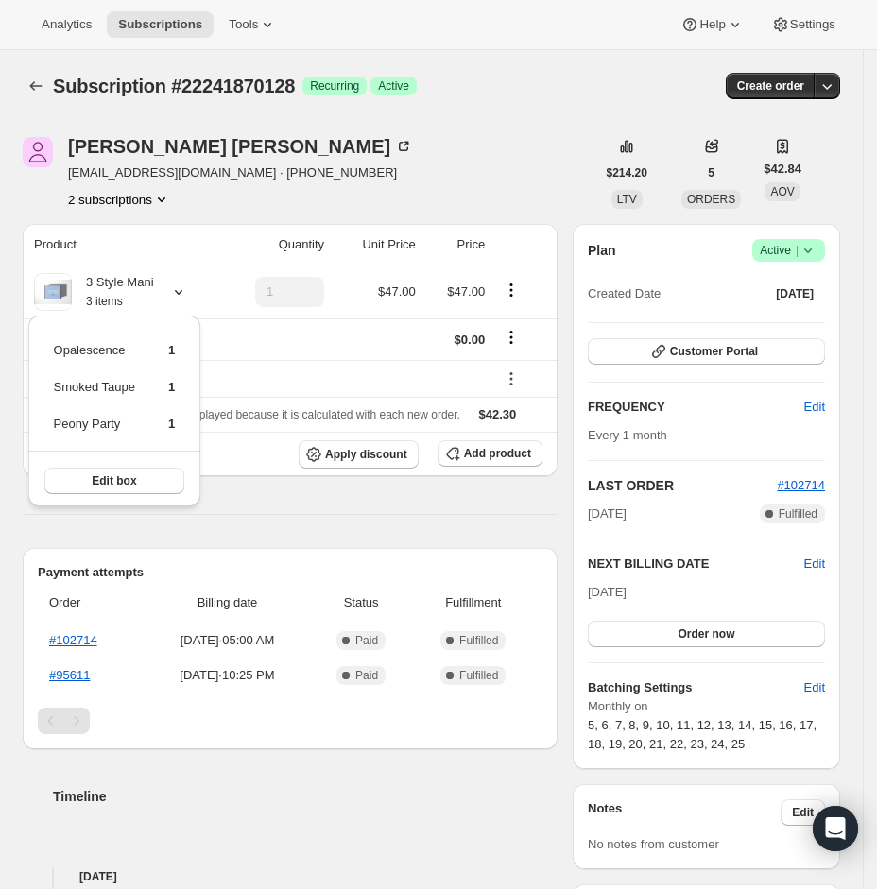
click at [408, 153] on div "[PERSON_NAME] [EMAIL_ADDRESS][DOMAIN_NAME] · [PHONE_NUMBER] 2 subscriptions" at bounding box center [309, 173] width 573 height 72
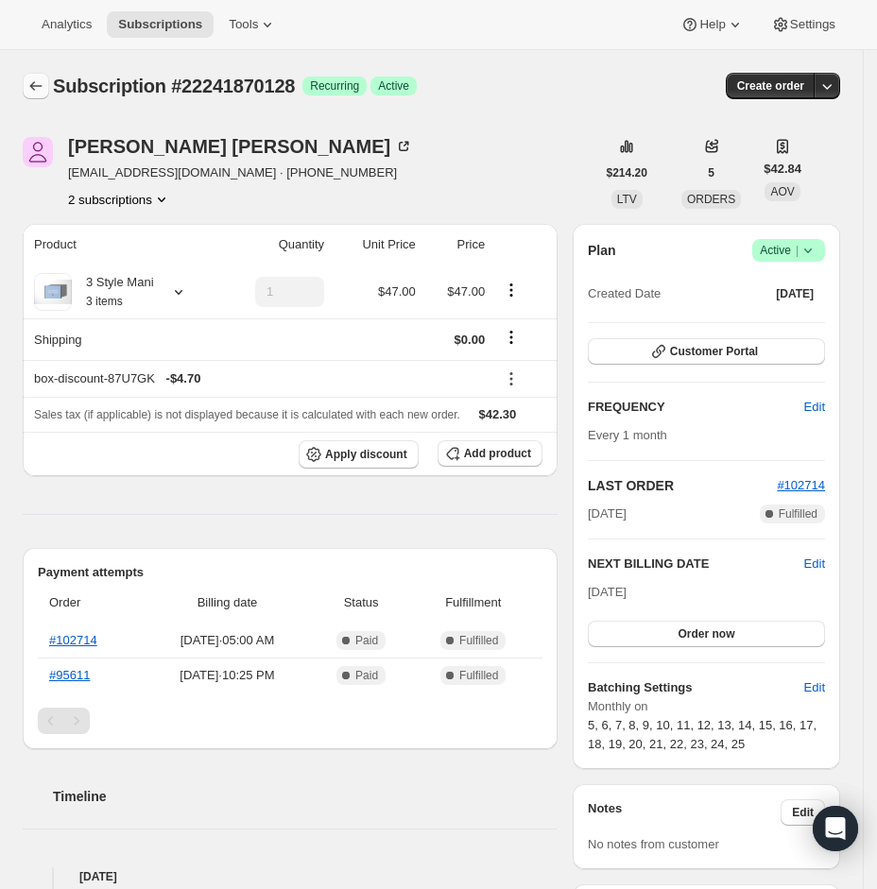
click at [30, 84] on icon "Subscriptions" at bounding box center [35, 86] width 19 height 19
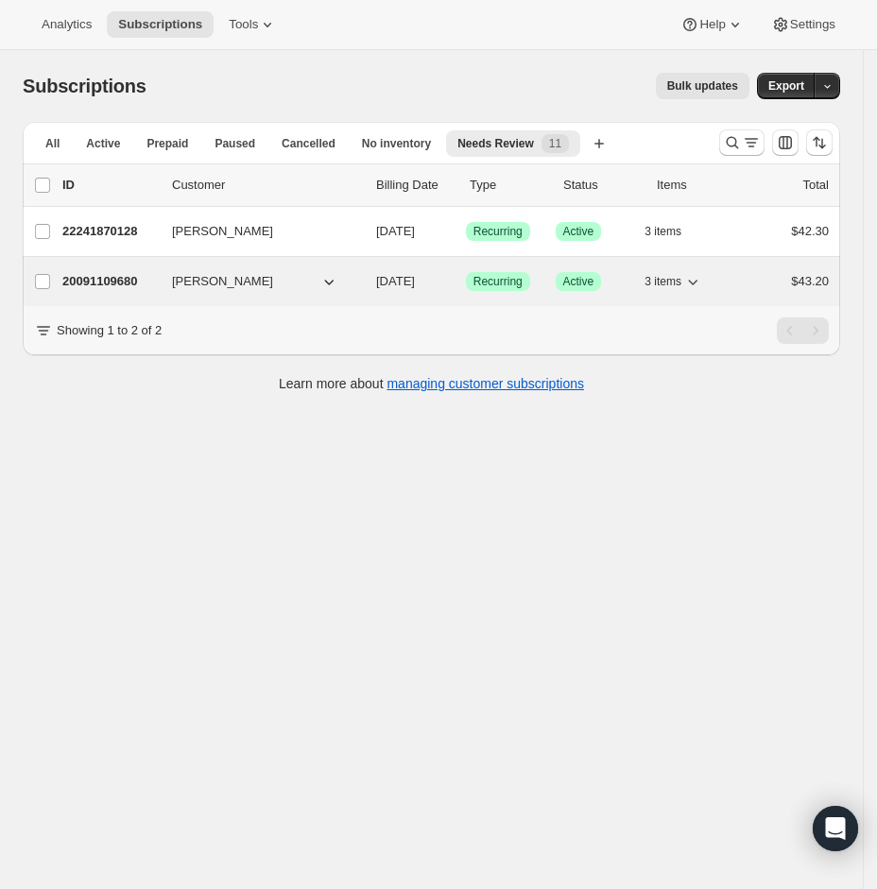
click at [103, 276] on p "20091109680" at bounding box center [109, 281] width 94 height 19
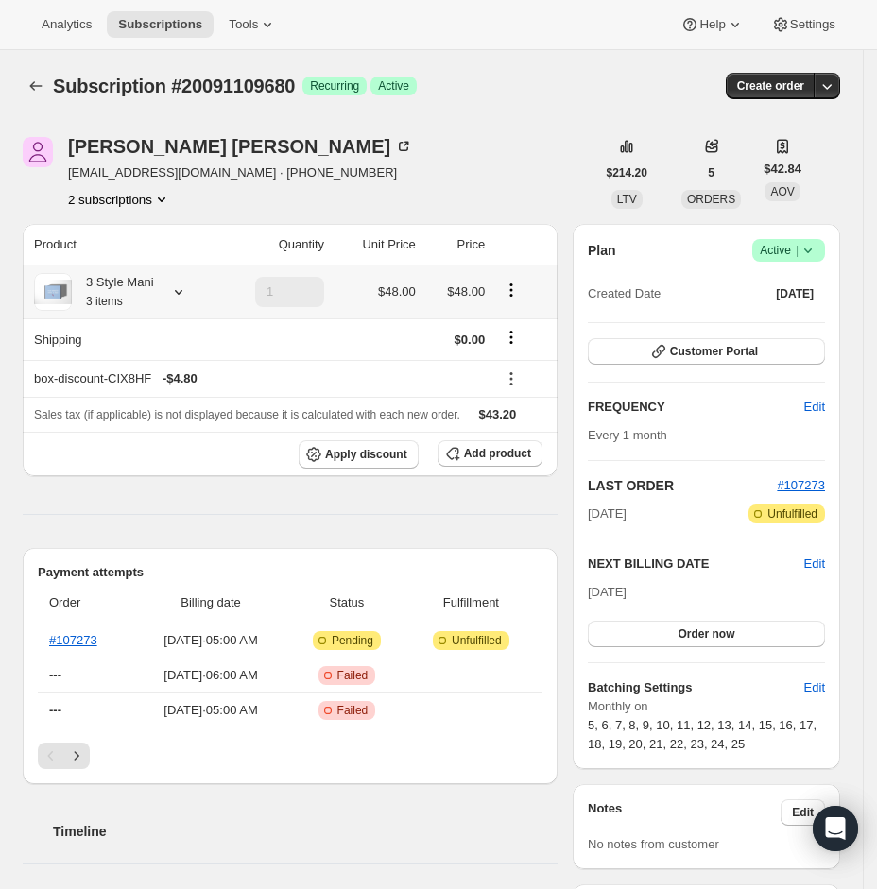
click at [178, 289] on icon at bounding box center [178, 291] width 19 height 19
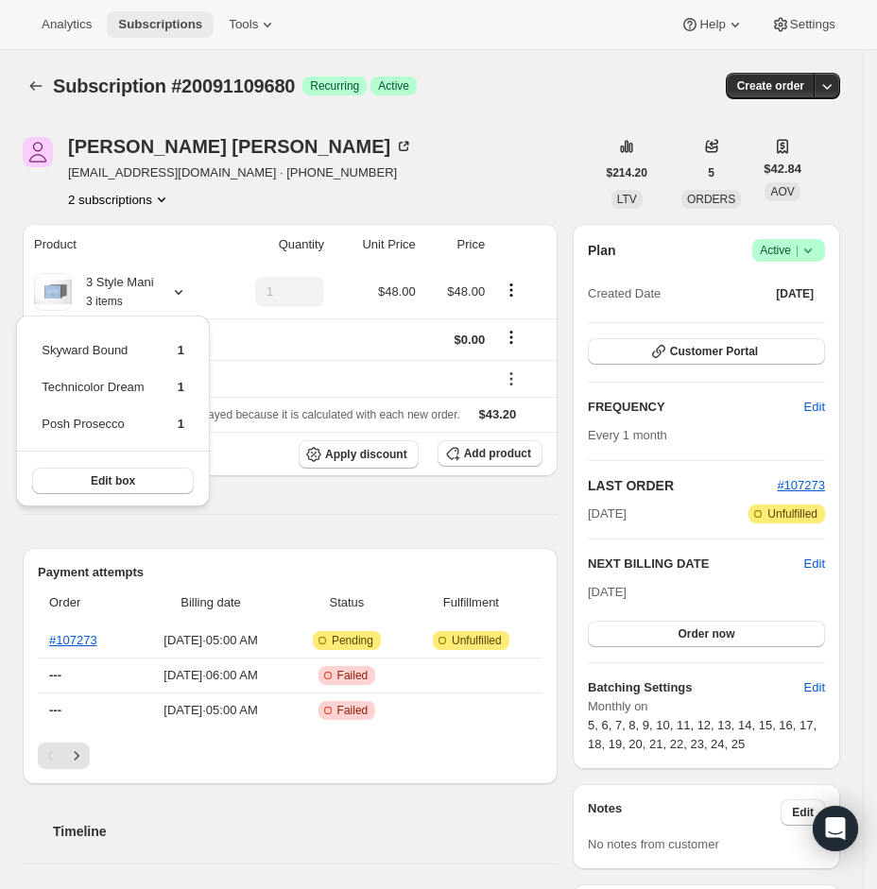
click at [158, 20] on span "Subscriptions" at bounding box center [160, 24] width 84 height 15
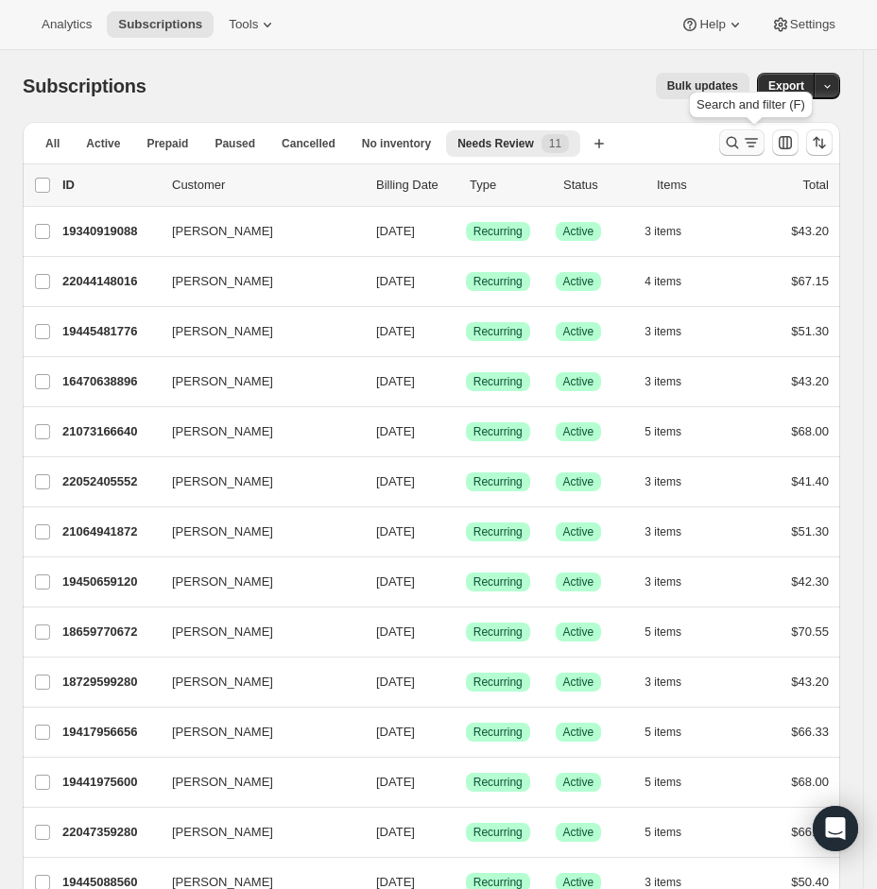
click at [742, 141] on icon "Search and filter results" at bounding box center [732, 142] width 19 height 19
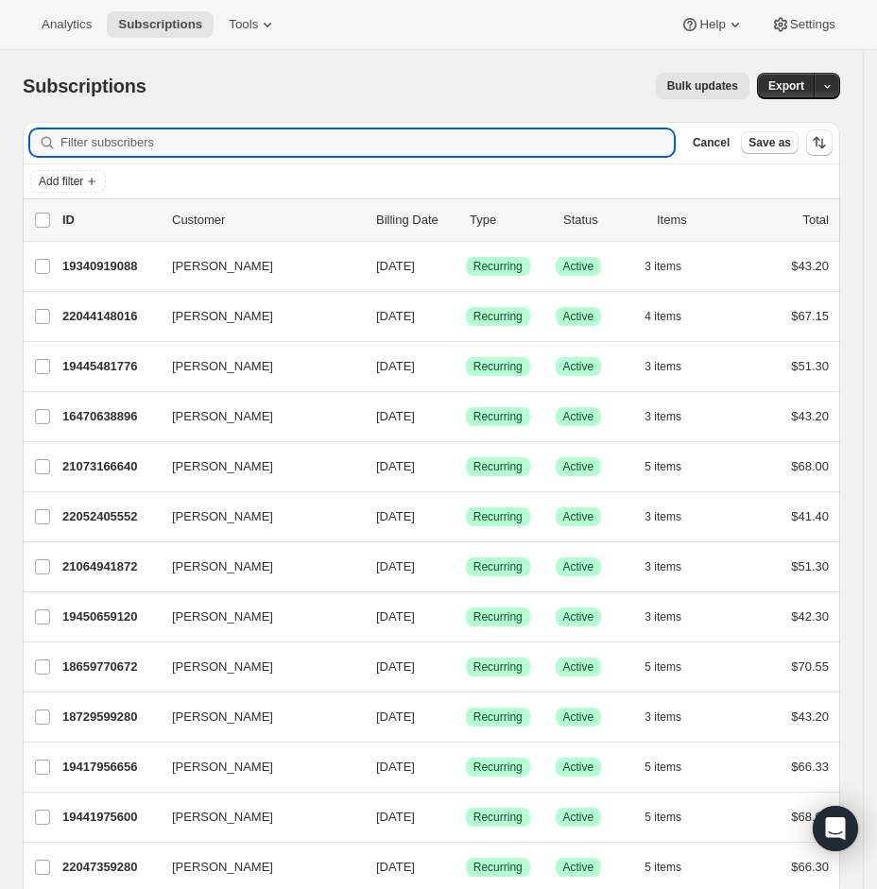
paste input "[EMAIL_ADDRESS][DOMAIN_NAME]"
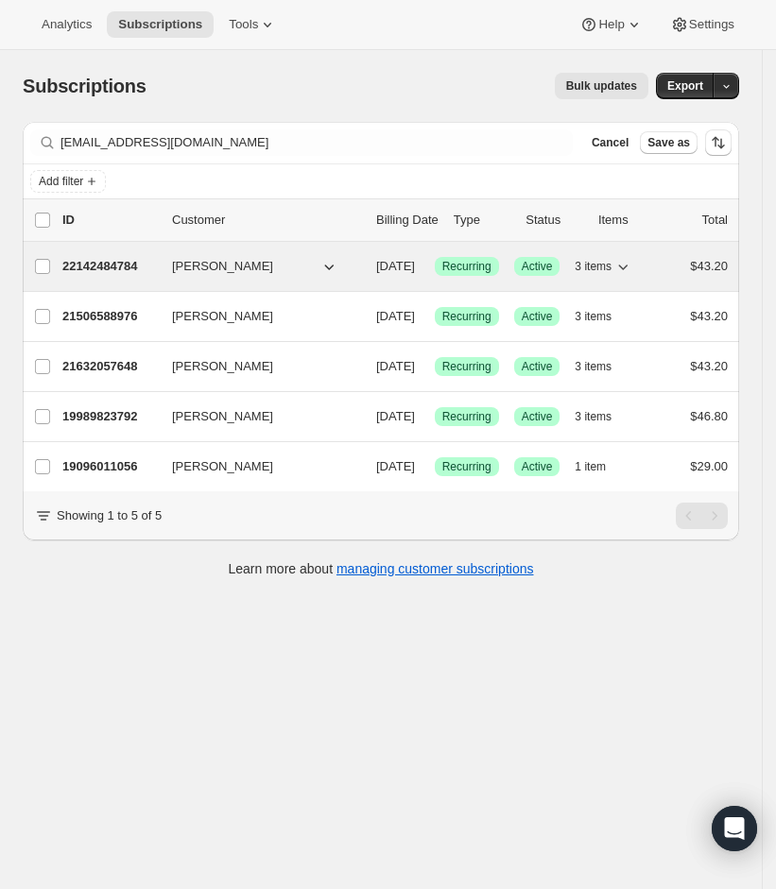
click at [632, 255] on button "3 items" at bounding box center [603, 266] width 58 height 26
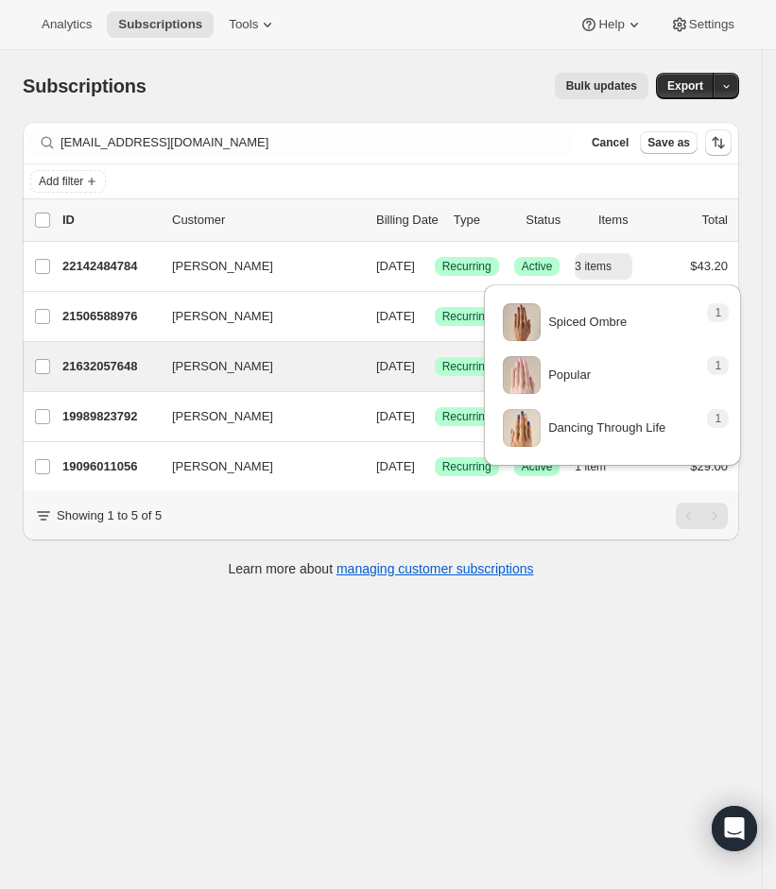
click at [123, 391] on div "[PERSON_NAME] 21632057648 [PERSON_NAME] [DATE] Success Recurring Success Active…" at bounding box center [381, 366] width 716 height 49
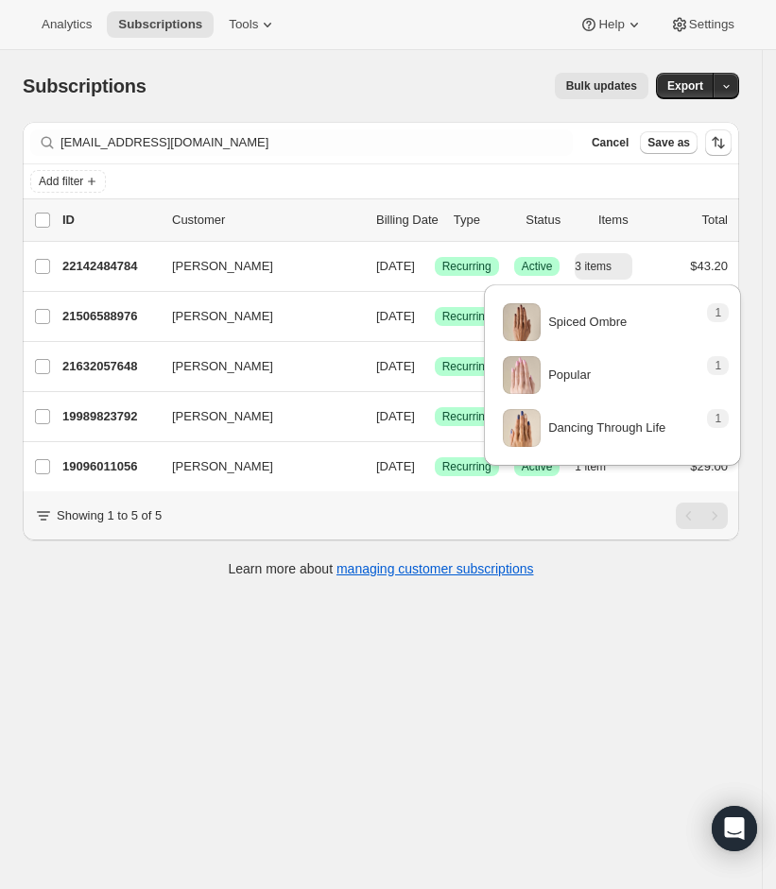
click at [168, 597] on div "Filter subscribers [EMAIL_ADDRESS][DOMAIN_NAME] Clear Cancel Save as Add filter…" at bounding box center [381, 359] width 716 height 475
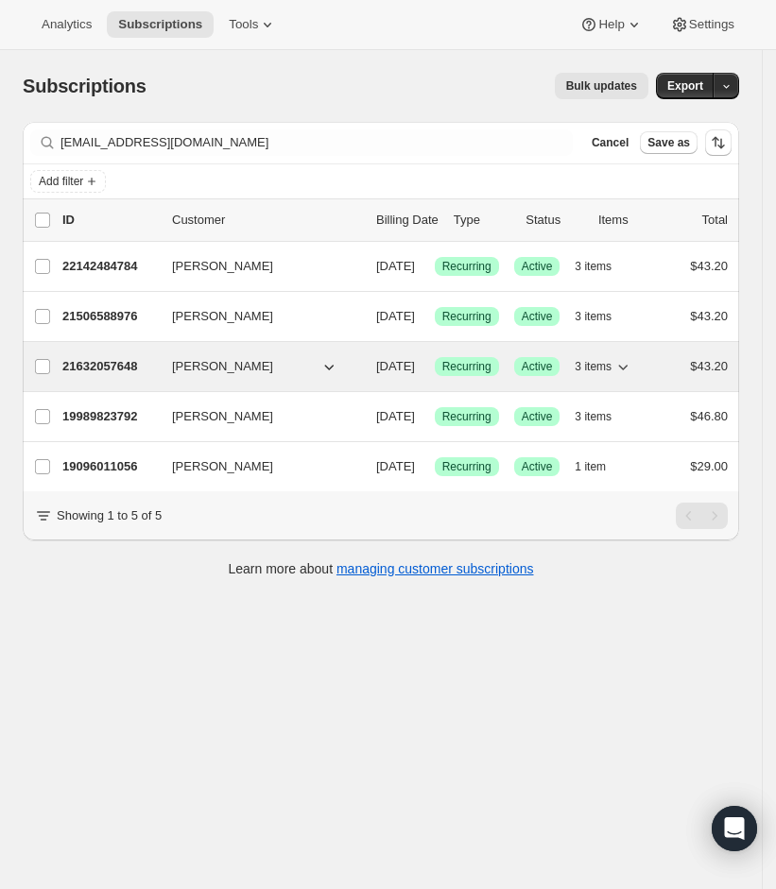
click at [632, 376] on icon "button" at bounding box center [622, 366] width 19 height 19
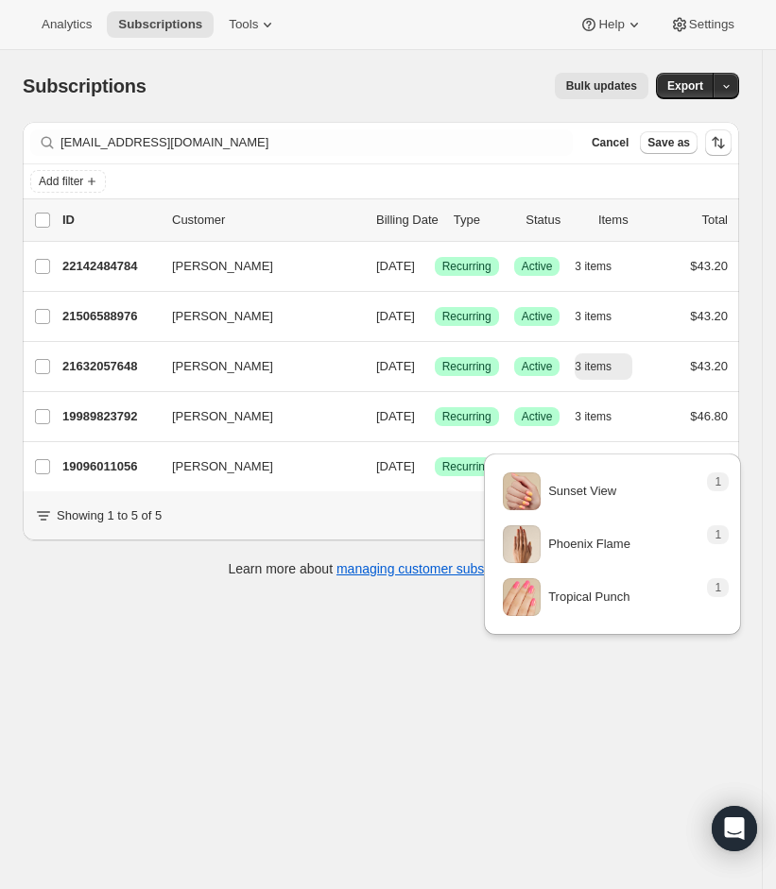
click at [484, 807] on div "Subscriptions. This page is ready Subscriptions Bulk updates More actions Bulk …" at bounding box center [381, 494] width 762 height 889
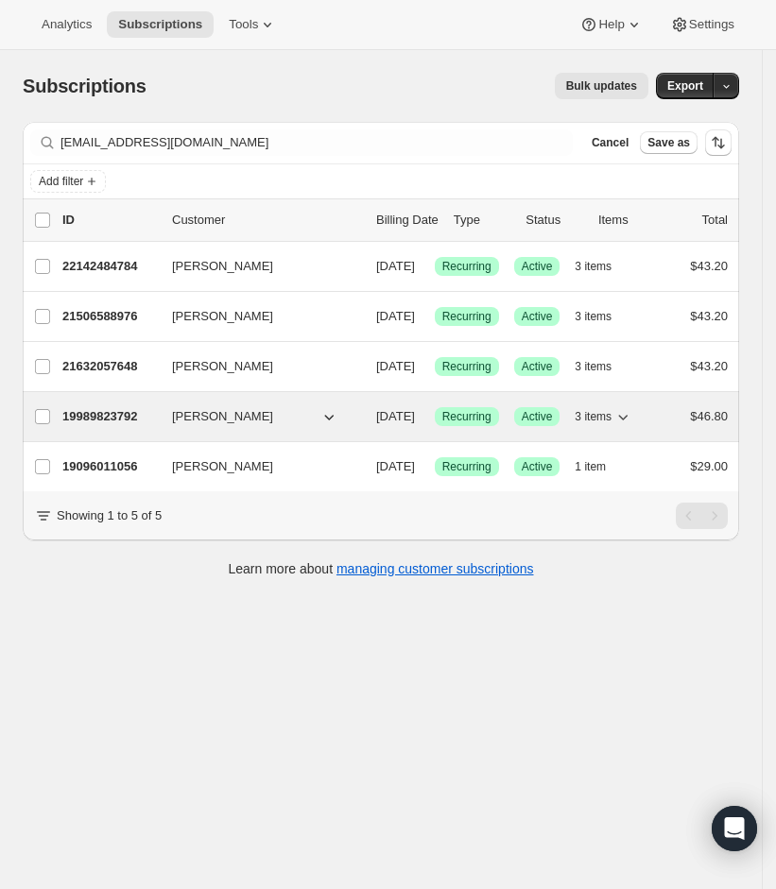
click at [632, 426] on icon "button" at bounding box center [622, 416] width 19 height 19
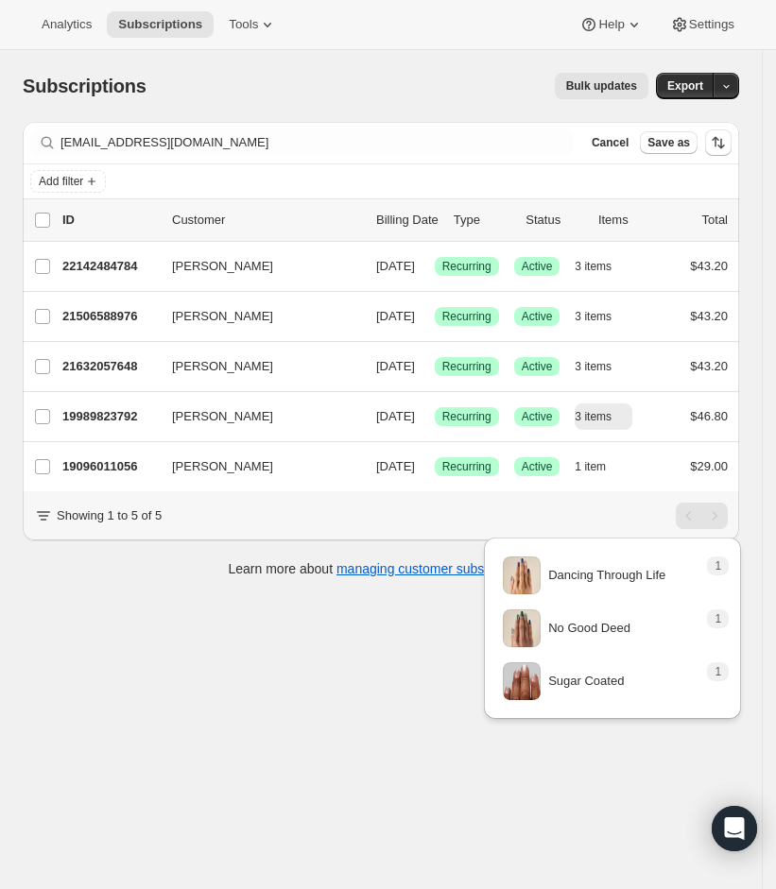
click at [504, 790] on div "Subscriptions. This page is ready Subscriptions Bulk updates More actions Bulk …" at bounding box center [381, 494] width 762 height 889
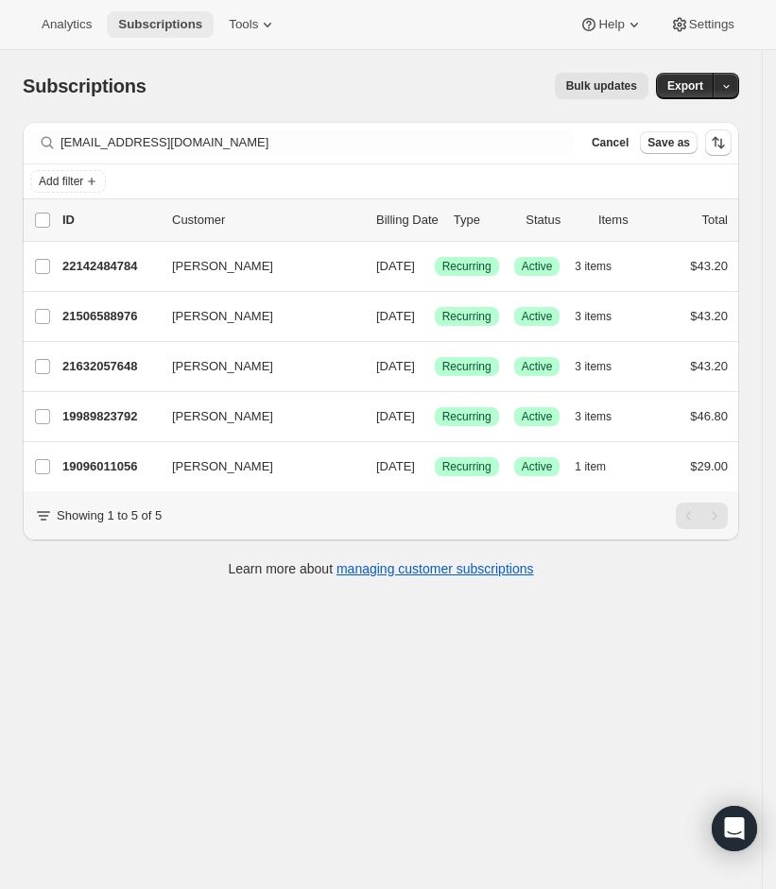
click at [209, 22] on button "Subscriptions" at bounding box center [160, 24] width 107 height 26
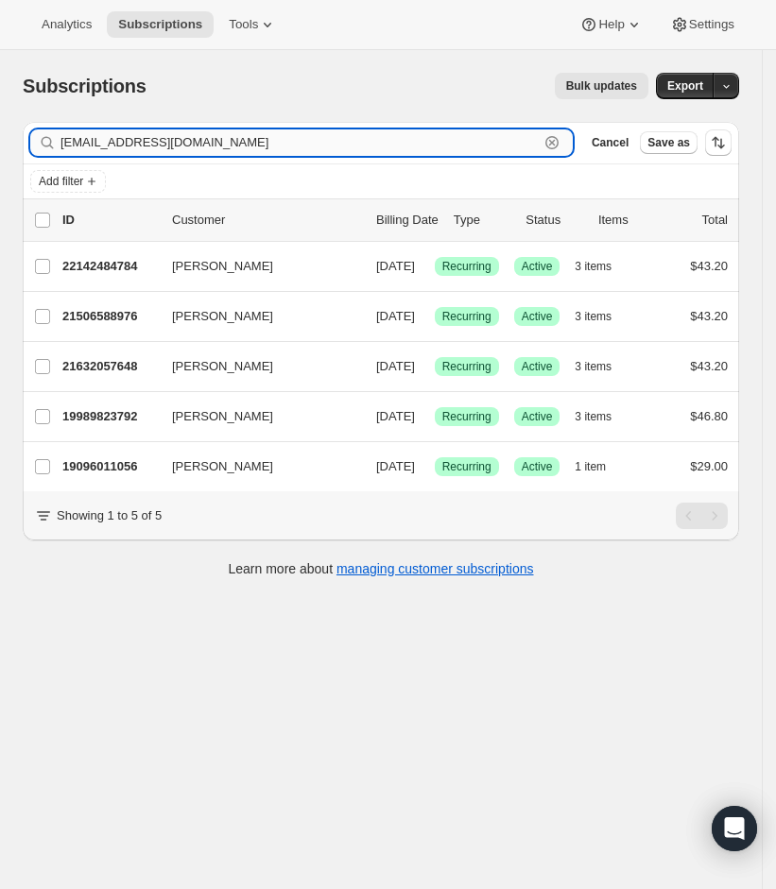
click at [197, 146] on input "[EMAIL_ADDRESS][DOMAIN_NAME]" at bounding box center [299, 142] width 478 height 26
paste input "[PERSON_NAME][EMAIL_ADDRESS][PERSON_NAME]"
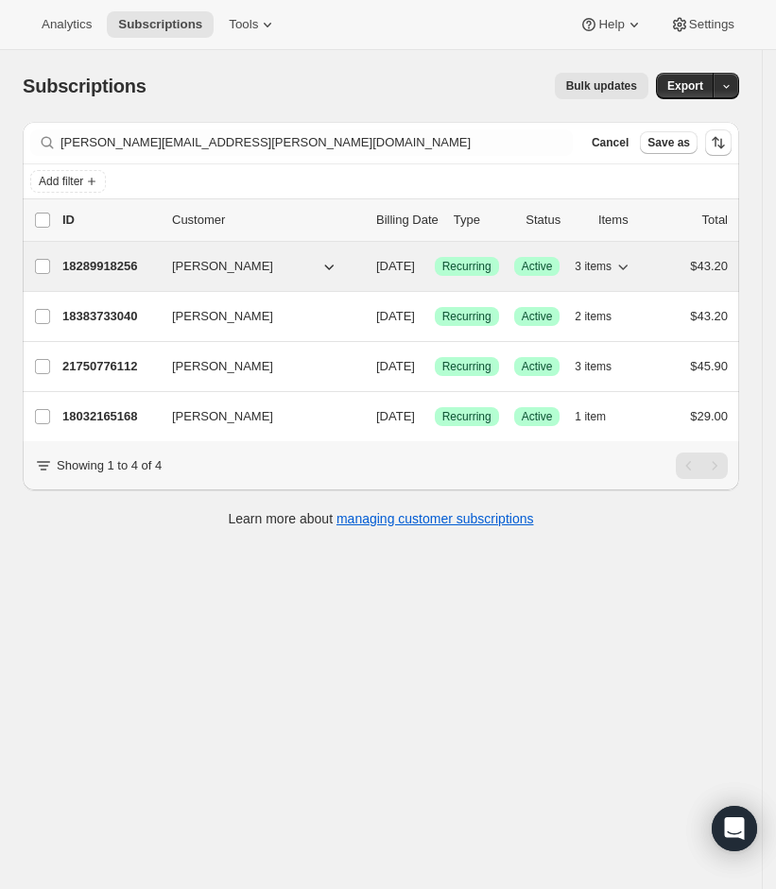
click at [611, 265] on span "3 items" at bounding box center [592, 266] width 37 height 15
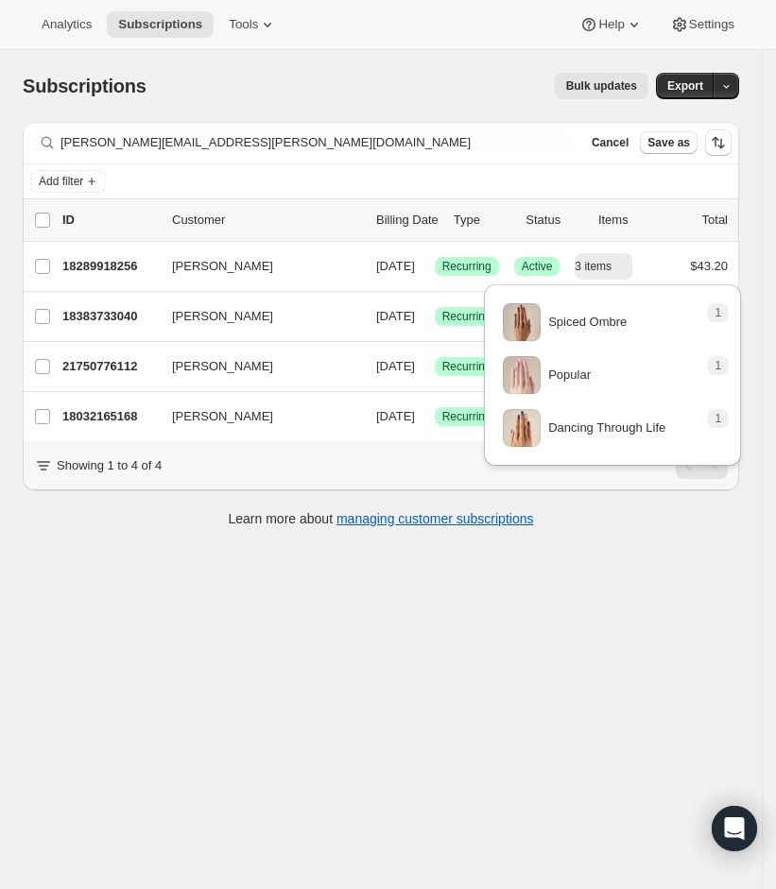
click at [635, 547] on div "Filter subscribers [PERSON_NAME][EMAIL_ADDRESS][PERSON_NAME][DOMAIN_NAME] Clear…" at bounding box center [381, 334] width 716 height 425
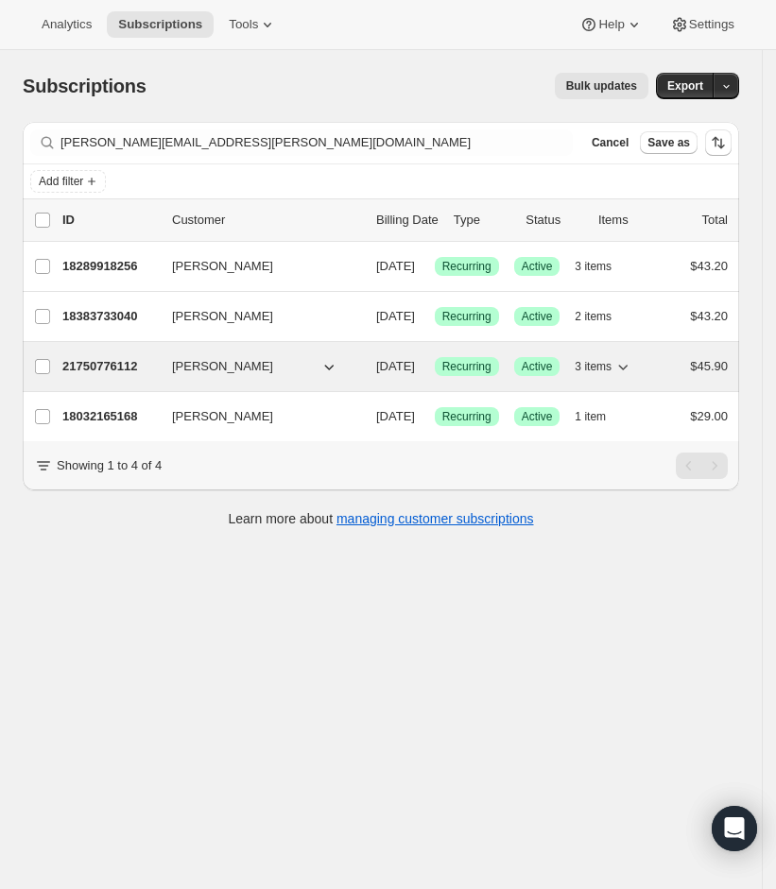
click at [632, 376] on icon "button" at bounding box center [622, 366] width 19 height 19
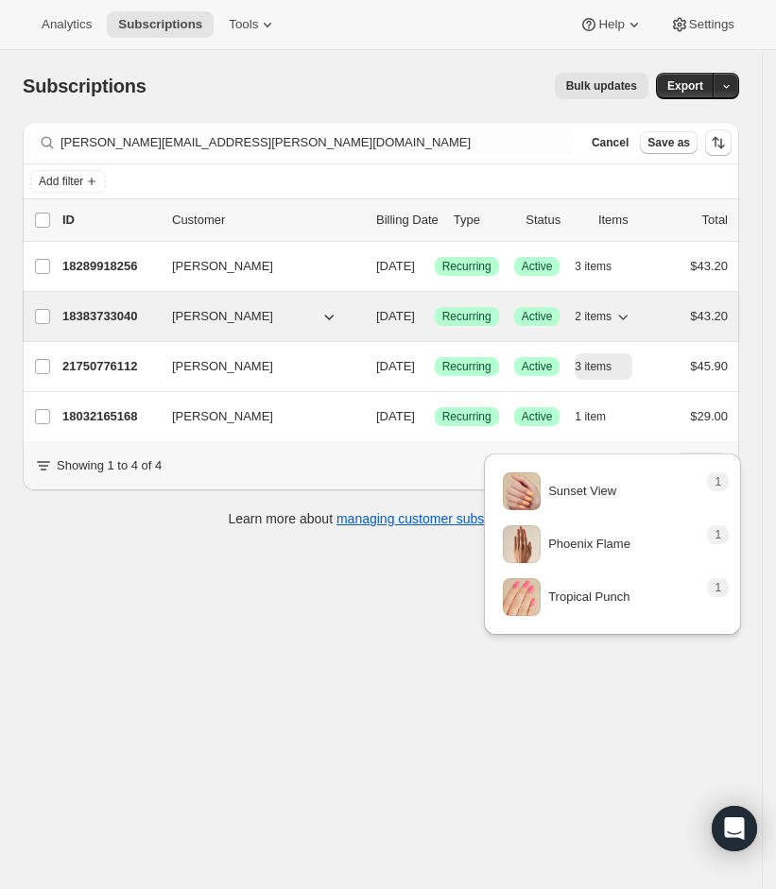
click at [632, 326] on icon "button" at bounding box center [622, 316] width 19 height 19
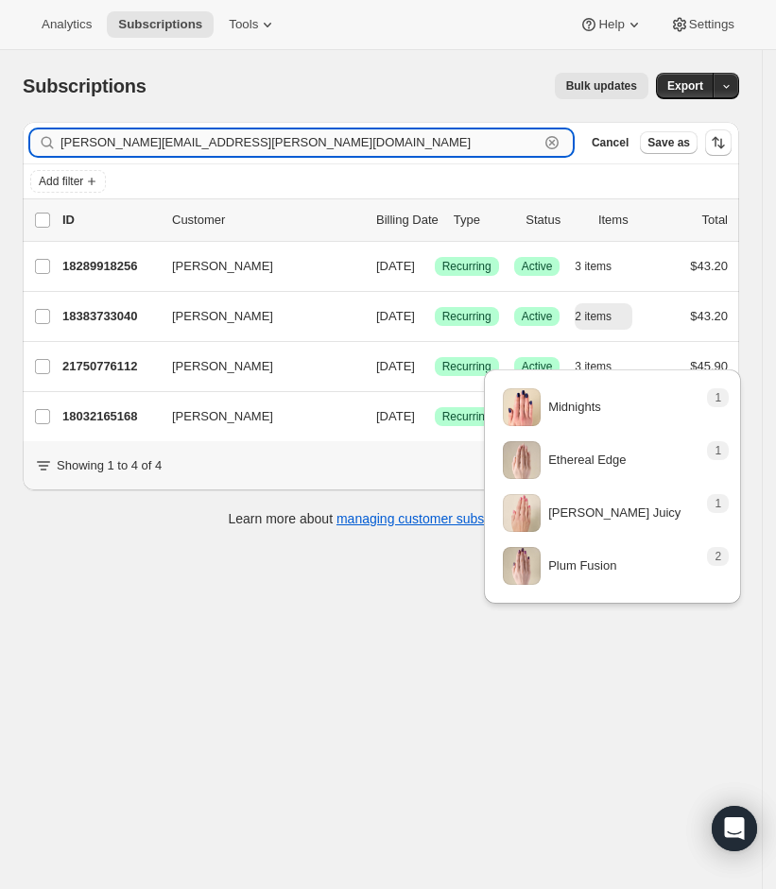
click at [197, 152] on input "[PERSON_NAME][EMAIL_ADDRESS][PERSON_NAME][DOMAIN_NAME]" at bounding box center [299, 142] width 478 height 26
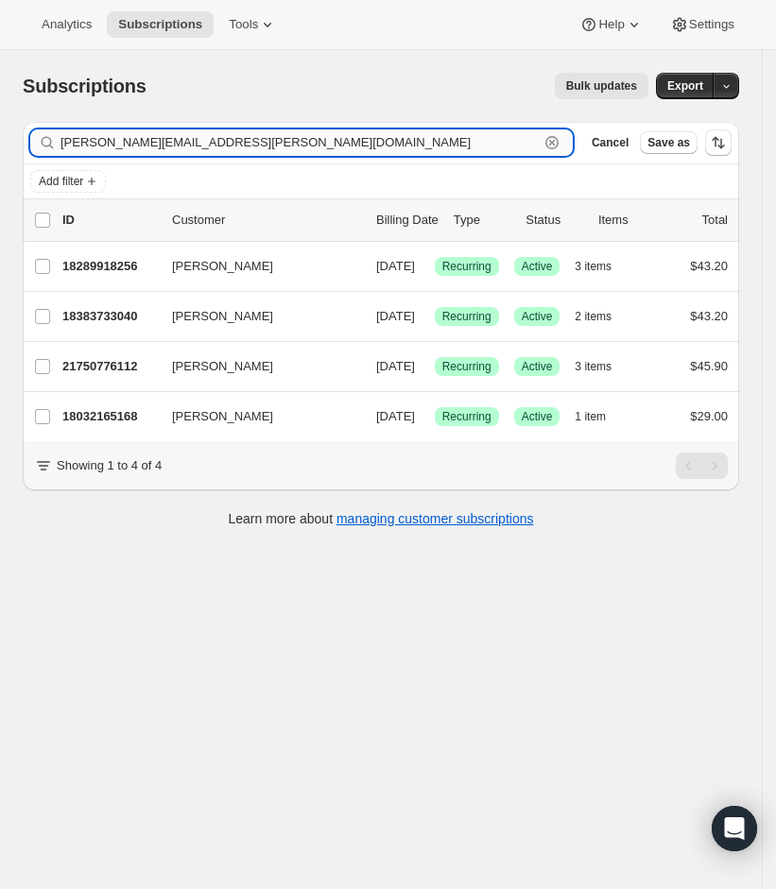
click at [197, 152] on input "[PERSON_NAME][EMAIL_ADDRESS][PERSON_NAME][DOMAIN_NAME]" at bounding box center [299, 142] width 478 height 26
paste input "[EMAIL_ADDRESS]"
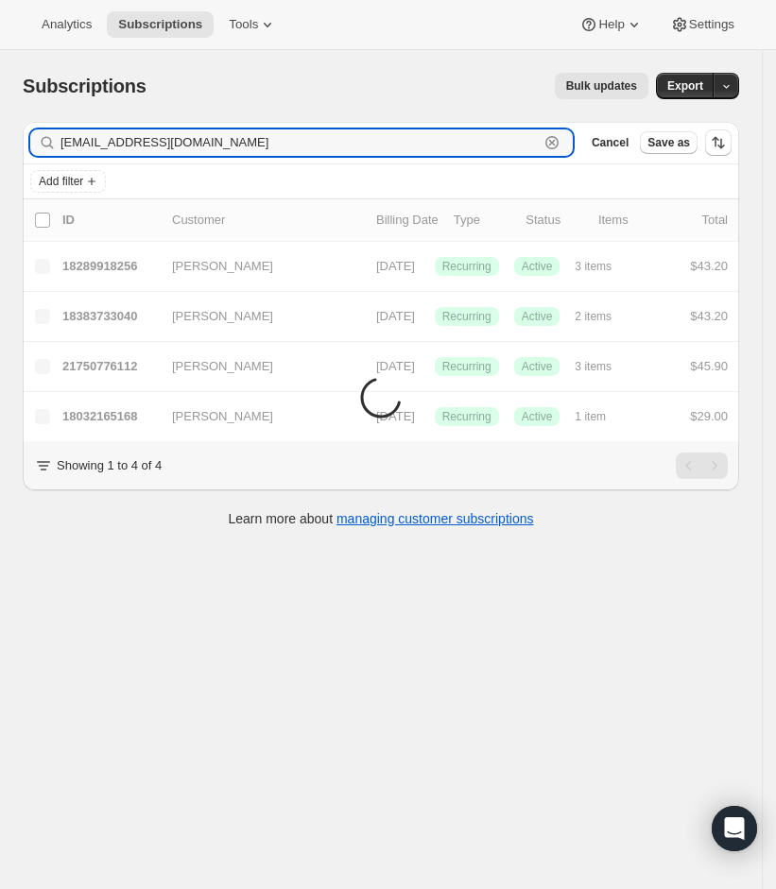
type input "[EMAIL_ADDRESS][DOMAIN_NAME]"
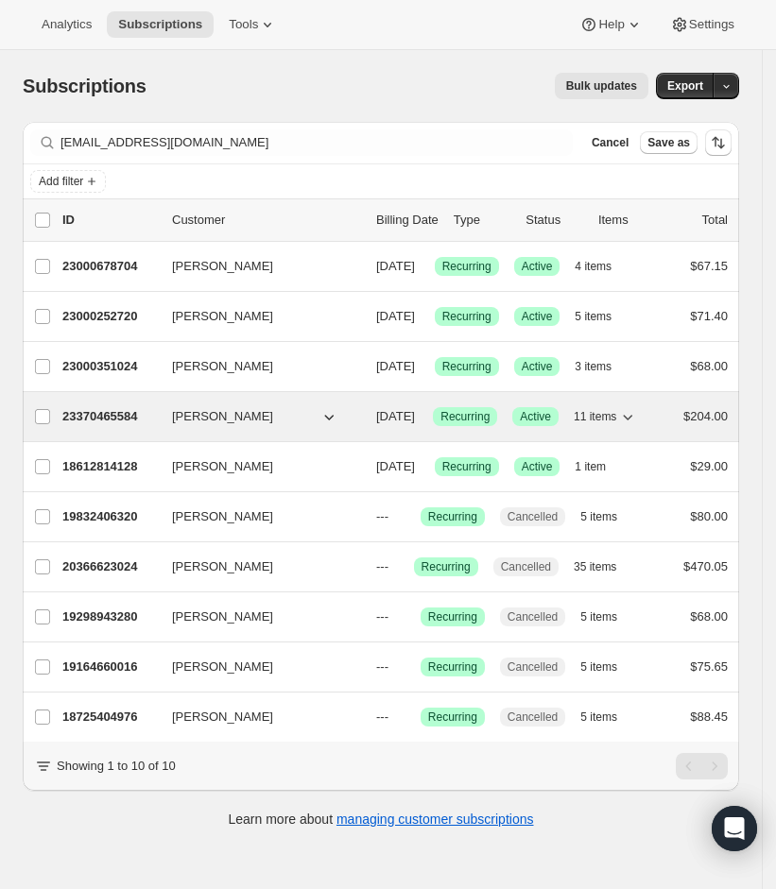
click at [324, 426] on icon "button" at bounding box center [328, 416] width 19 height 19
click at [637, 426] on icon "button" at bounding box center [627, 416] width 19 height 19
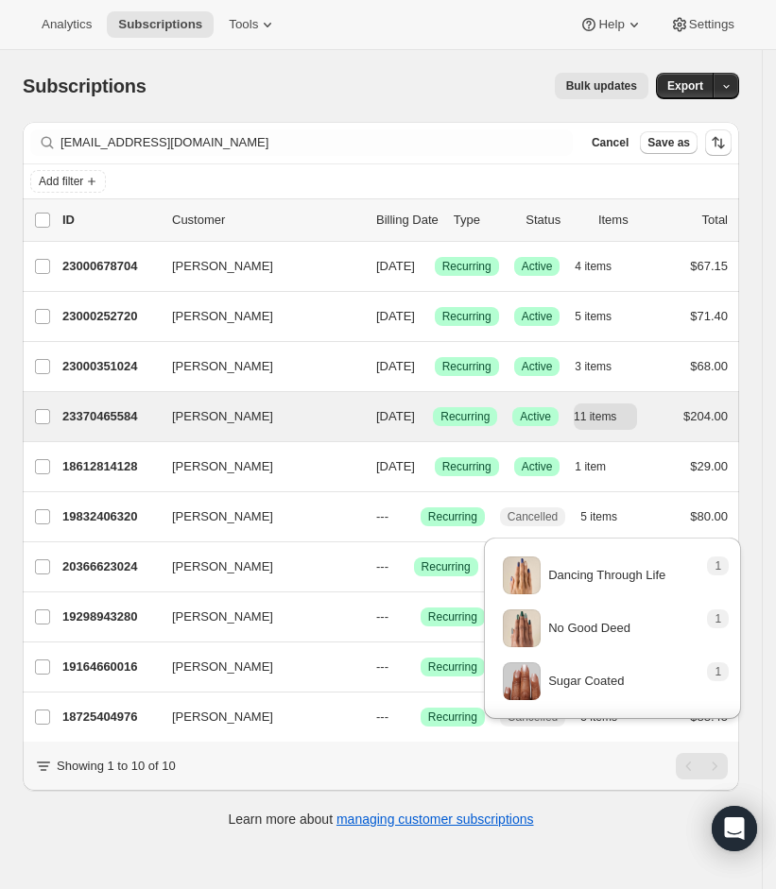
click at [124, 441] on div "[PERSON_NAME] 23370465584 [PERSON_NAME] [DATE] Success Recurring Success Active…" at bounding box center [381, 416] width 716 height 49
click at [124, 426] on p "23370465584" at bounding box center [109, 416] width 94 height 19
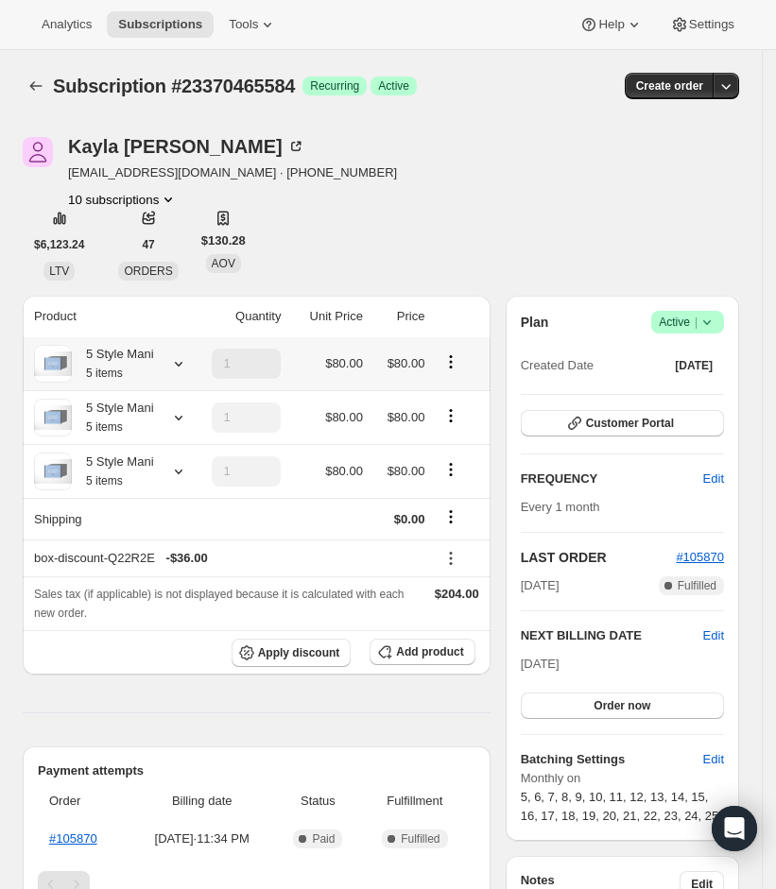
click at [167, 369] on div at bounding box center [175, 363] width 26 height 19
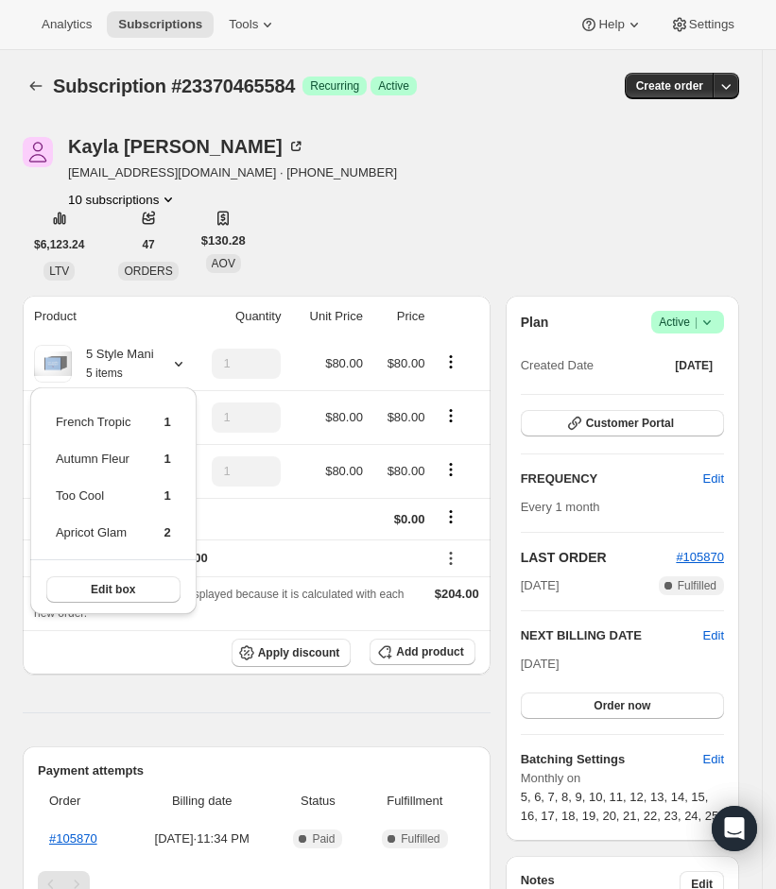
drag, startPoint x: 437, startPoint y: 255, endPoint x: 323, endPoint y: 282, distance: 116.6
click at [437, 255] on div "[PERSON_NAME] [EMAIL_ADDRESS][DOMAIN_NAME] · [PHONE_NUMBER] 10 subscriptions $6…" at bounding box center [381, 209] width 716 height 144
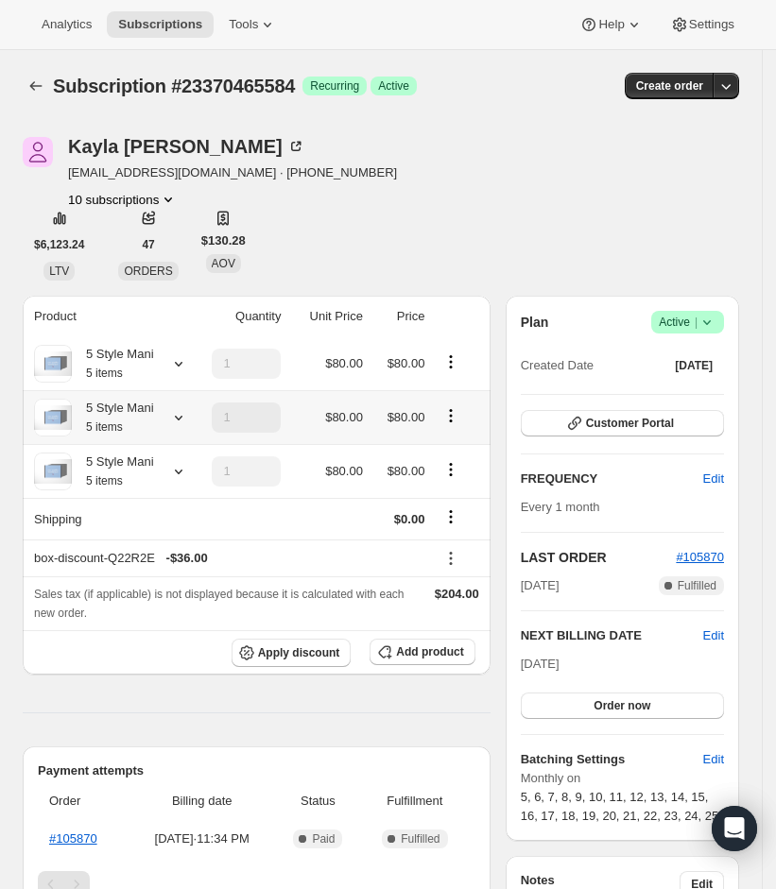
click at [179, 424] on icon at bounding box center [178, 417] width 19 height 19
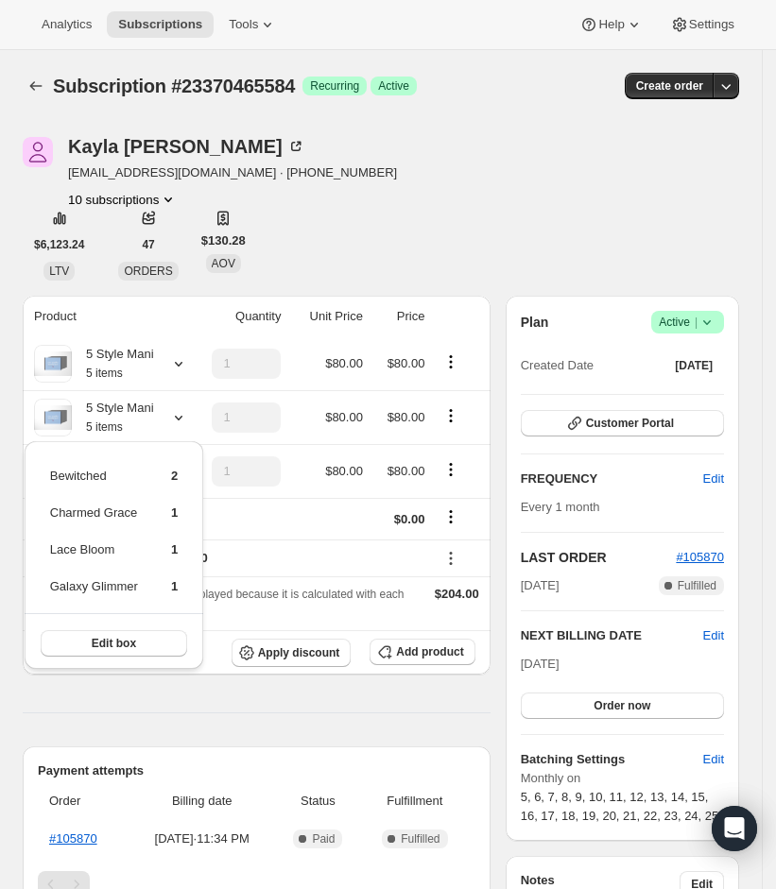
click at [402, 249] on div "[PERSON_NAME] [EMAIL_ADDRESS][DOMAIN_NAME] · [PHONE_NUMBER] 10 subscriptions $6…" at bounding box center [381, 209] width 716 height 144
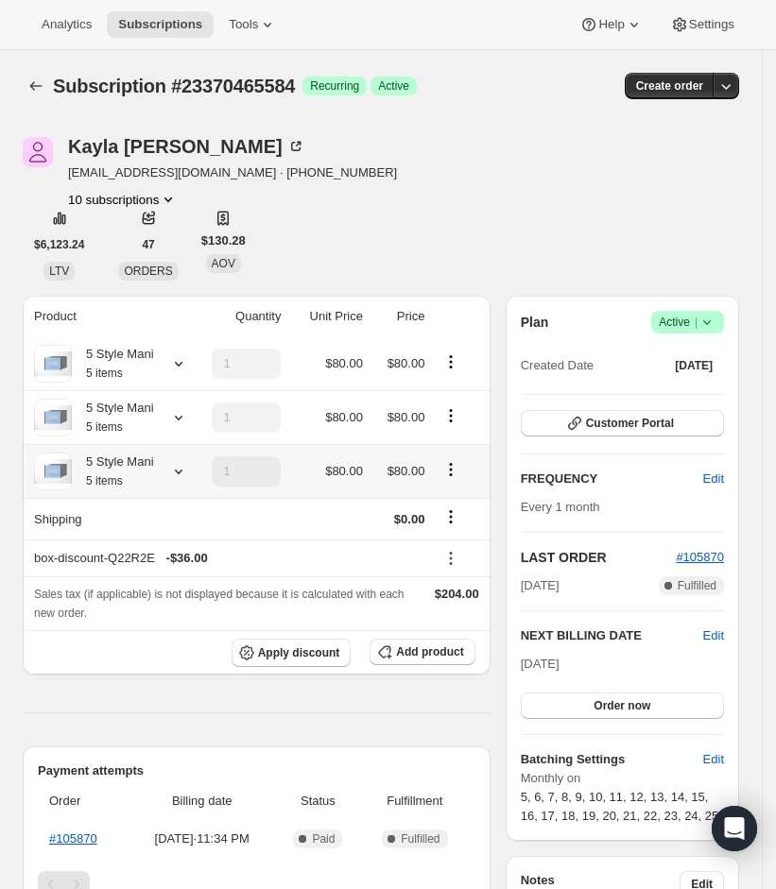
click at [182, 470] on icon at bounding box center [179, 472] width 8 height 5
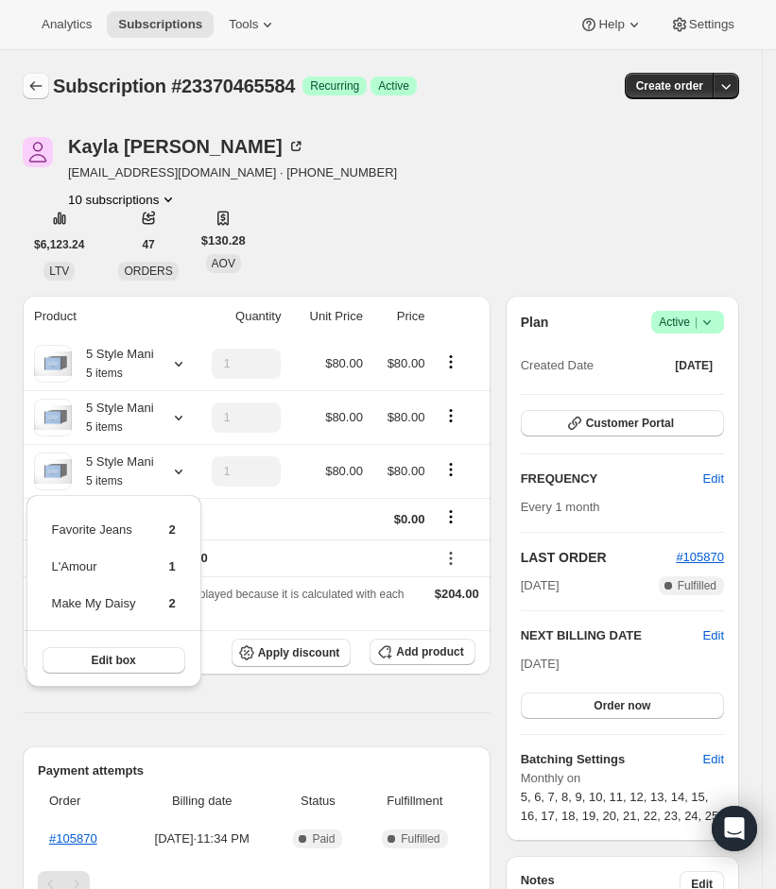
click at [35, 79] on icon "Subscriptions" at bounding box center [35, 86] width 19 height 19
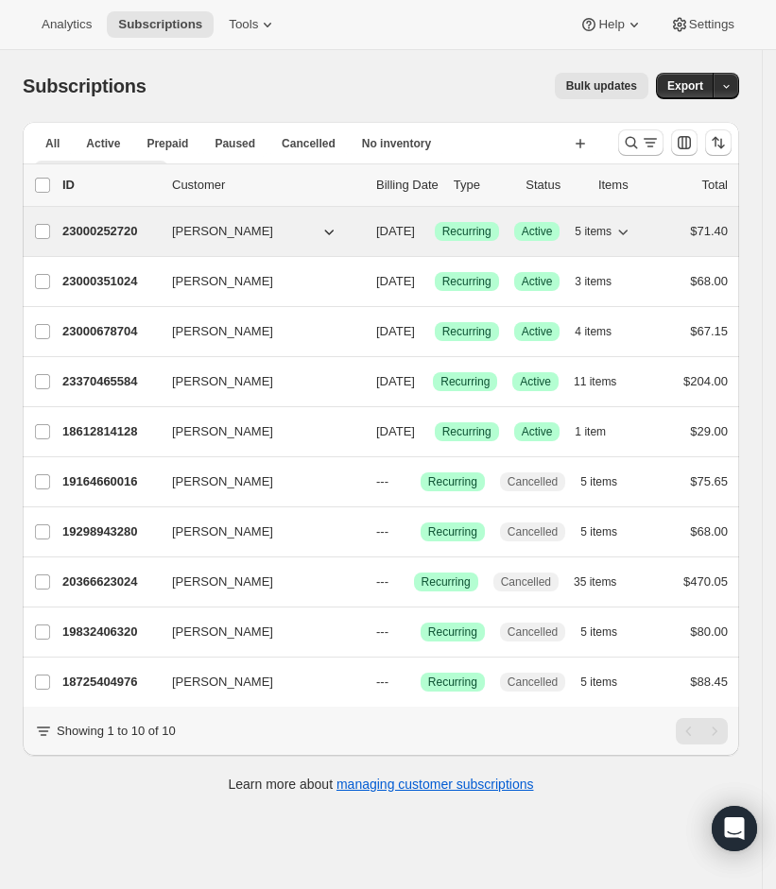
click at [611, 231] on span "5 items" at bounding box center [592, 231] width 37 height 15
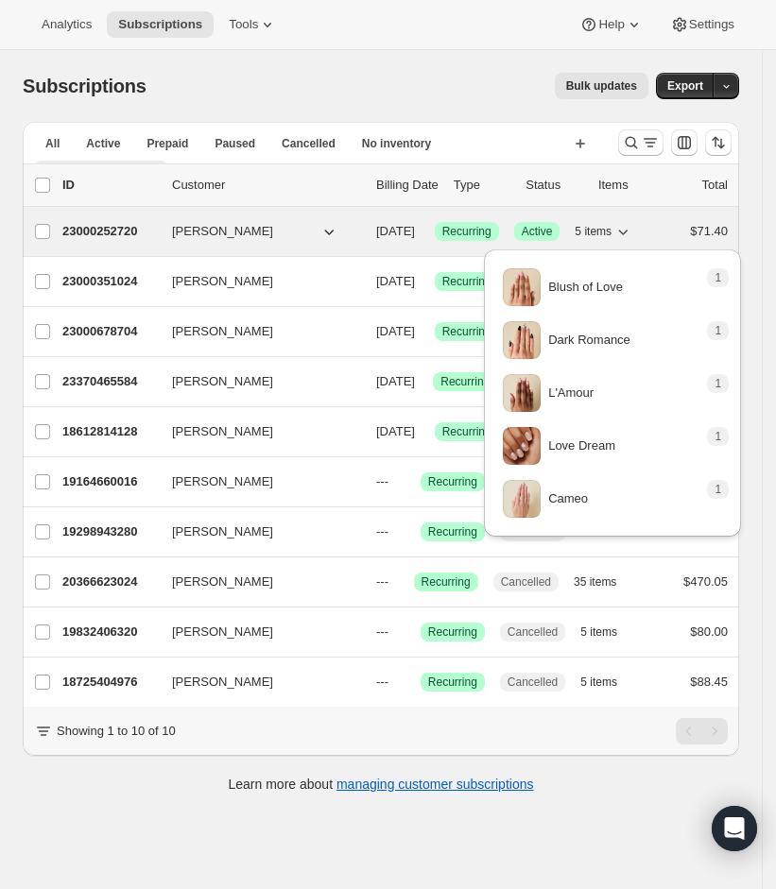
click at [632, 237] on icon "button" at bounding box center [622, 231] width 19 height 19
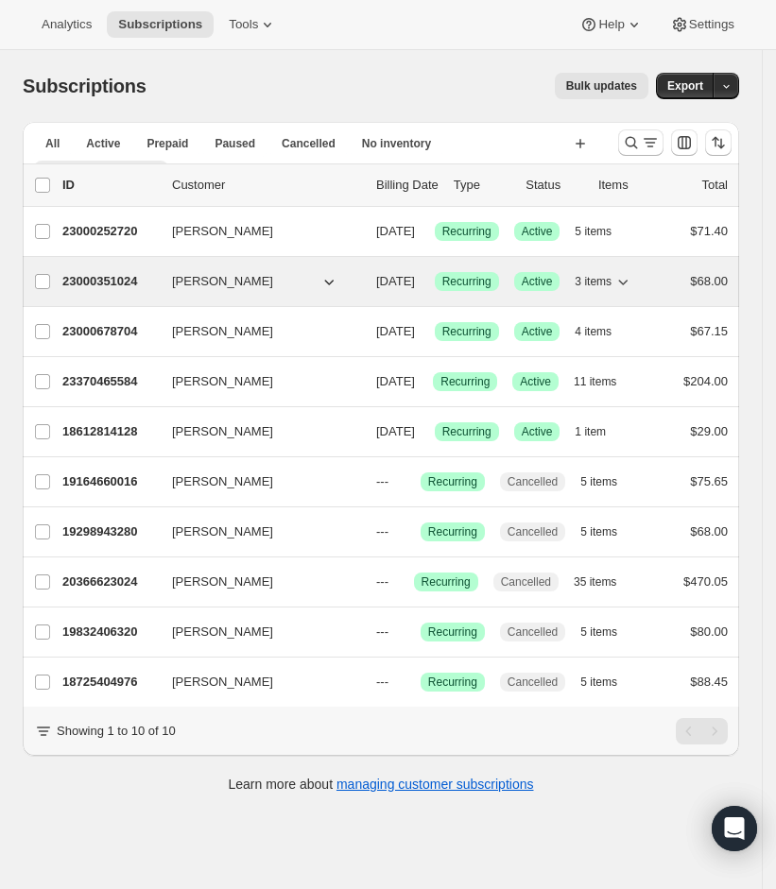
click at [632, 291] on icon "button" at bounding box center [622, 281] width 19 height 19
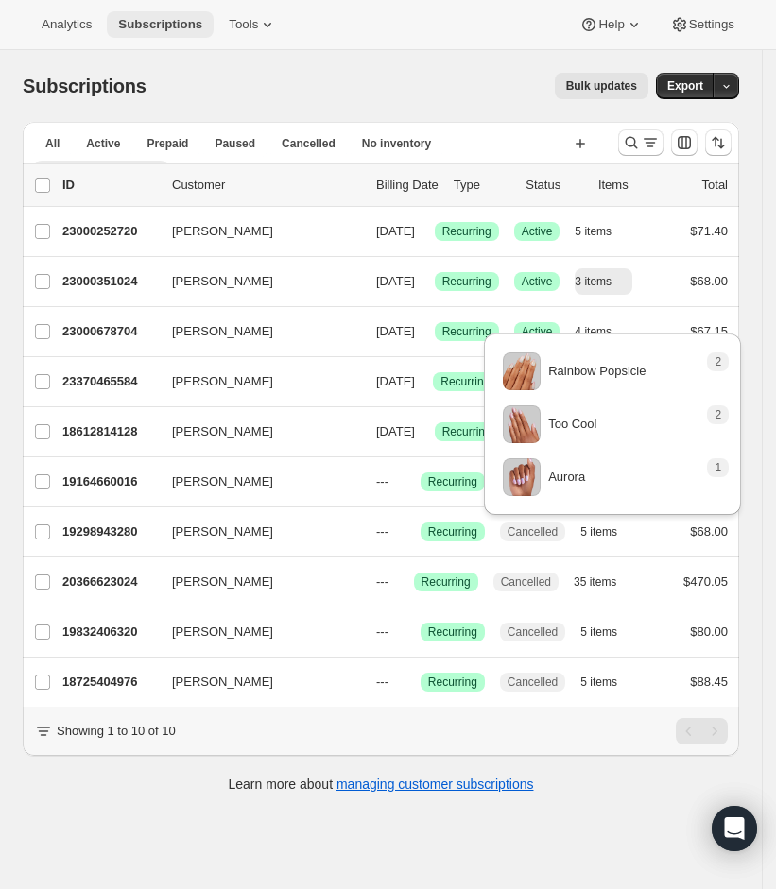
click at [158, 23] on span "Subscriptions" at bounding box center [160, 24] width 84 height 15
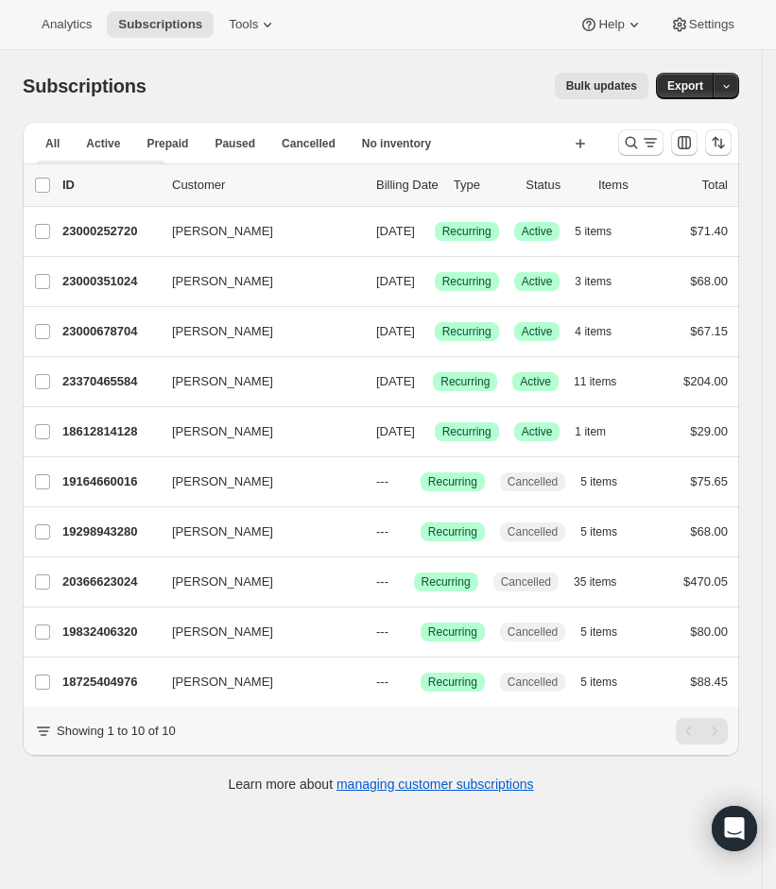
click at [626, 138] on div at bounding box center [674, 143] width 128 height 38
click at [640, 144] on icon "Search and filter results" at bounding box center [631, 142] width 19 height 19
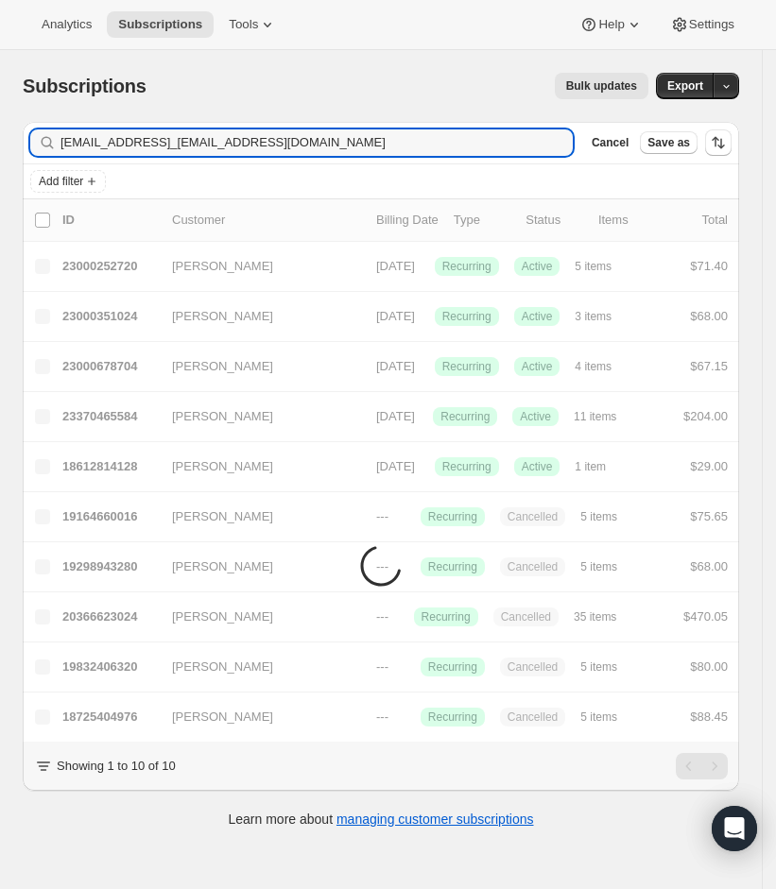
type input "[EMAIL_ADDRESS]_[EMAIL_ADDRESS][DOMAIN_NAME]"
click at [556, 144] on icon "button" at bounding box center [552, 143] width 7 height 7
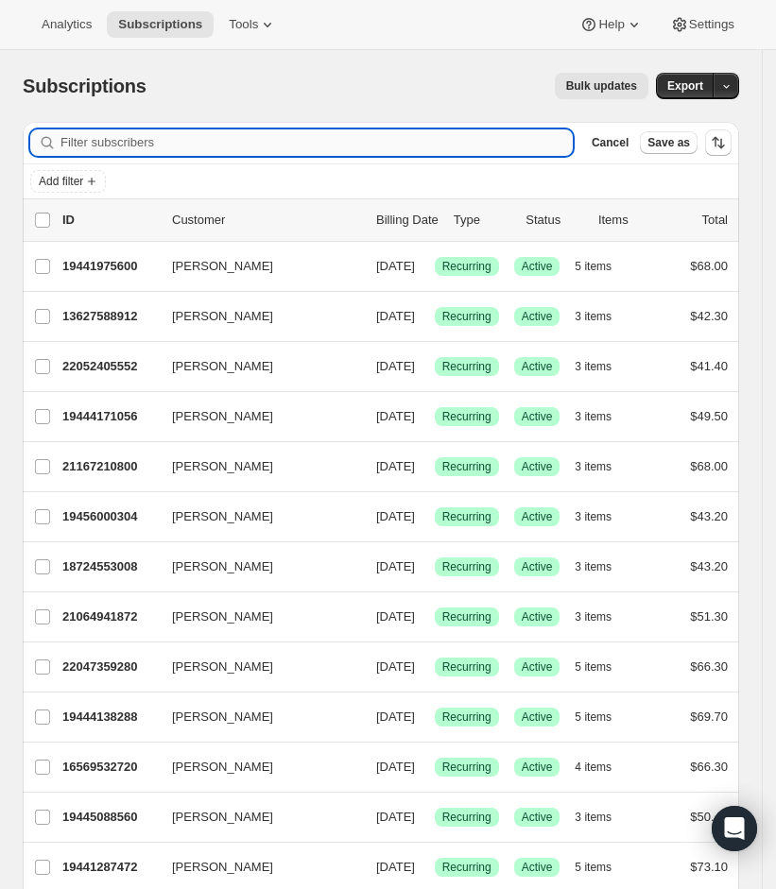
click at [319, 129] on input "Filter subscribers" at bounding box center [316, 142] width 512 height 26
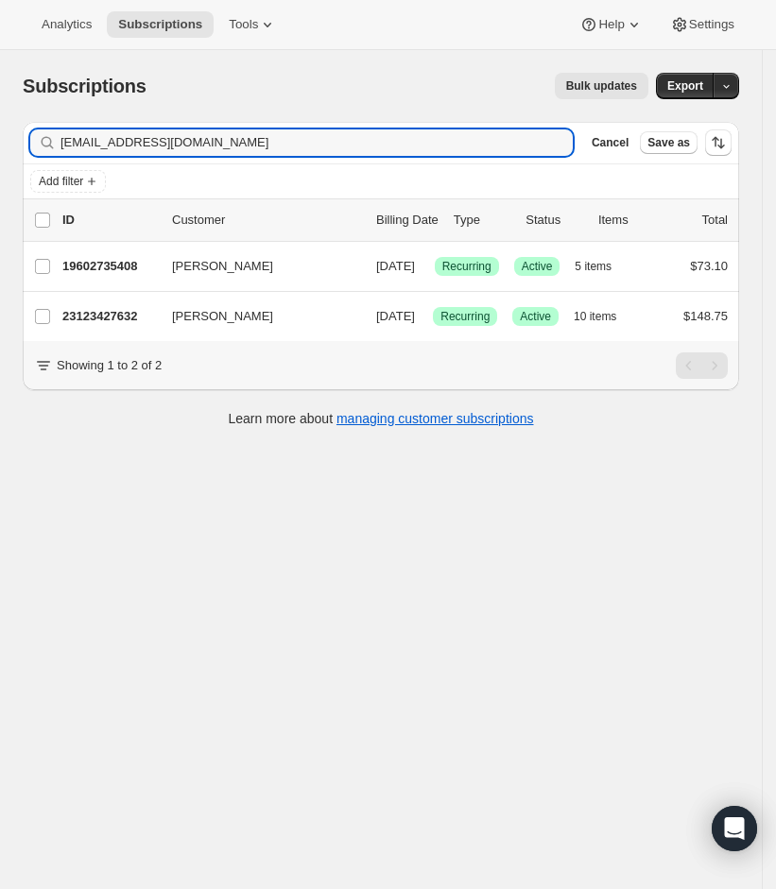
type input "[EMAIL_ADDRESS][DOMAIN_NAME]"
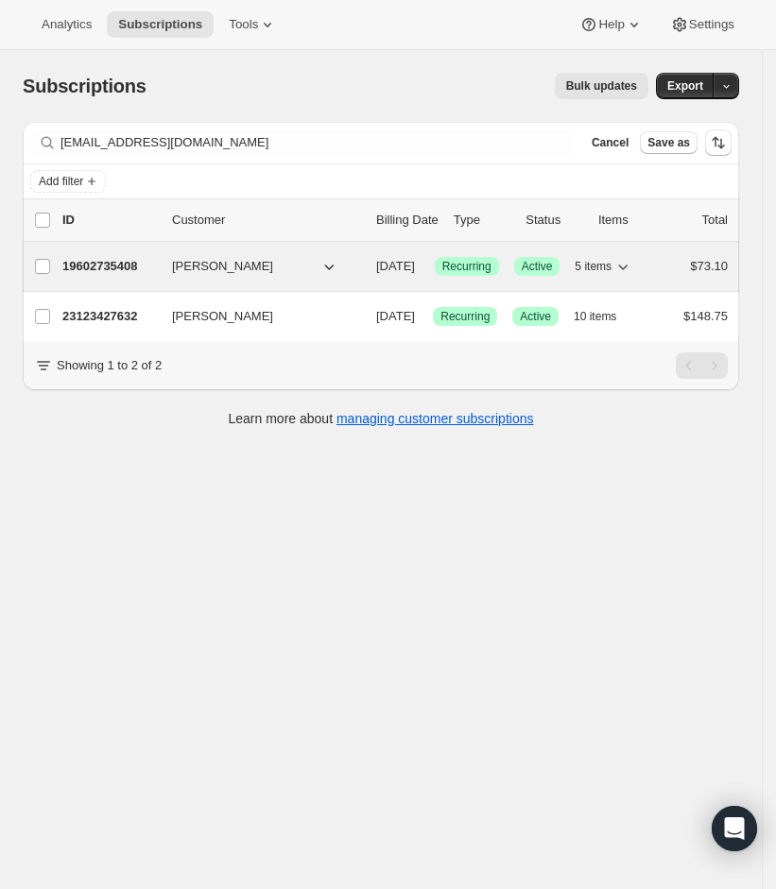
click at [632, 270] on icon "button" at bounding box center [622, 266] width 19 height 19
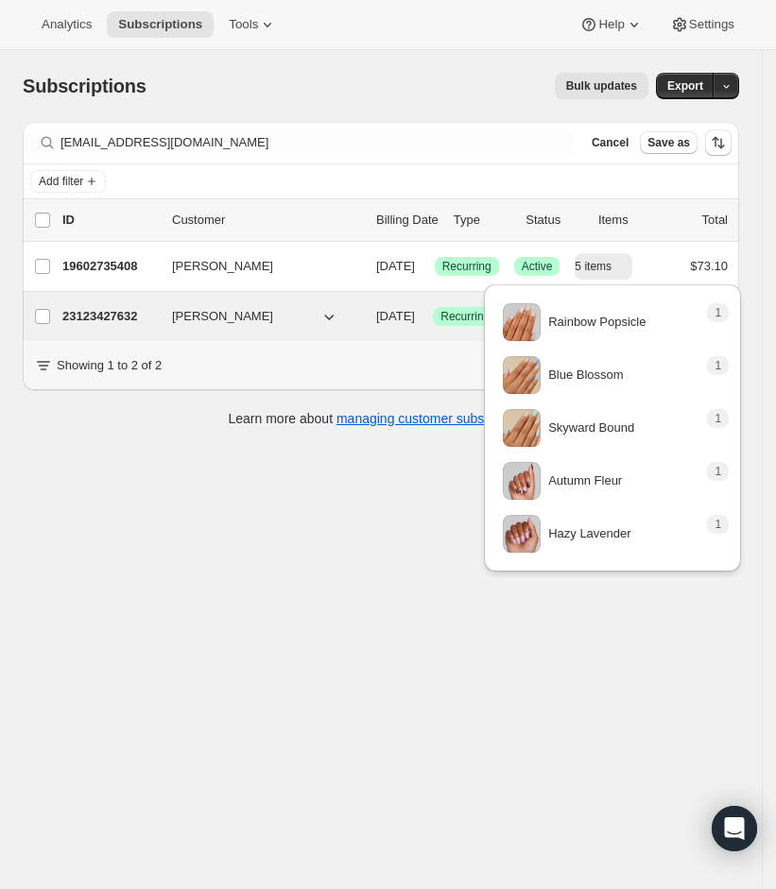
click at [124, 326] on p "23123427632" at bounding box center [109, 316] width 94 height 19
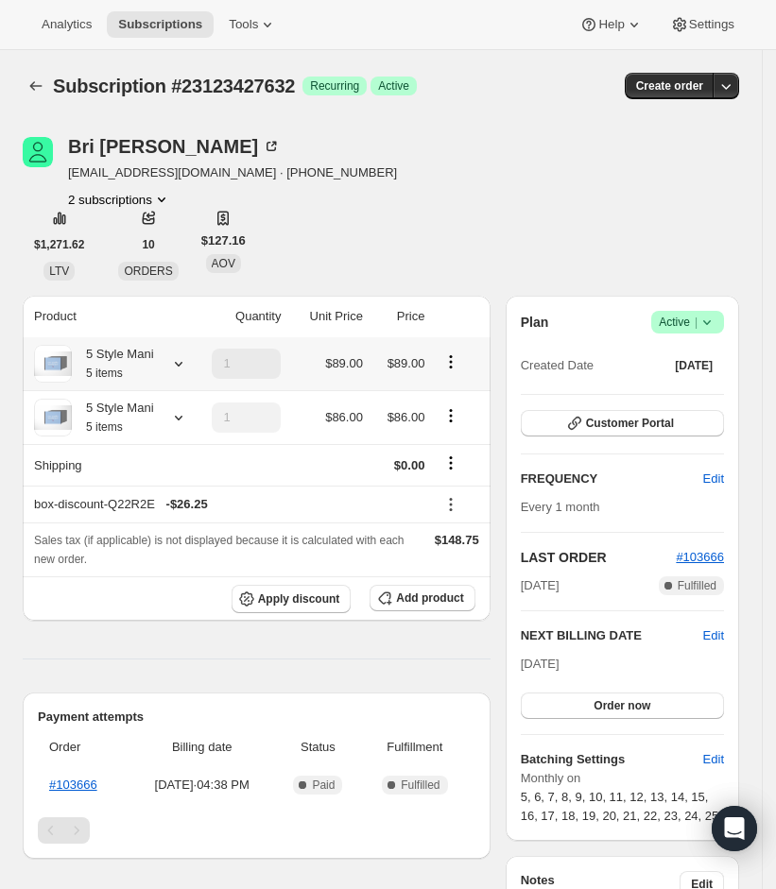
click at [179, 368] on icon at bounding box center [178, 363] width 19 height 19
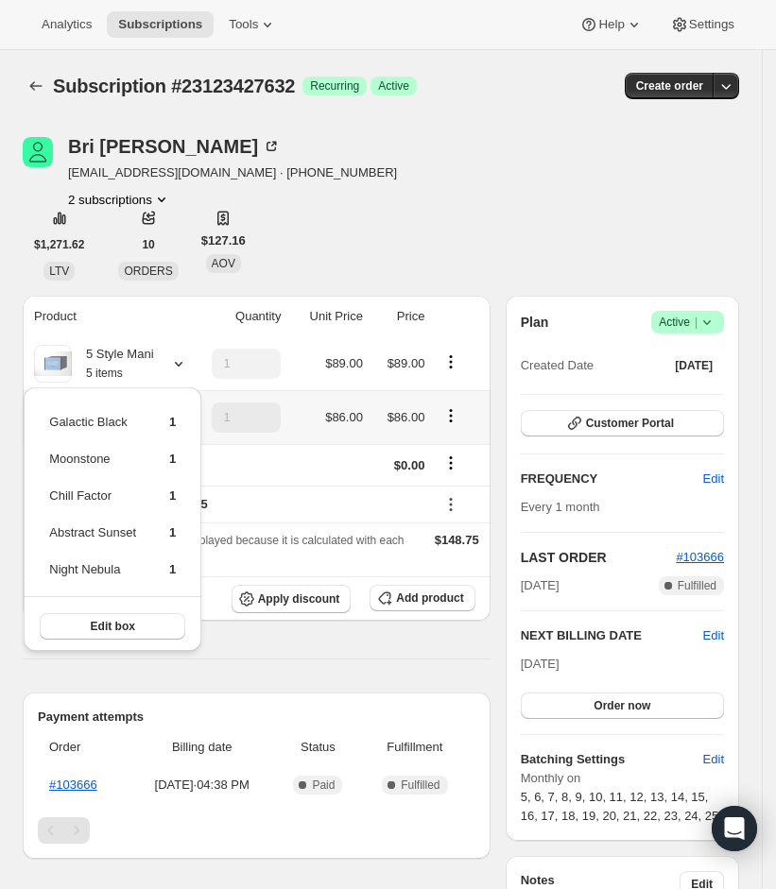
click at [302, 452] on td at bounding box center [326, 465] width 81 height 42
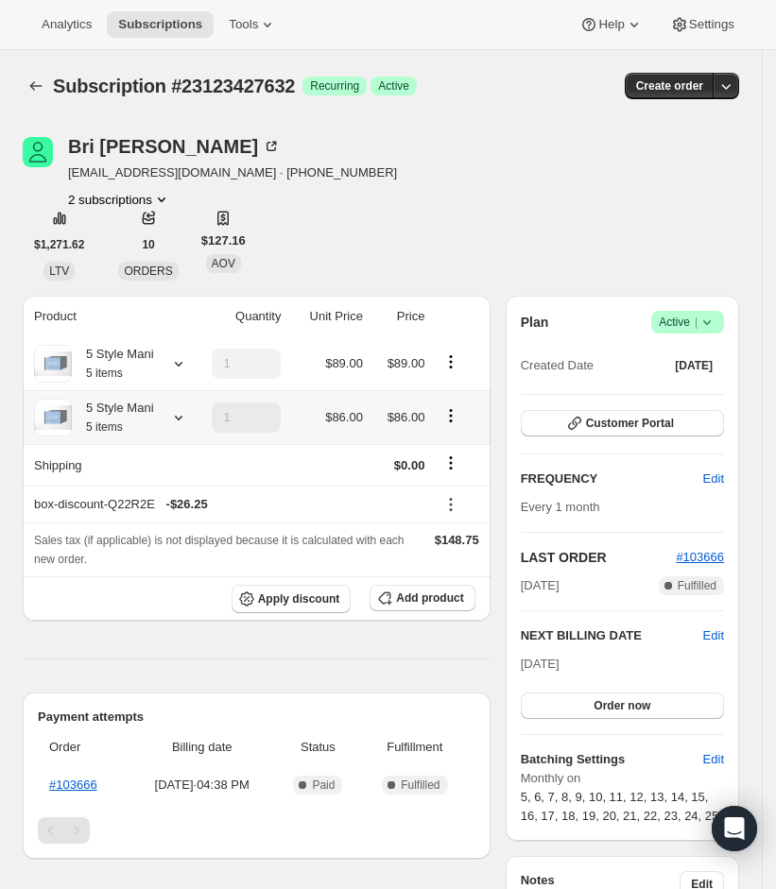
click at [179, 415] on icon at bounding box center [178, 417] width 19 height 19
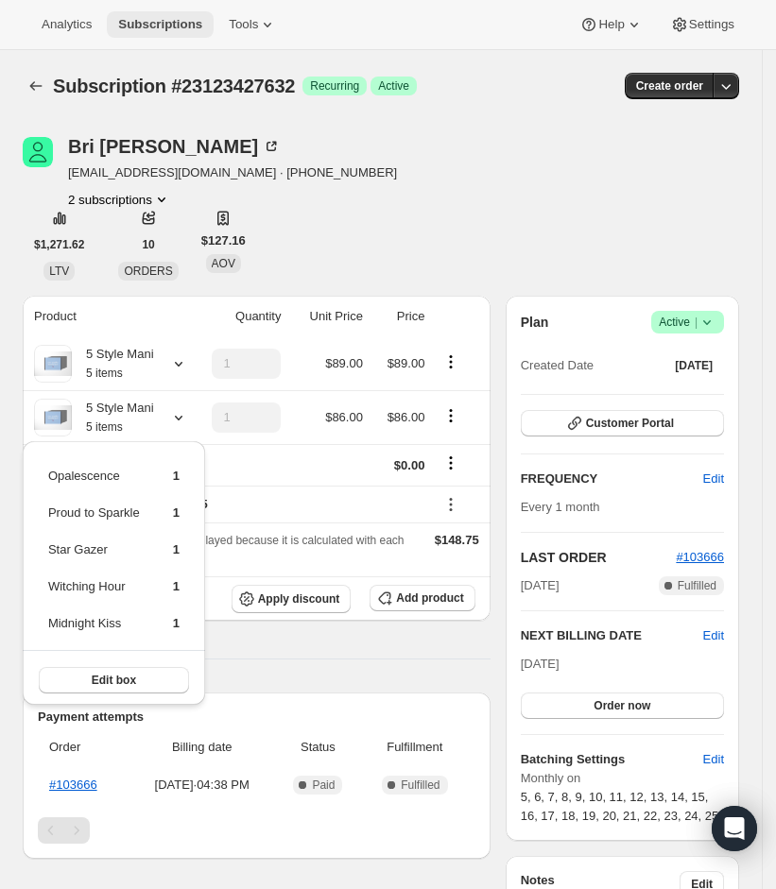
click at [193, 28] on span "Subscriptions" at bounding box center [160, 24] width 84 height 15
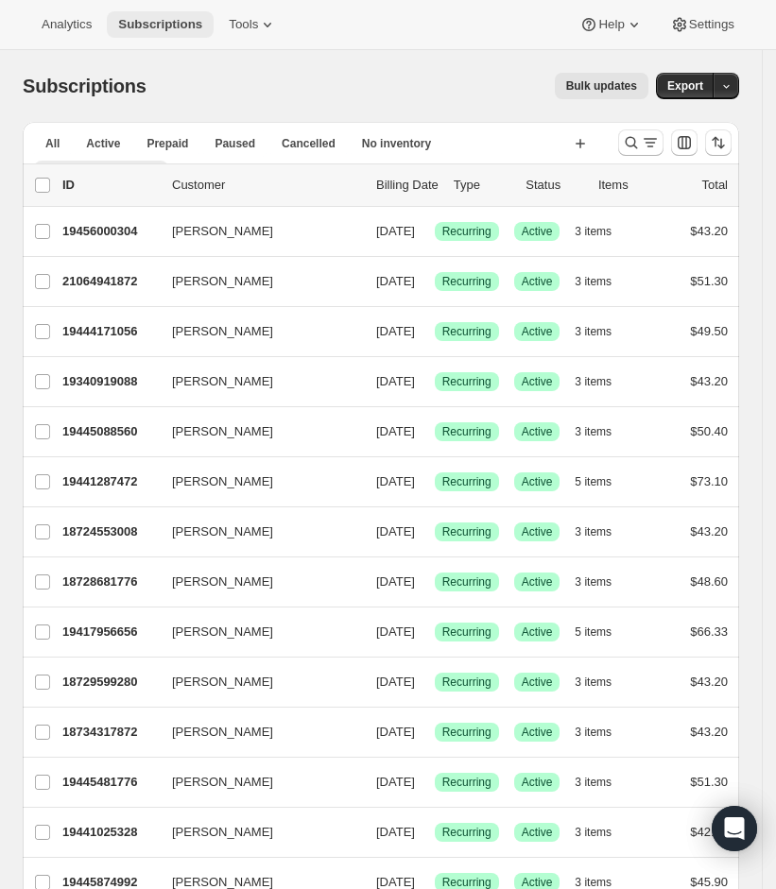
click at [167, 26] on span "Subscriptions" at bounding box center [160, 24] width 84 height 15
click at [638, 144] on icon "Search and filter results" at bounding box center [631, 143] width 12 height 12
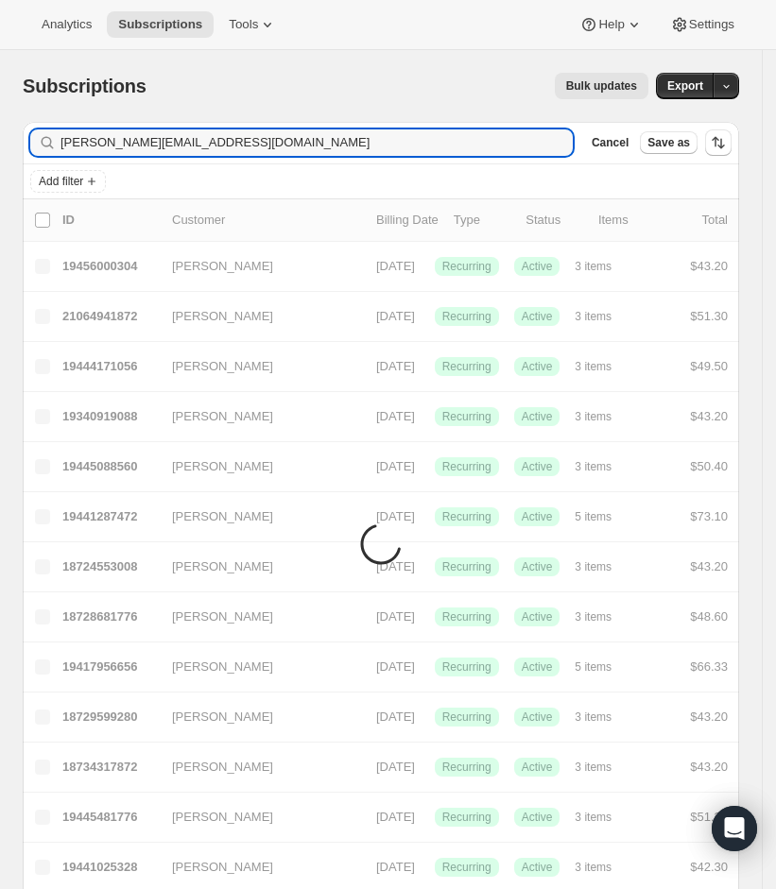
type input "[PERSON_NAME][EMAIL_ADDRESS][DOMAIN_NAME]"
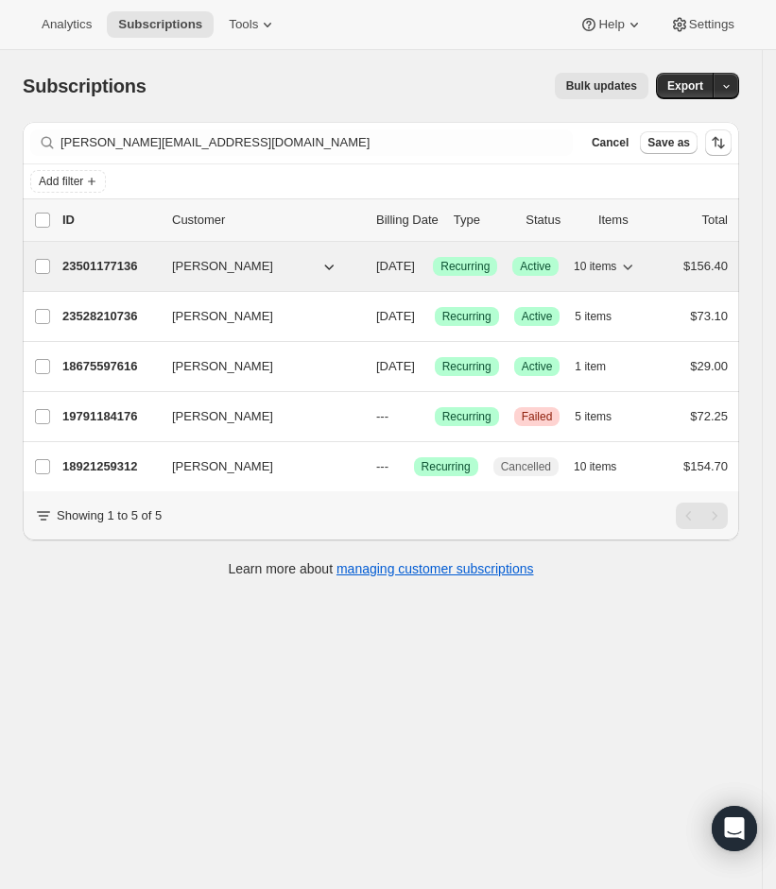
click at [109, 271] on p "23501177136" at bounding box center [109, 266] width 94 height 19
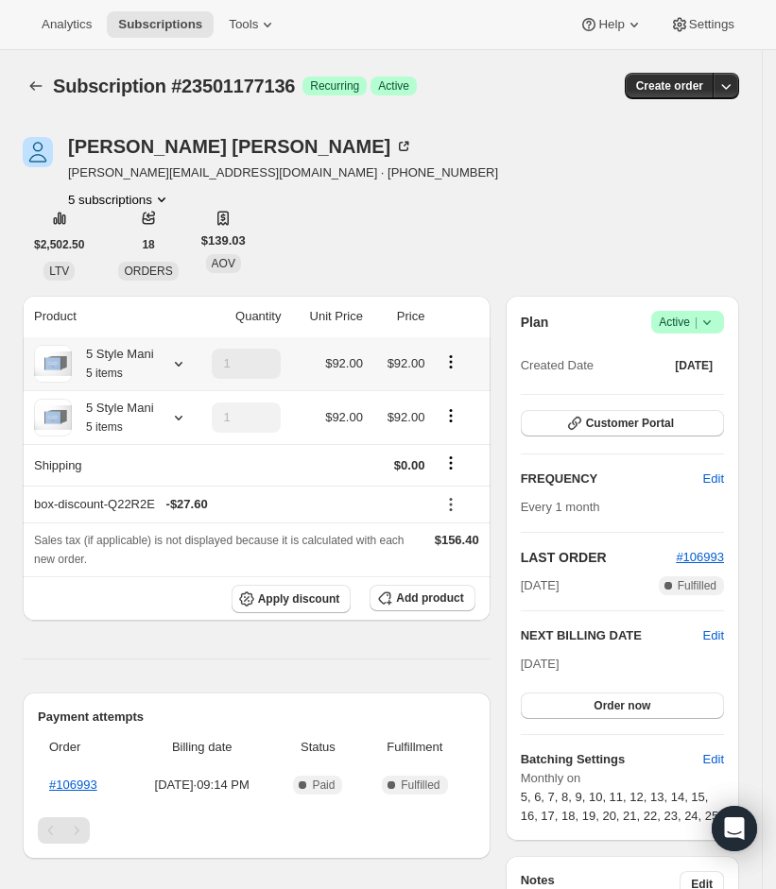
click at [173, 368] on icon at bounding box center [178, 363] width 19 height 19
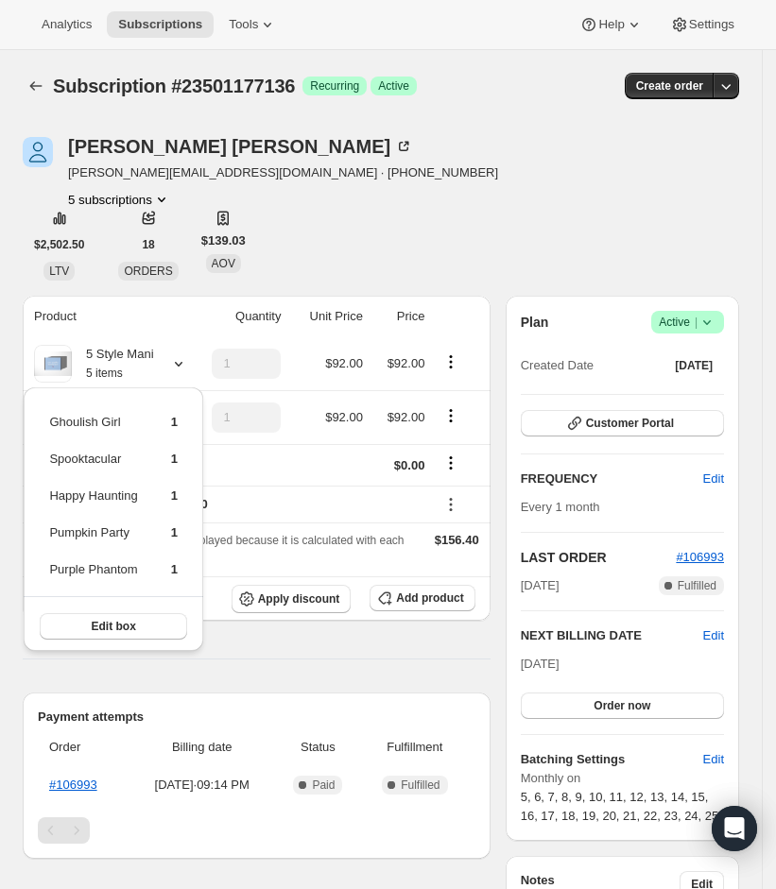
click at [238, 667] on div "Product Quantity Unit Price Price 5 Style Mani 5 items 1 $92.00 $92.00 5 Style …" at bounding box center [257, 665] width 468 height 738
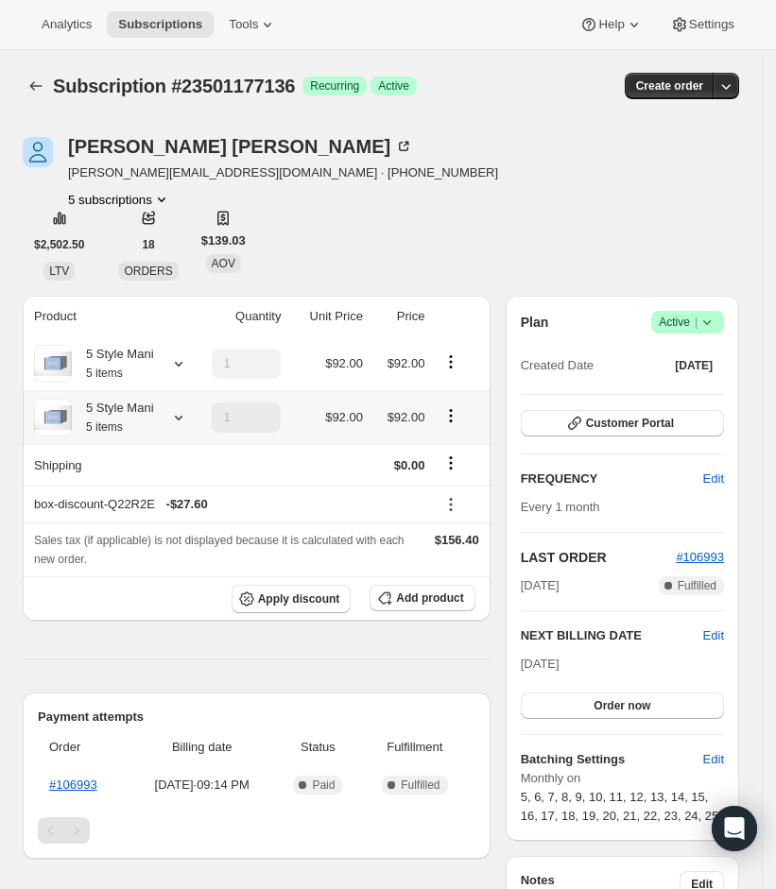
click at [180, 419] on icon at bounding box center [178, 417] width 19 height 19
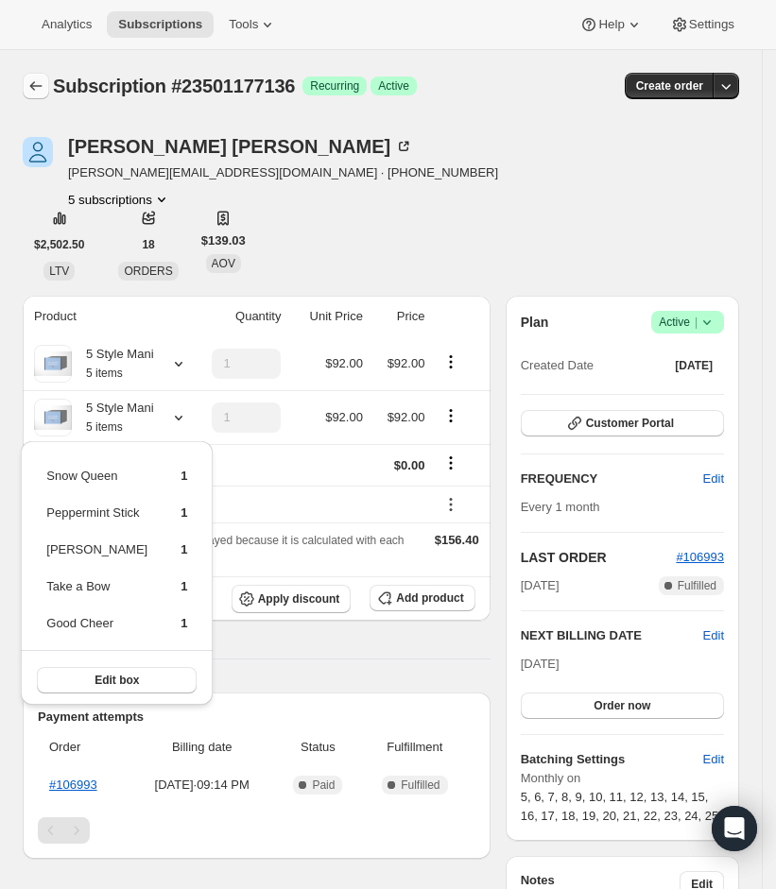
click at [38, 87] on icon "Subscriptions" at bounding box center [35, 86] width 19 height 19
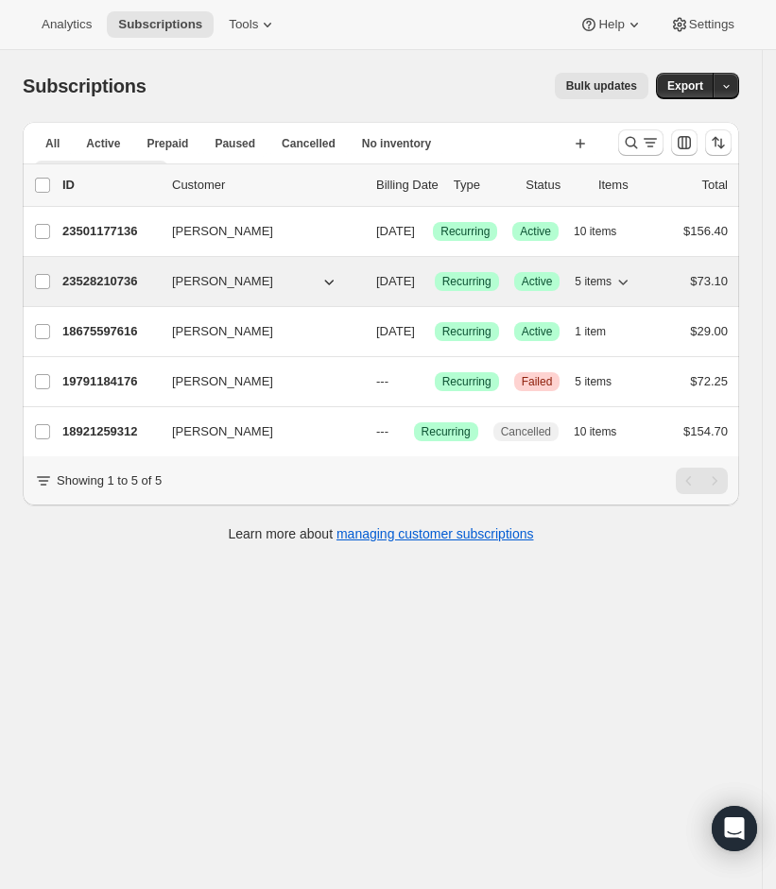
click at [113, 291] on p "23528210736" at bounding box center [109, 281] width 94 height 19
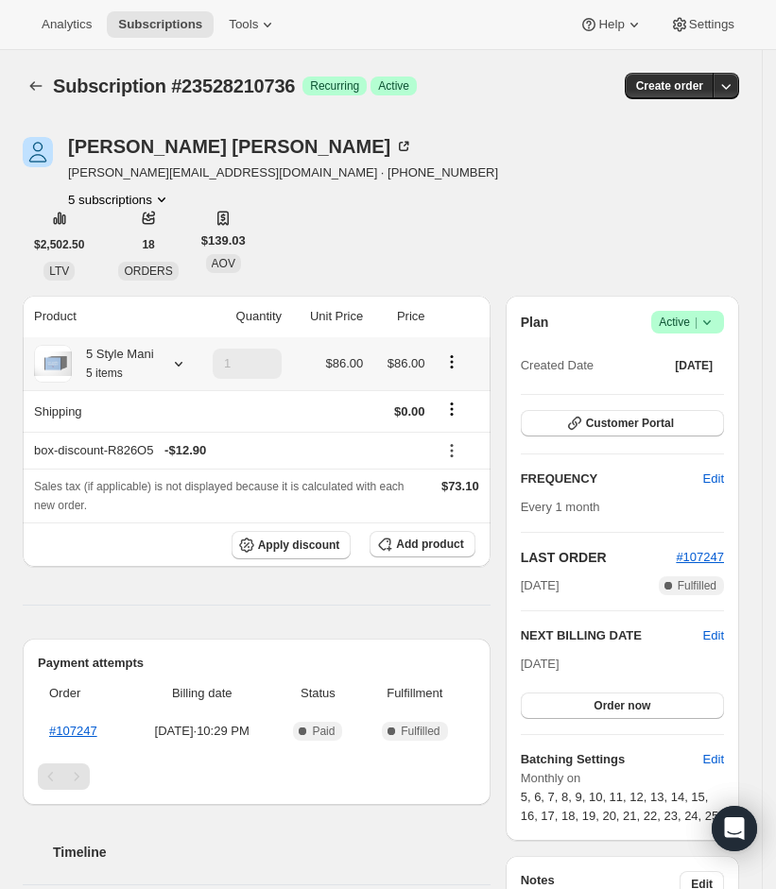
click at [179, 372] on icon at bounding box center [178, 363] width 19 height 19
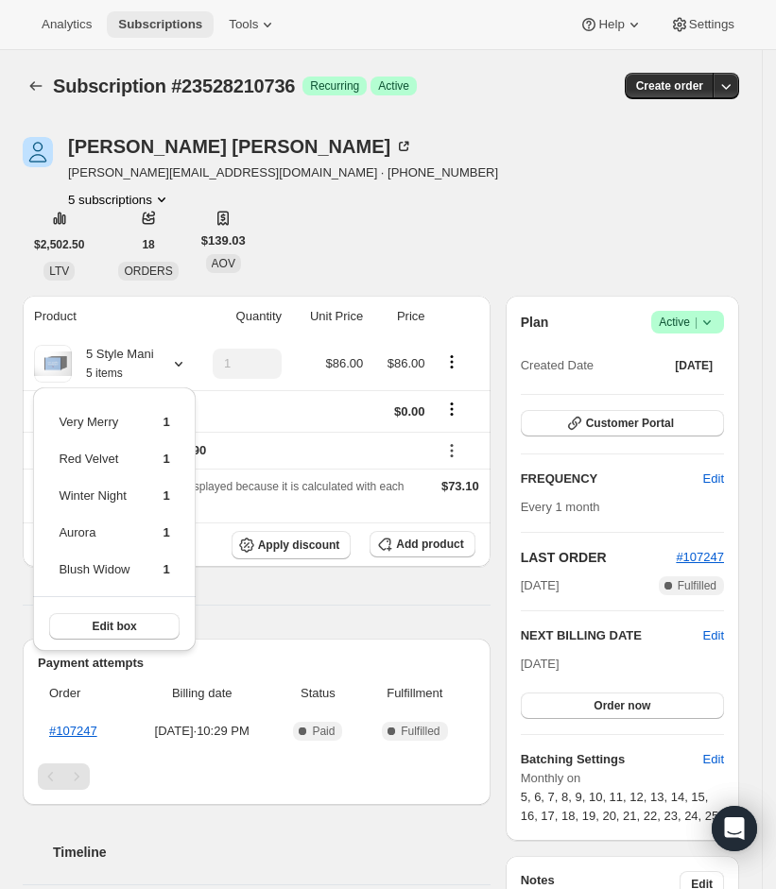
click at [153, 14] on button "Subscriptions" at bounding box center [160, 24] width 107 height 26
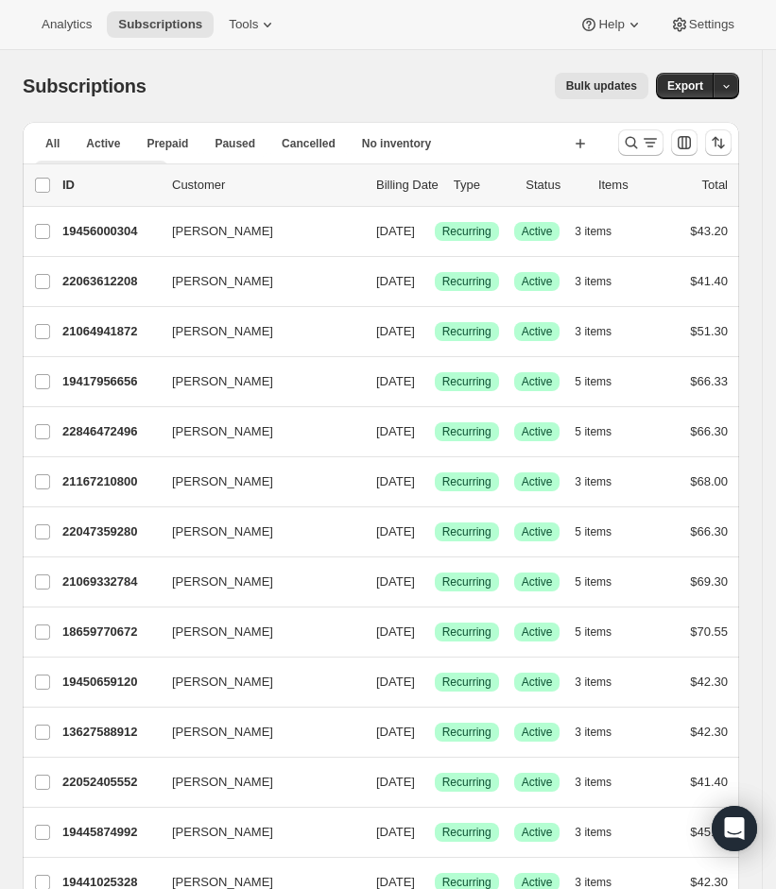
click at [647, 158] on div at bounding box center [674, 143] width 128 height 38
click at [641, 150] on icon "Search and filter results" at bounding box center [631, 142] width 19 height 19
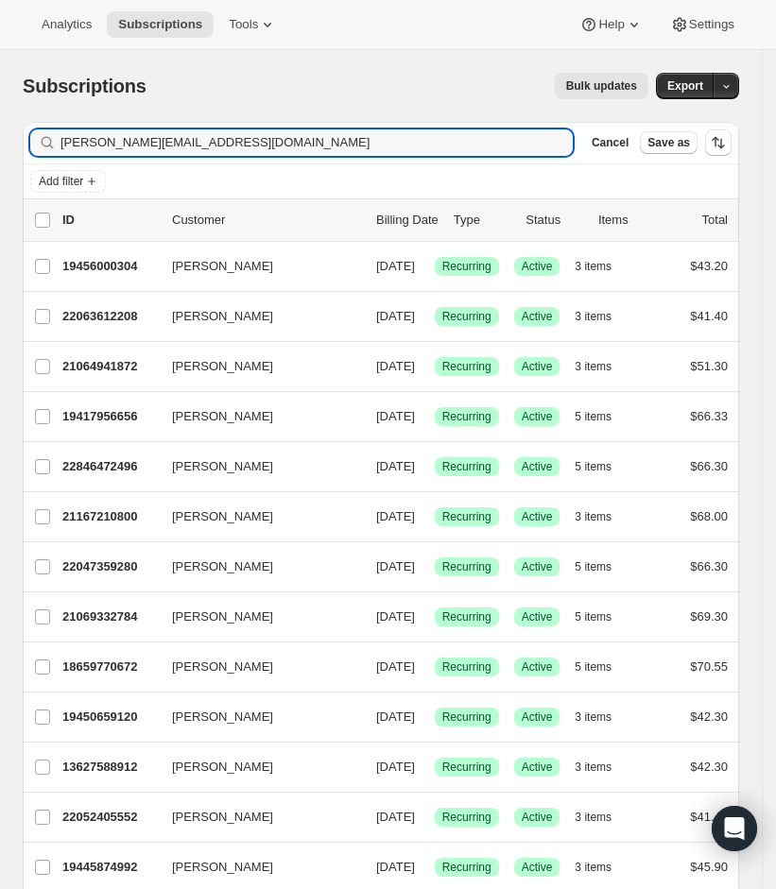
type input "[PERSON_NAME][EMAIL_ADDRESS][DOMAIN_NAME]"
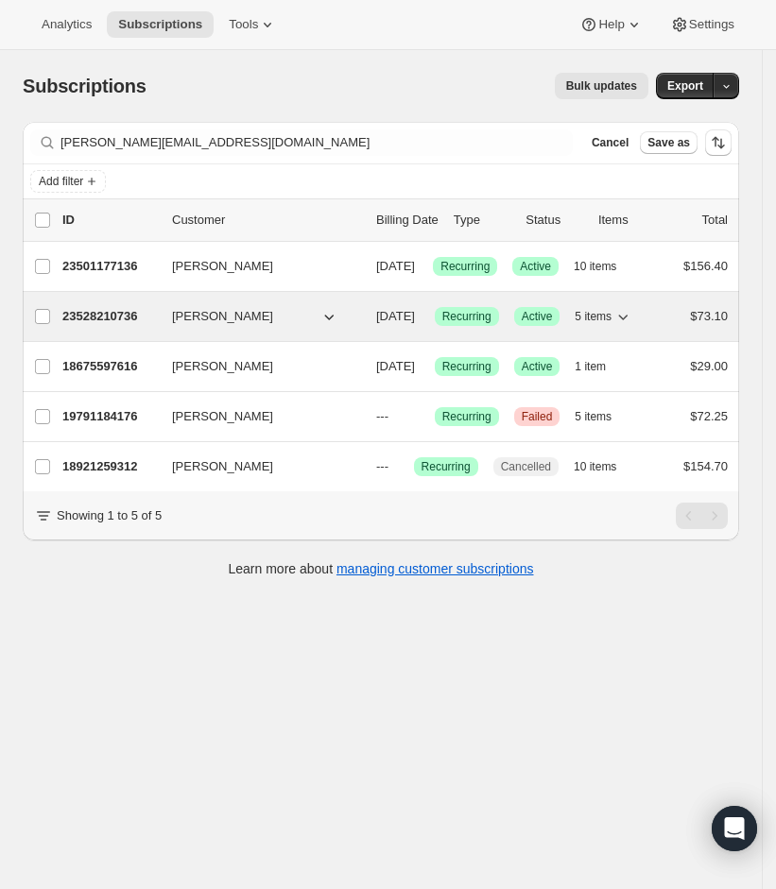
click at [632, 326] on icon "button" at bounding box center [622, 316] width 19 height 19
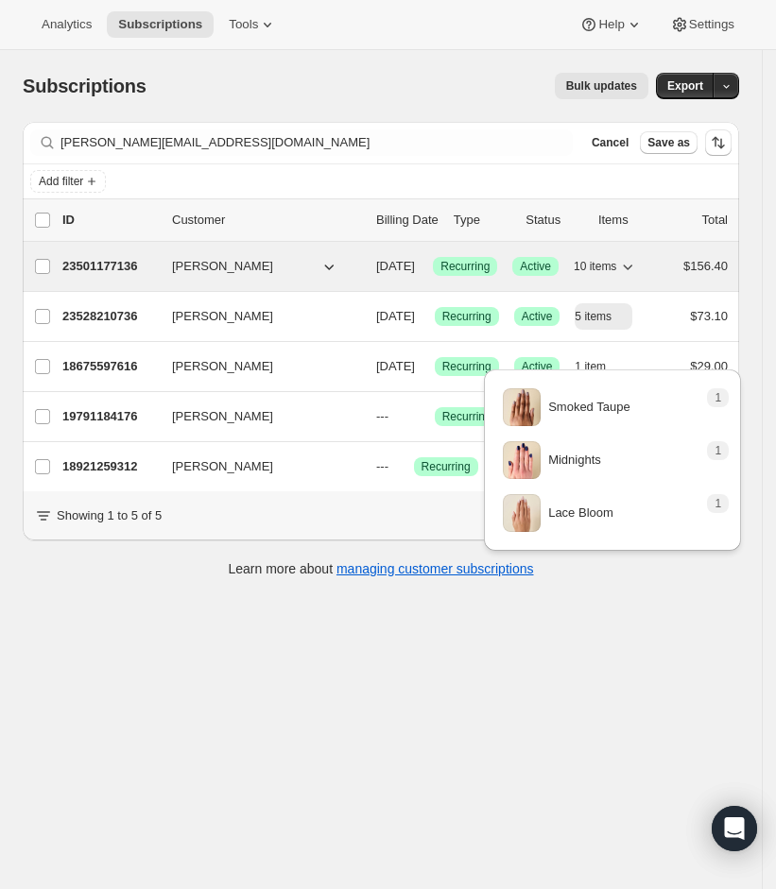
click at [637, 265] on icon "button" at bounding box center [627, 266] width 19 height 19
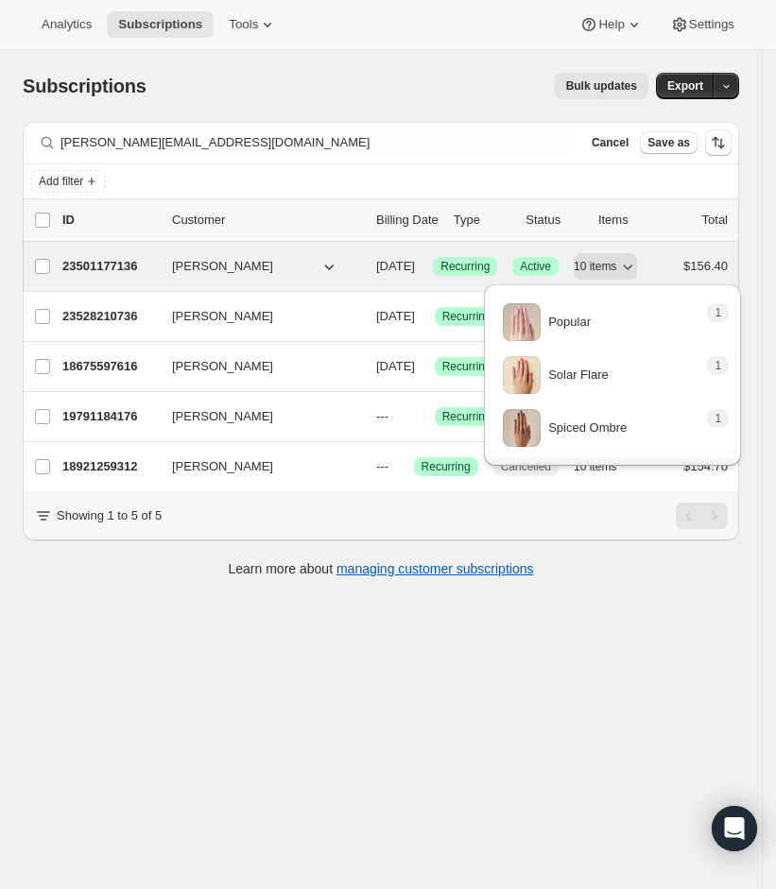
click at [122, 267] on p "23501177136" at bounding box center [109, 266] width 94 height 19
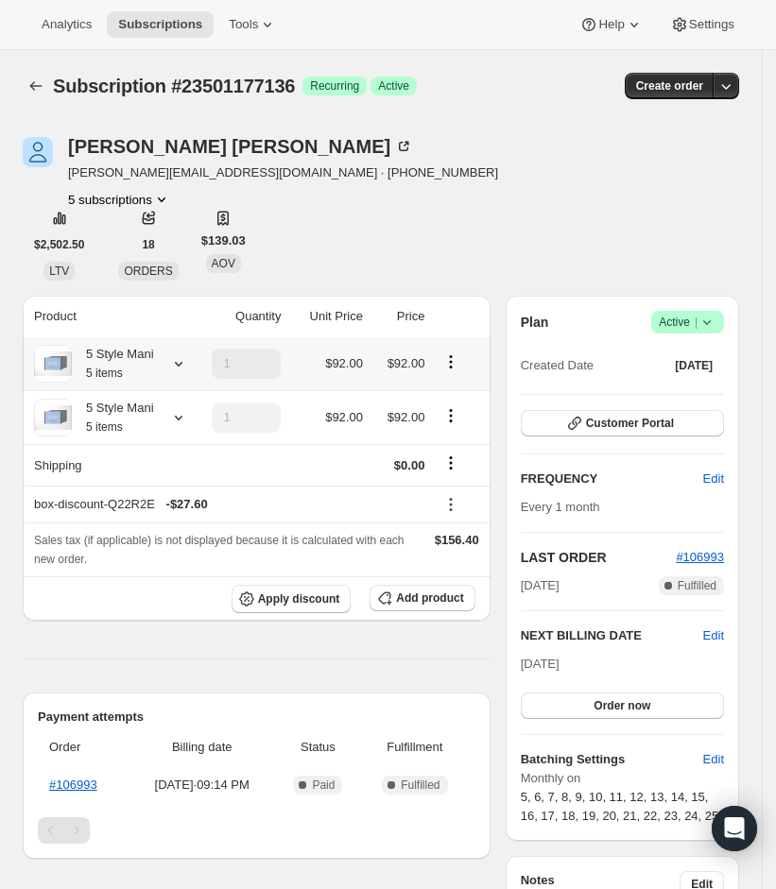
click at [174, 368] on icon at bounding box center [178, 363] width 19 height 19
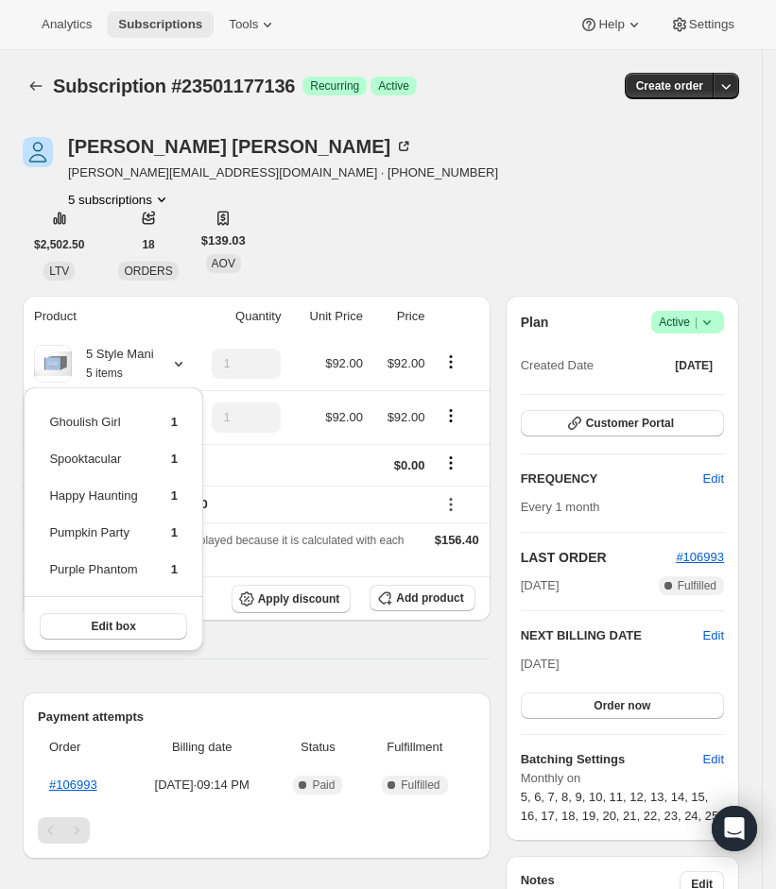
click at [155, 32] on button "Subscriptions" at bounding box center [160, 24] width 107 height 26
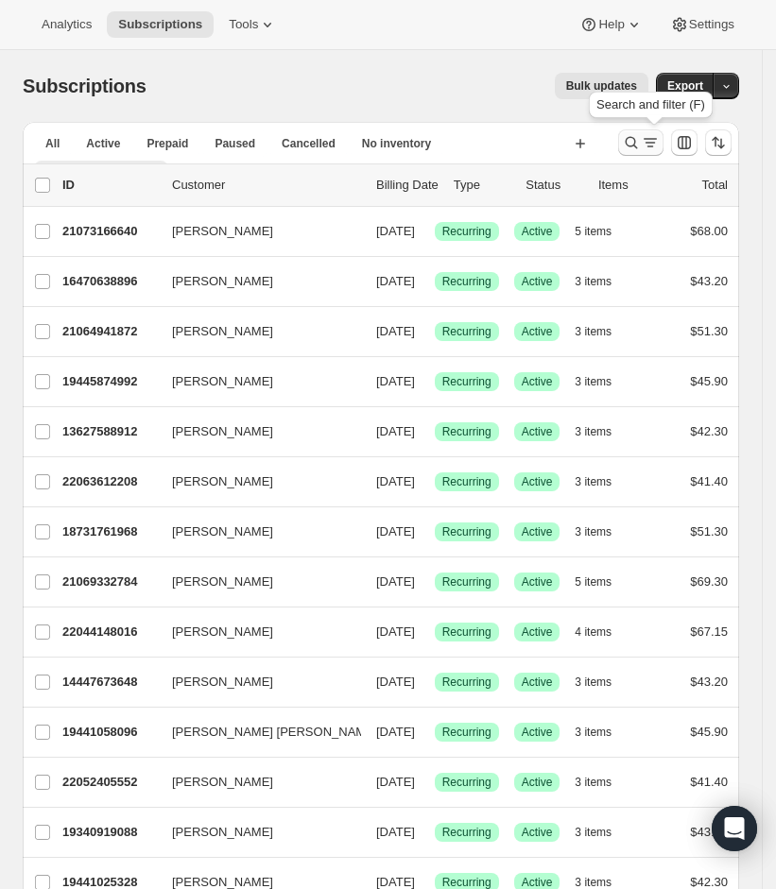
click at [659, 136] on icon "Search and filter results" at bounding box center [650, 142] width 19 height 19
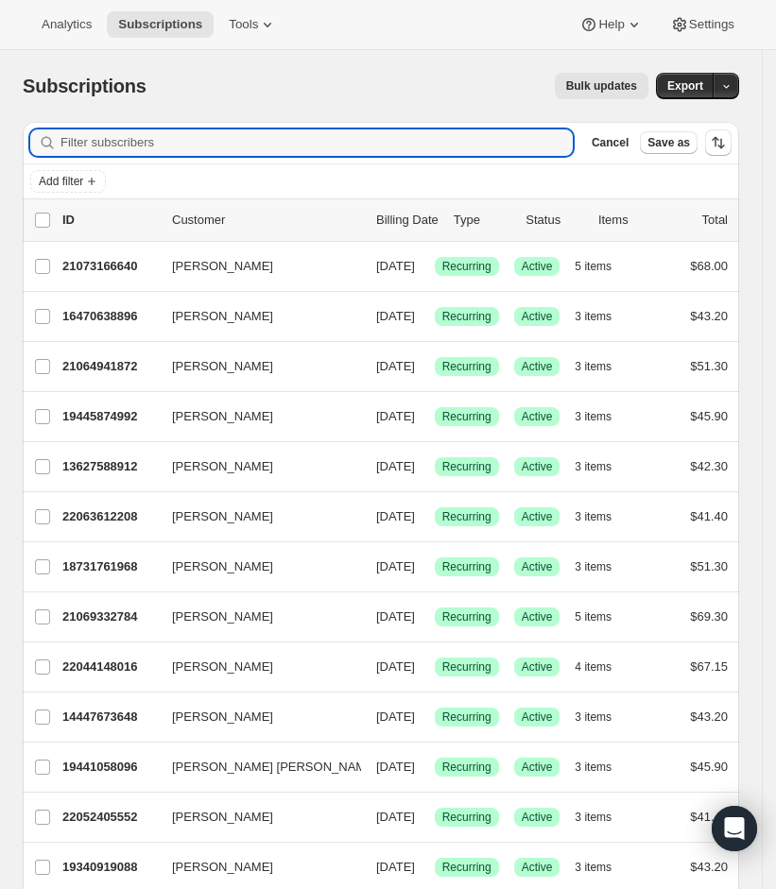
paste input "[EMAIL_ADDRESS][PERSON_NAME][DOMAIN_NAME]"
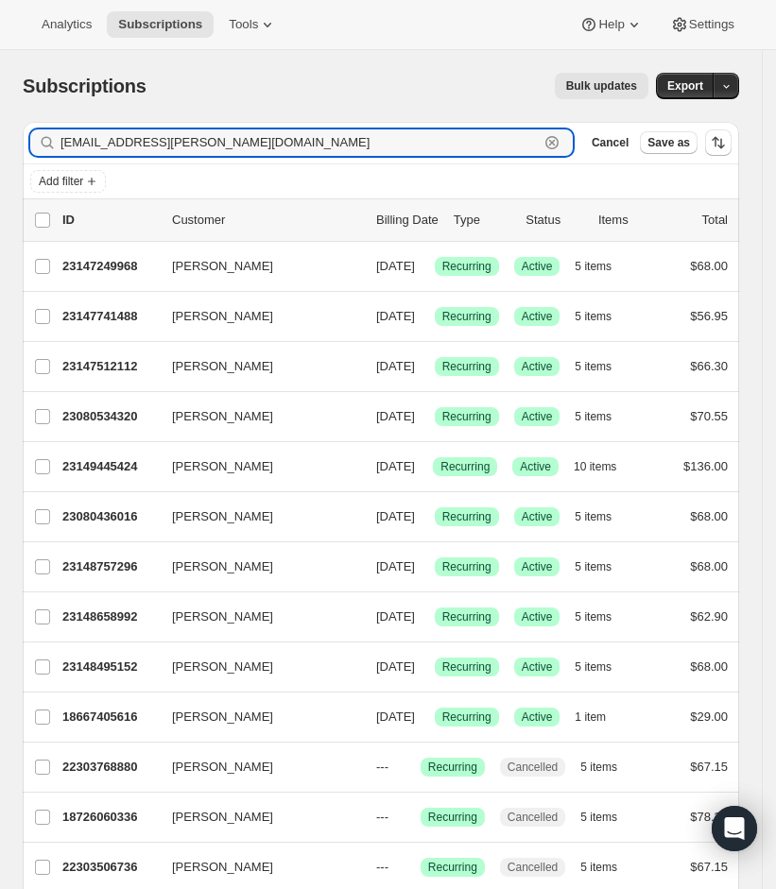
type input "[EMAIL_ADDRESS][PERSON_NAME][DOMAIN_NAME]"
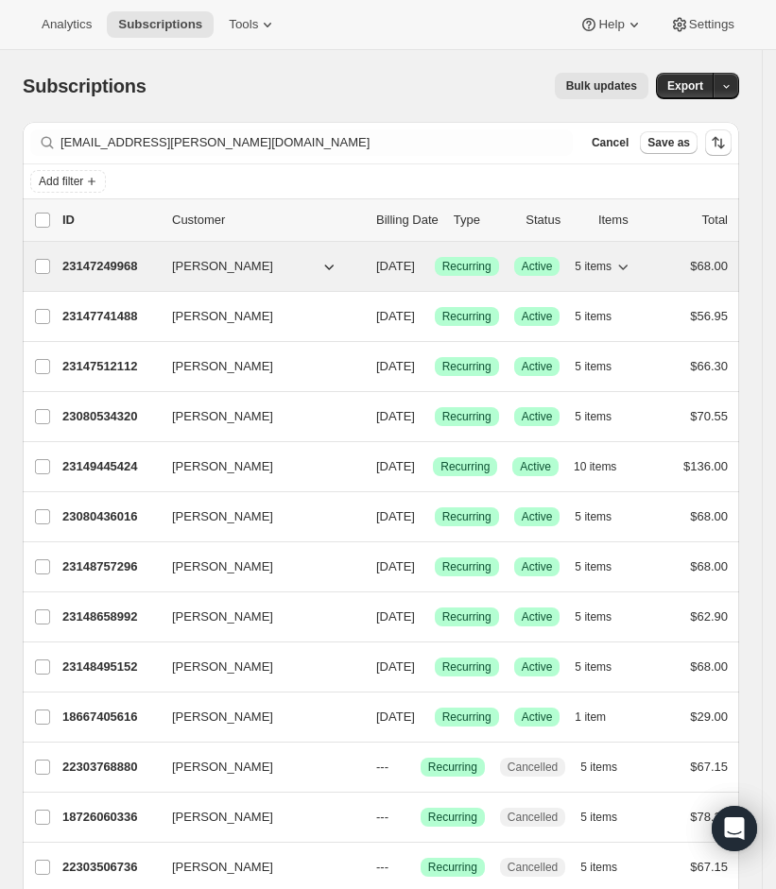
click at [632, 258] on icon "button" at bounding box center [622, 266] width 19 height 19
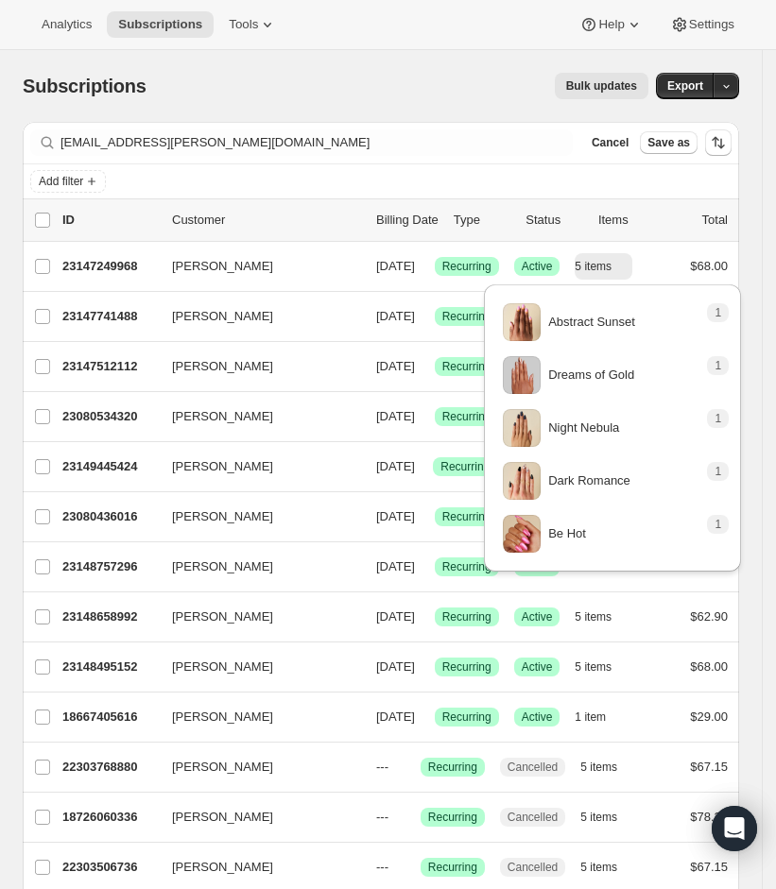
click at [414, 89] on div "Bulk updates" at bounding box center [408, 86] width 479 height 26
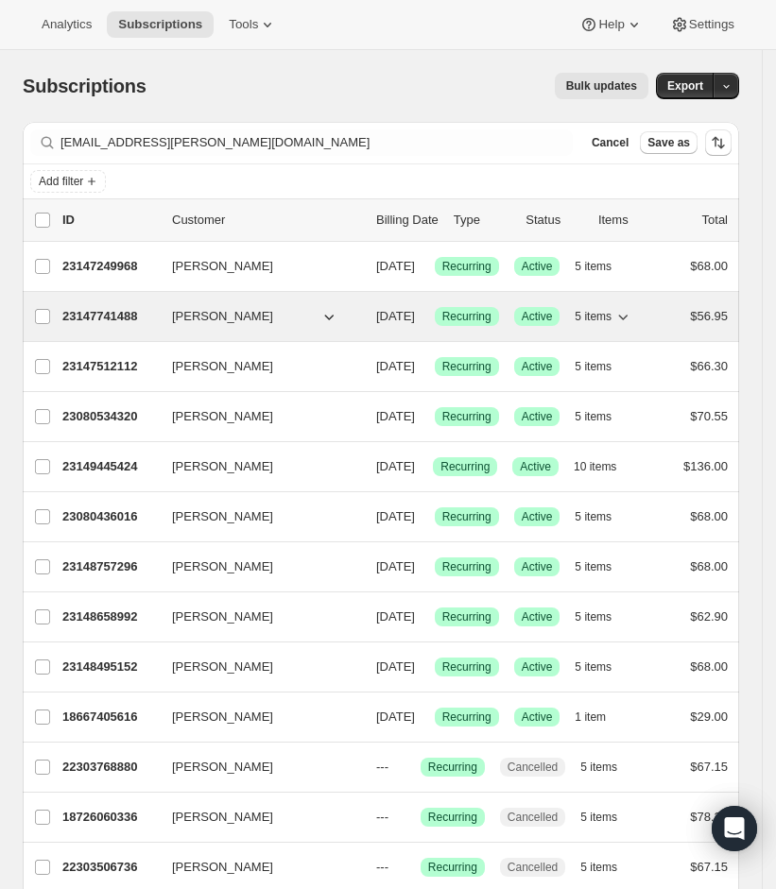
click at [632, 326] on icon "button" at bounding box center [622, 316] width 19 height 19
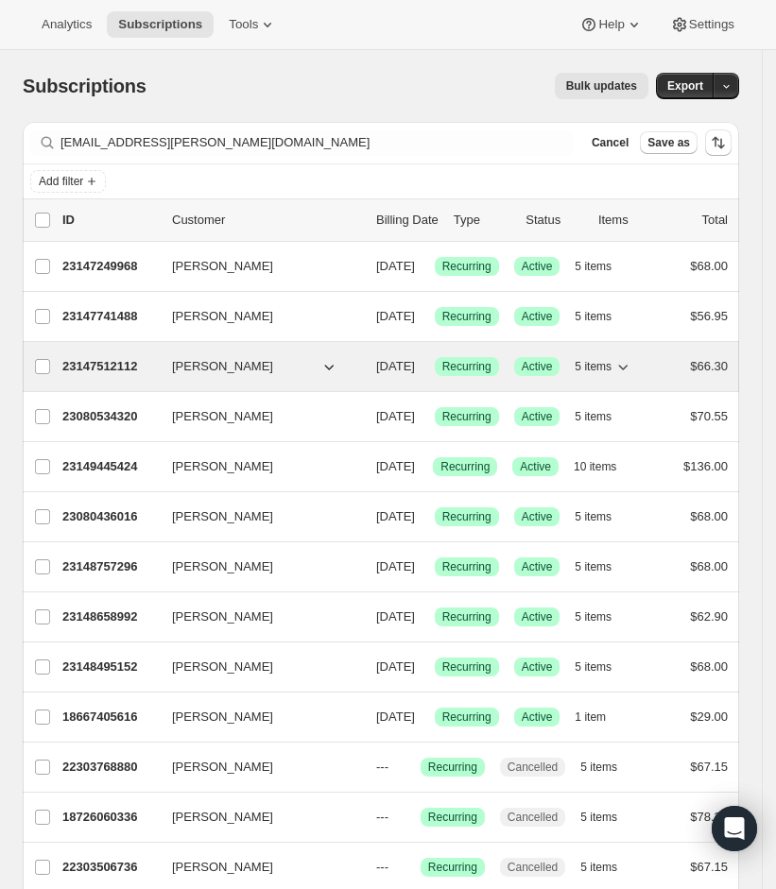
click at [628, 370] on icon "button" at bounding box center [623, 368] width 9 height 6
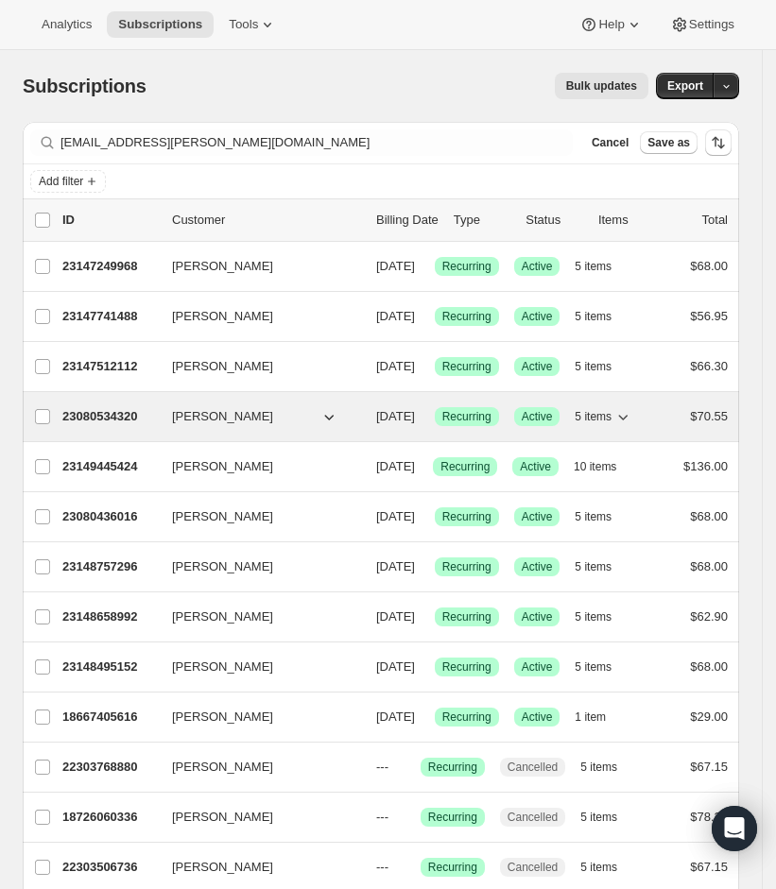
click at [611, 424] on span "5 items" at bounding box center [592, 416] width 37 height 15
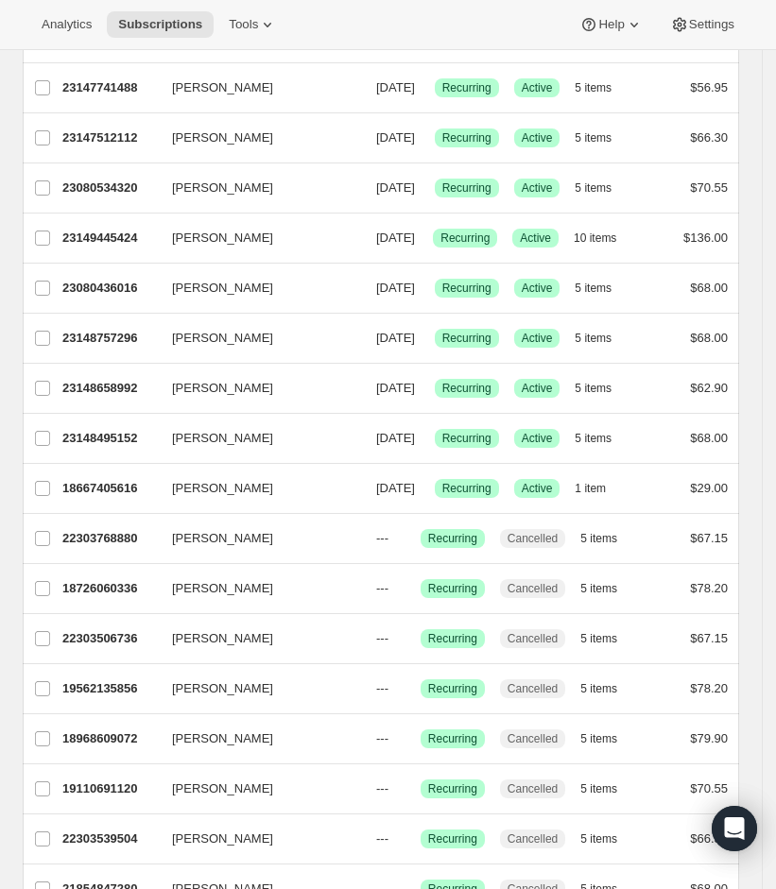
scroll to position [200, 0]
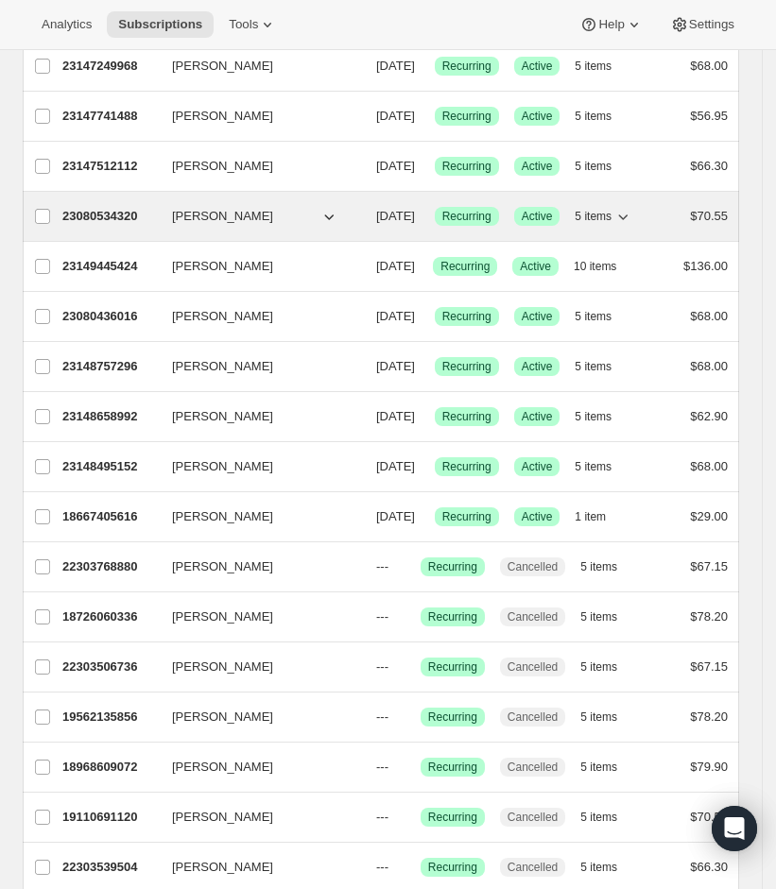
click at [632, 226] on icon "button" at bounding box center [622, 216] width 19 height 19
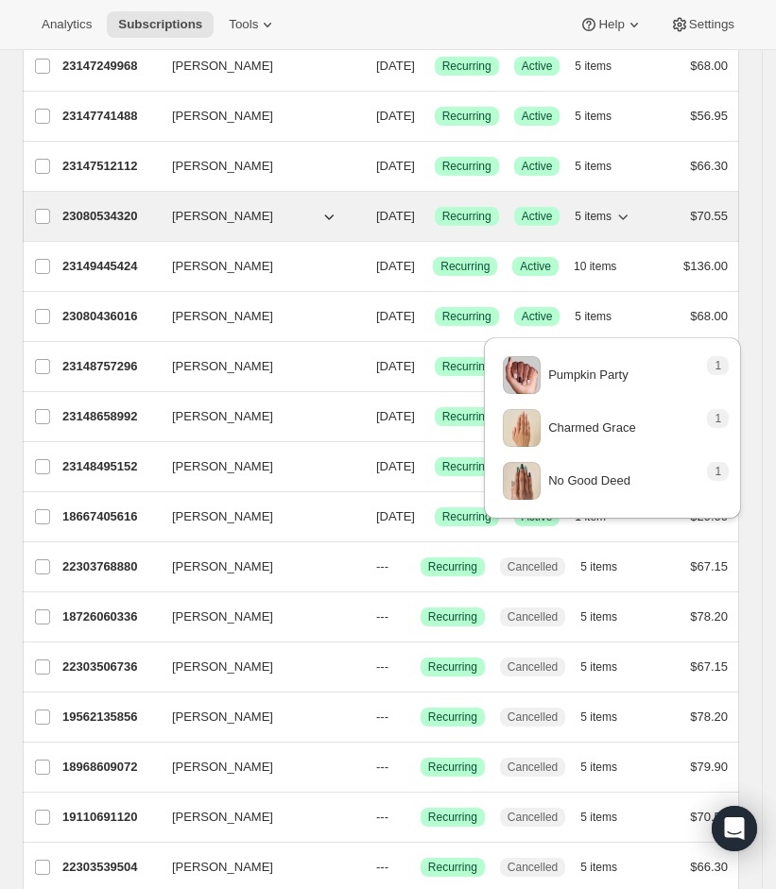
click at [632, 226] on icon "button" at bounding box center [622, 216] width 19 height 19
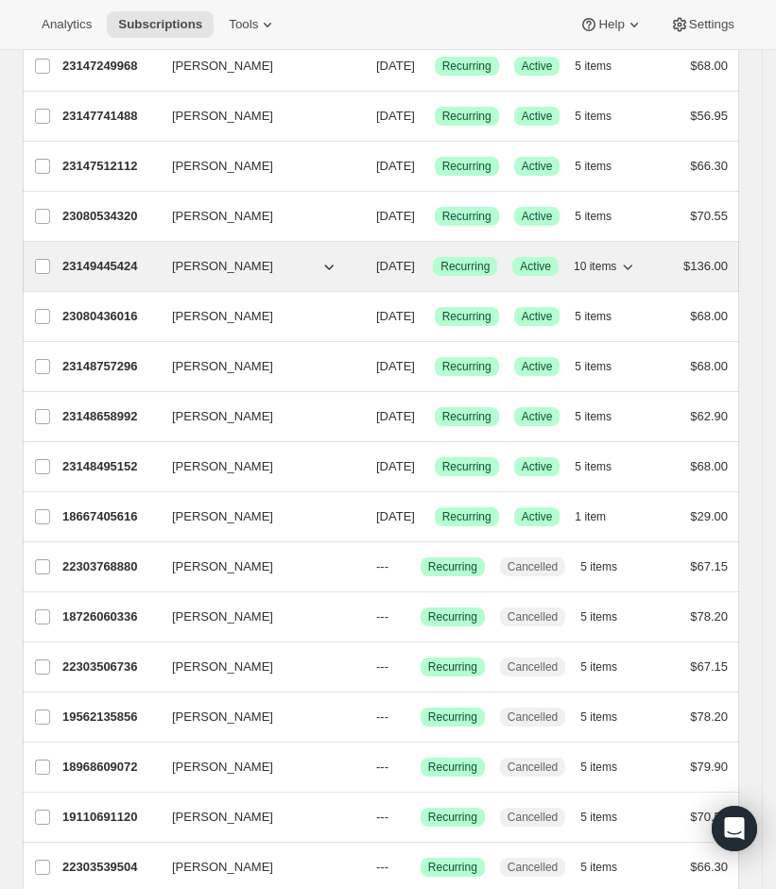
click at [118, 276] on p "23149445424" at bounding box center [109, 266] width 94 height 19
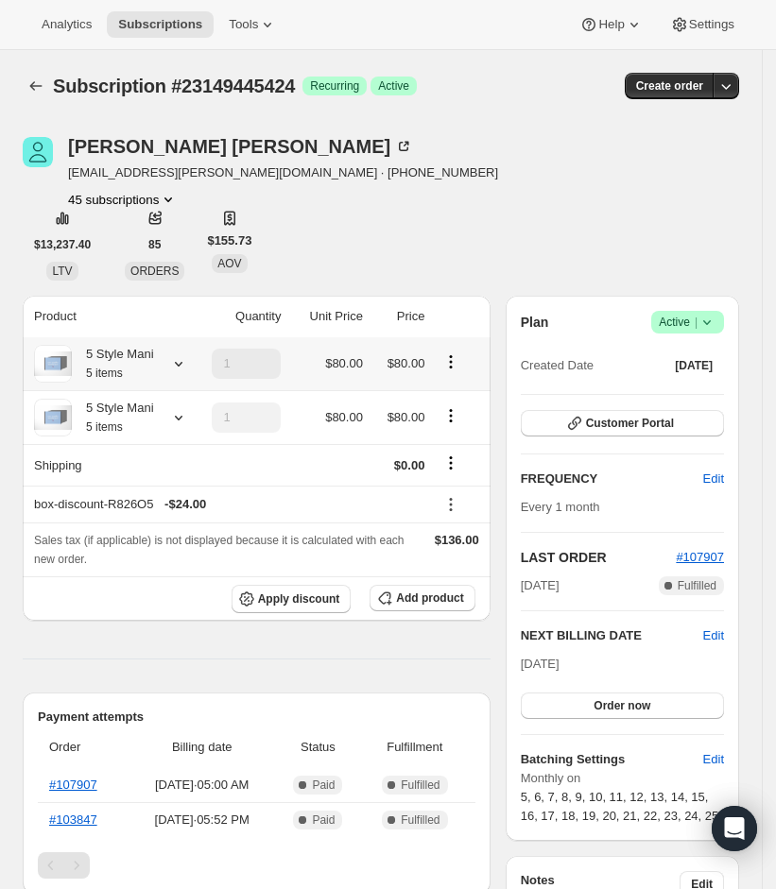
click at [181, 359] on icon at bounding box center [178, 363] width 19 height 19
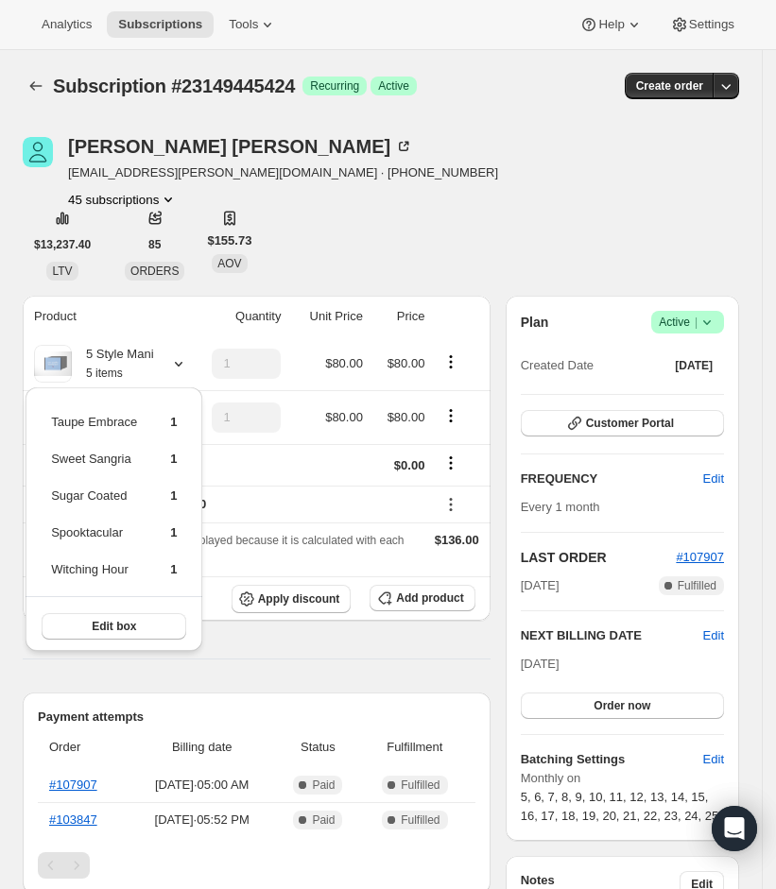
drag, startPoint x: 358, startPoint y: 224, endPoint x: 346, endPoint y: 231, distance: 14.0
click at [358, 224] on div "[PERSON_NAME] [EMAIL_ADDRESS][PERSON_NAME][DOMAIN_NAME] · [PHONE_NUMBER] 45 sub…" at bounding box center [381, 209] width 716 height 144
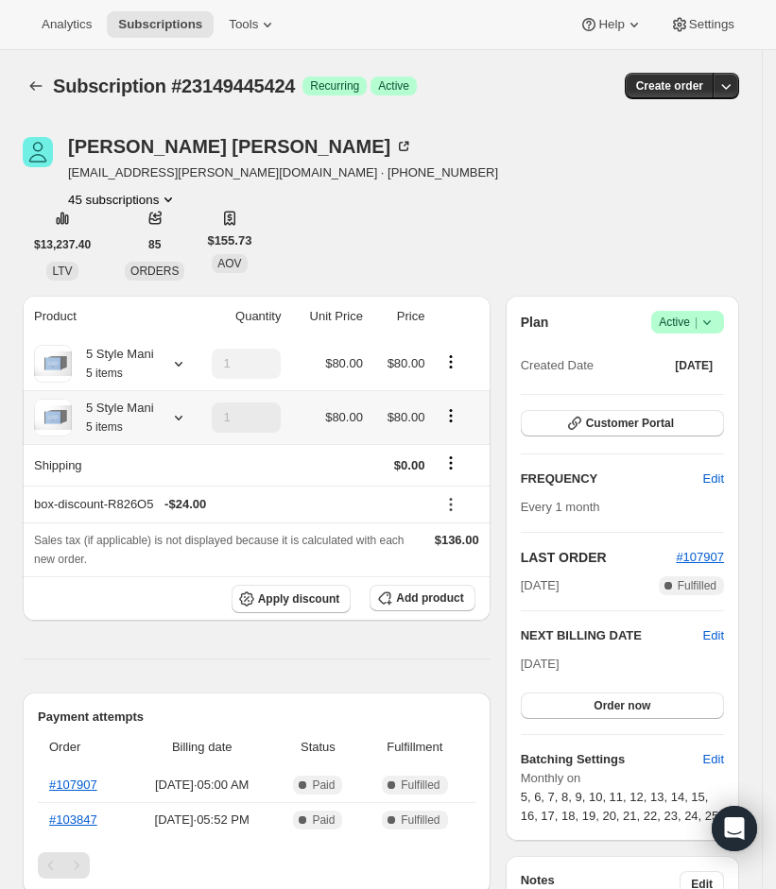
click at [178, 415] on icon at bounding box center [178, 417] width 19 height 19
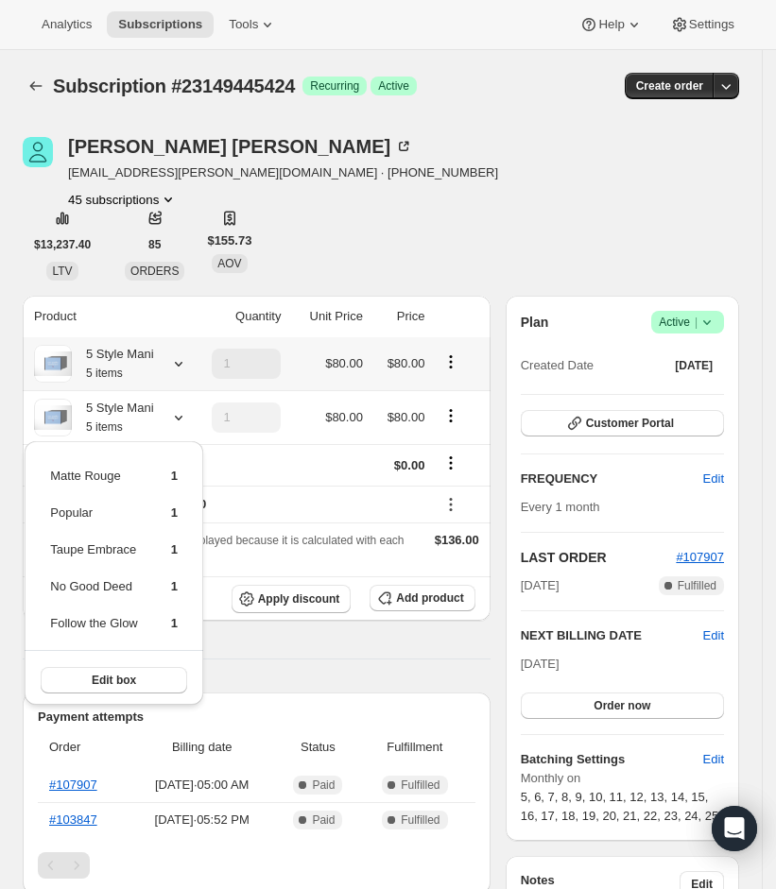
click at [175, 365] on icon at bounding box center [178, 363] width 19 height 19
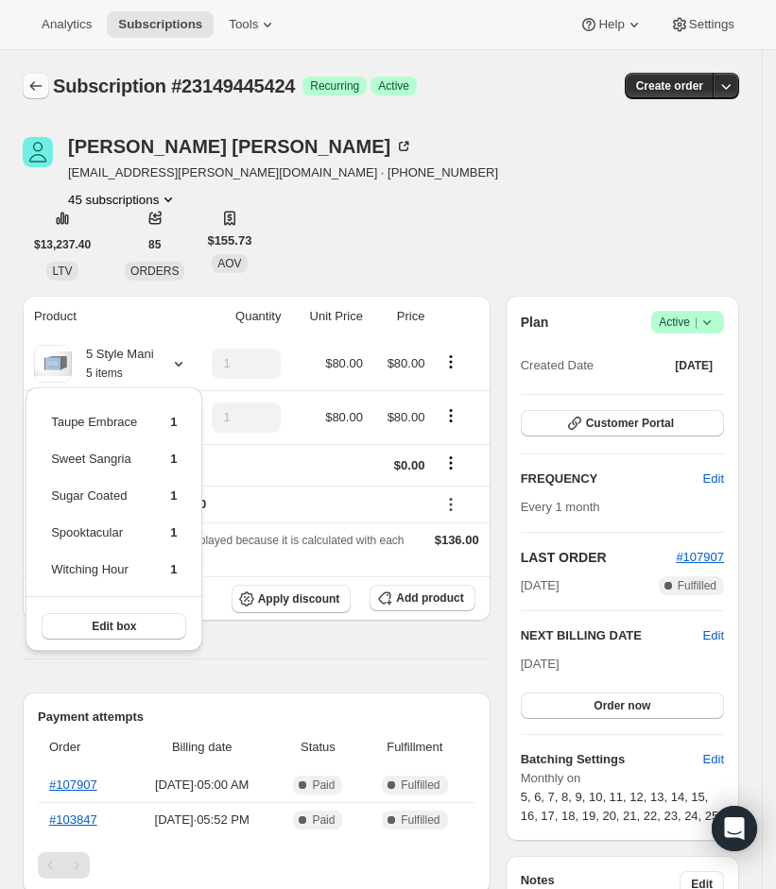
click at [36, 75] on button "Subscriptions" at bounding box center [36, 86] width 26 height 26
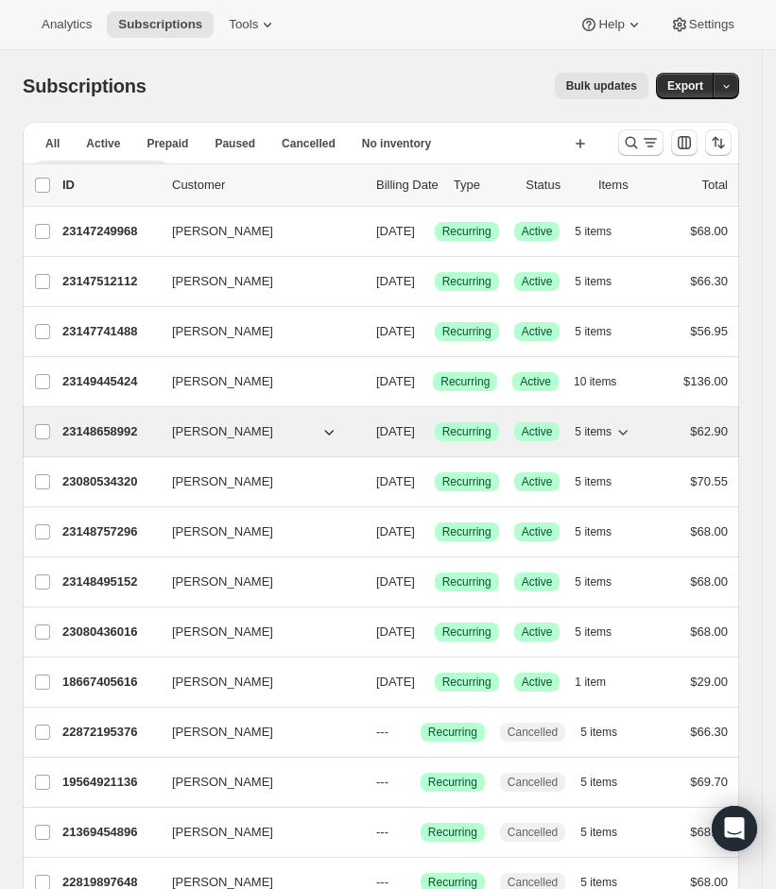
click at [611, 439] on span "5 items" at bounding box center [592, 431] width 37 height 15
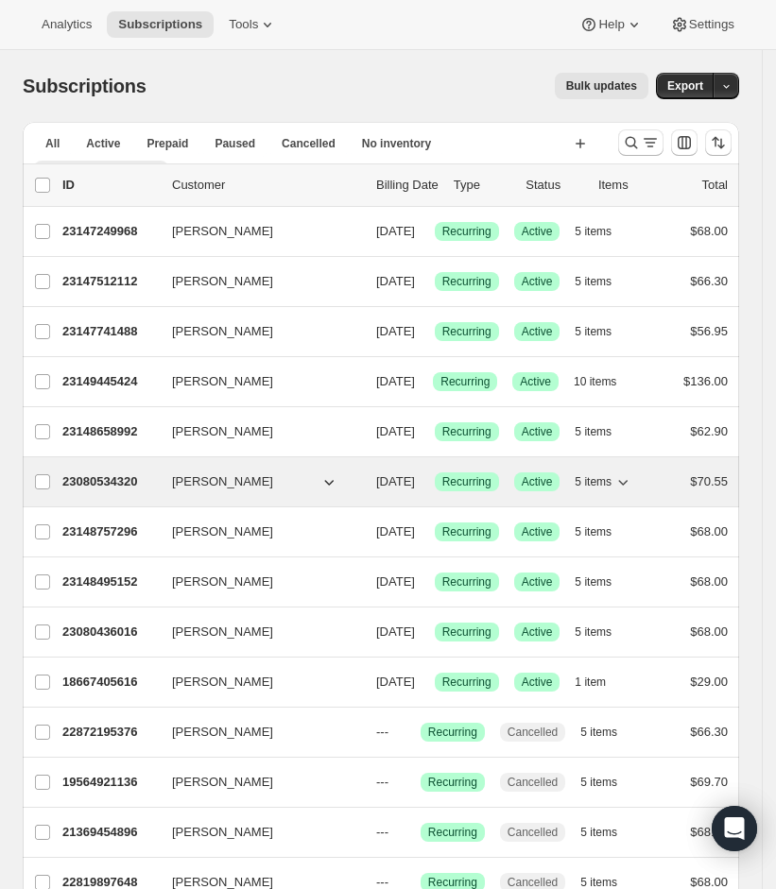
click at [632, 491] on icon "button" at bounding box center [622, 481] width 19 height 19
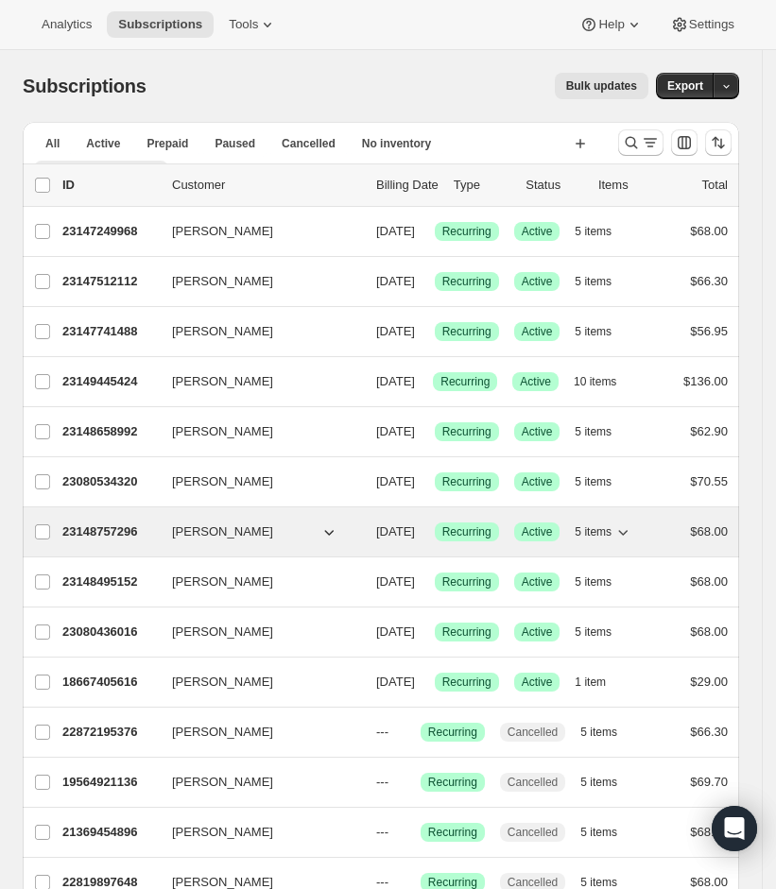
click at [632, 541] on icon "button" at bounding box center [622, 531] width 19 height 19
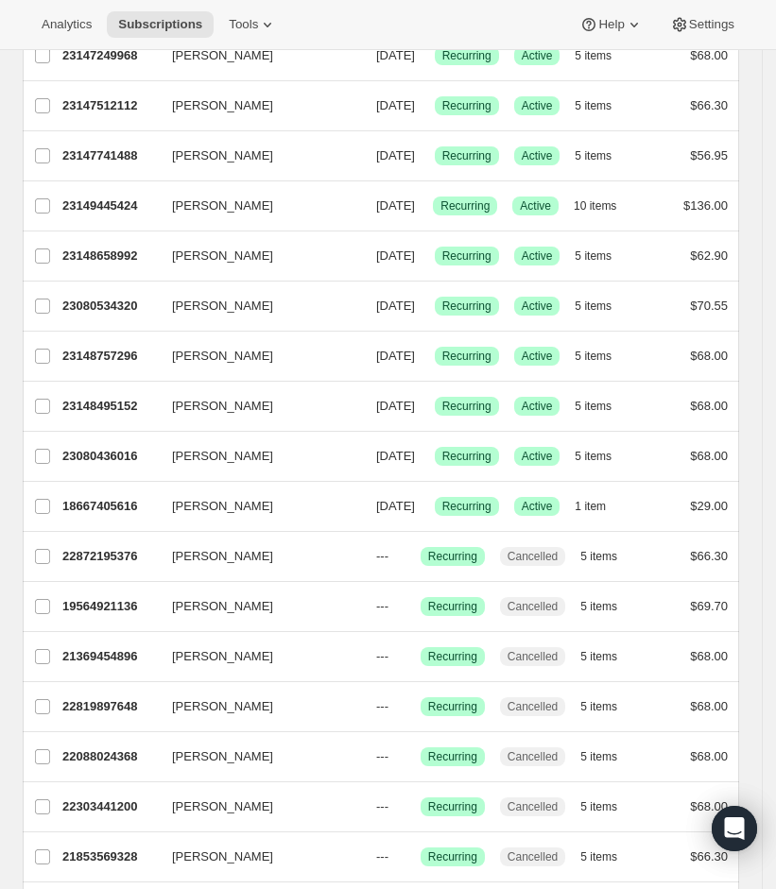
scroll to position [251, 0]
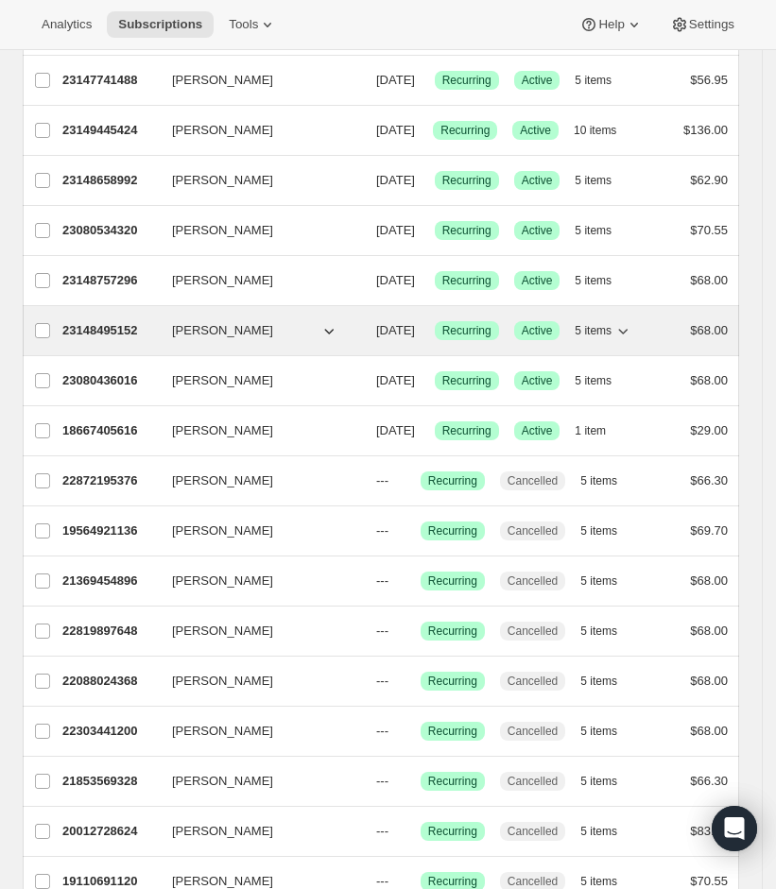
click at [632, 340] on icon "button" at bounding box center [622, 330] width 19 height 19
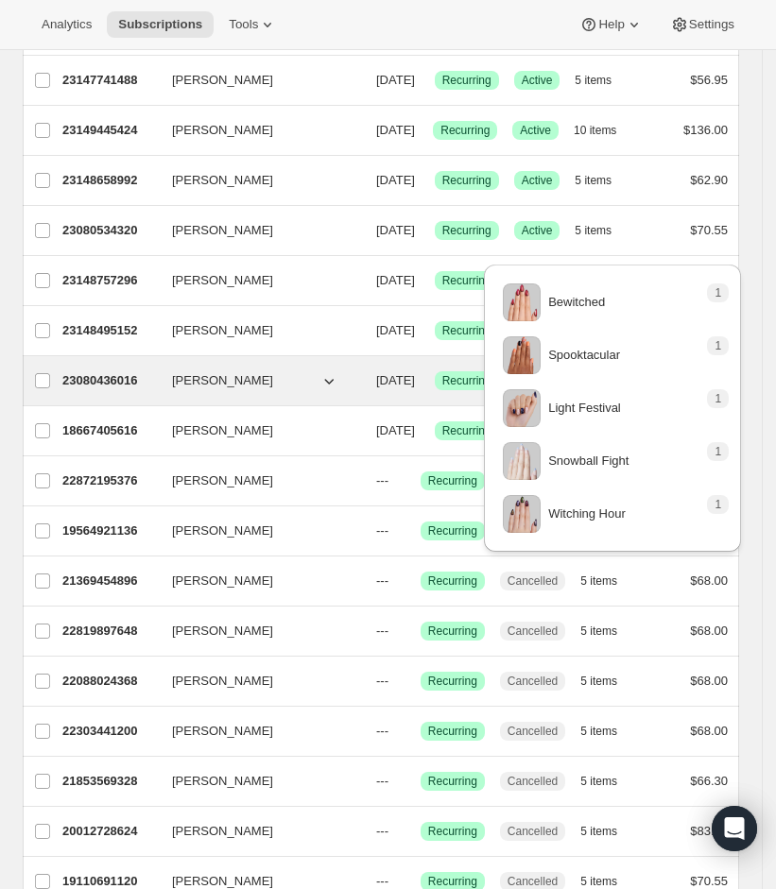
click at [632, 390] on icon "button" at bounding box center [622, 380] width 19 height 19
